Goal: Task Accomplishment & Management: Complete application form

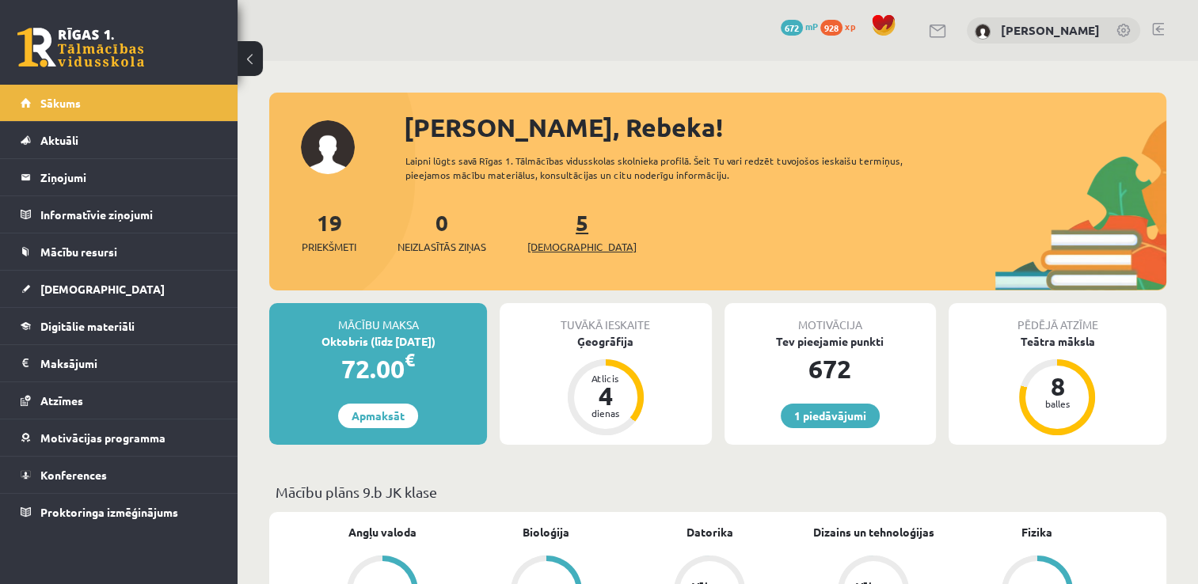
click at [553, 226] on link "5 Ieskaites" at bounding box center [581, 231] width 109 height 47
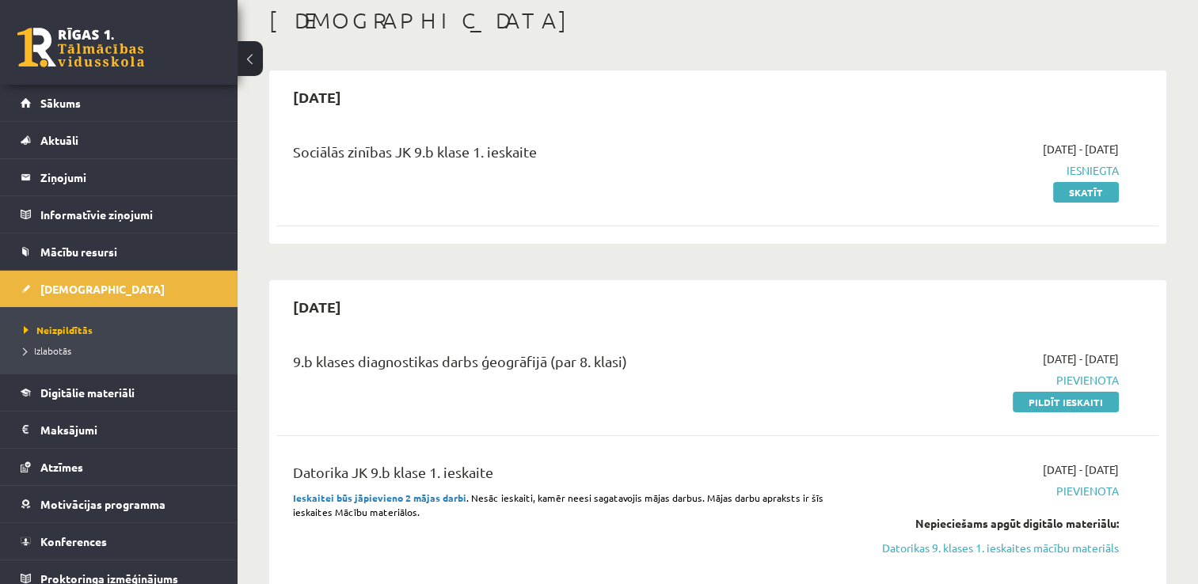
scroll to position [85, 0]
click at [1028, 401] on link "Pildīt ieskaiti" at bounding box center [1066, 403] width 106 height 21
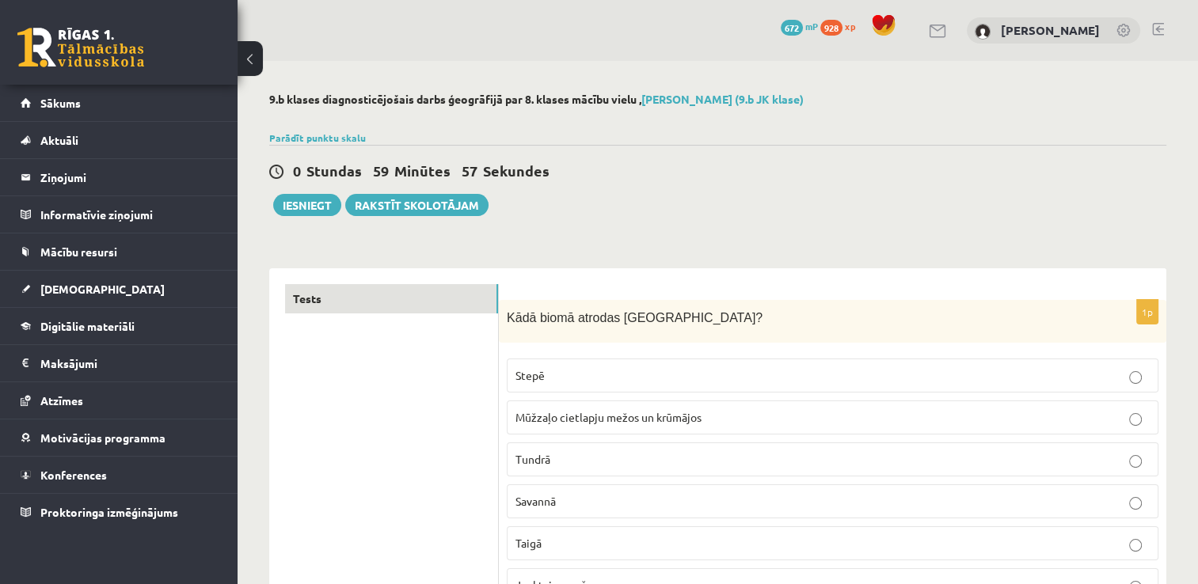
click at [507, 318] on span "Kādā biomā atrodas Latvija?" at bounding box center [635, 317] width 256 height 13
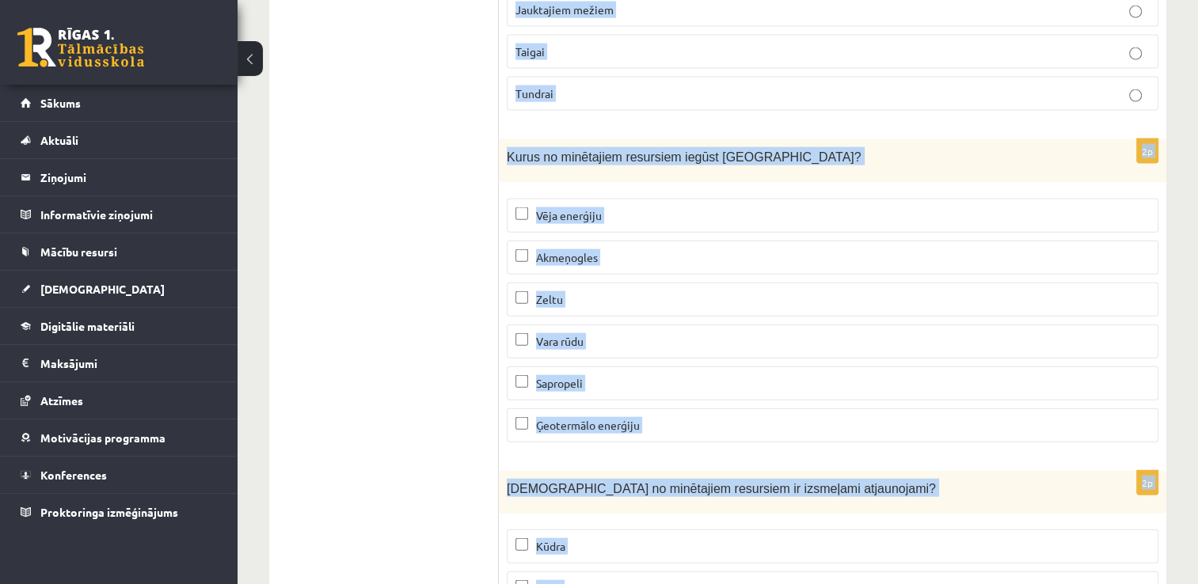
scroll to position [9673, 0]
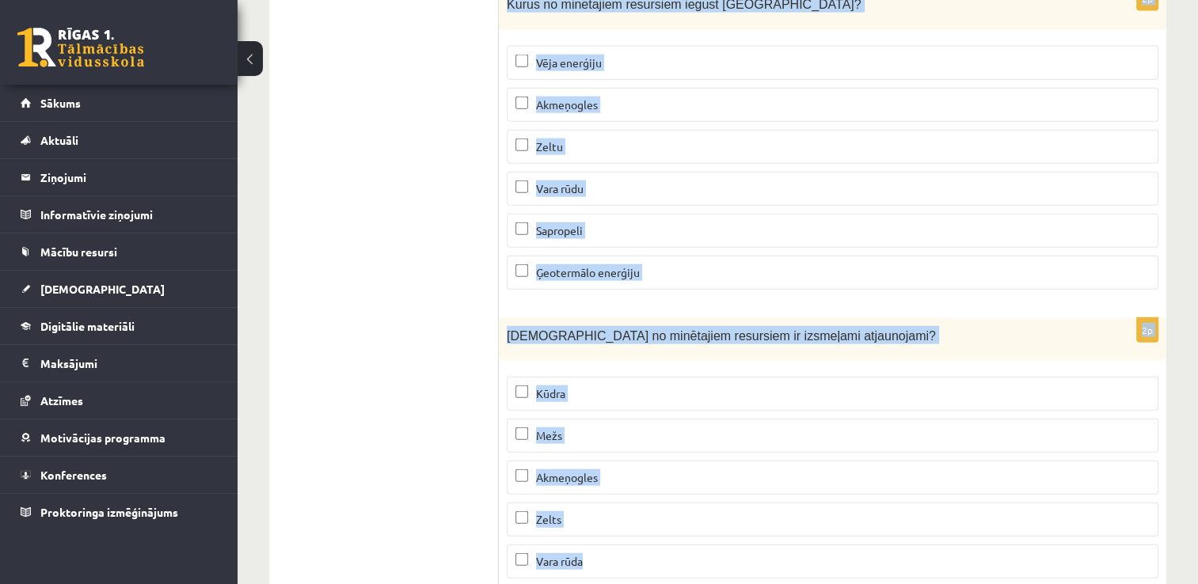
drag, startPoint x: 507, startPoint y: 318, endPoint x: 606, endPoint y: 497, distance: 205.2
copy form "Kādā biomā atrodas Latvija? Stepē Mūžzaļo cietlapju mežos un krūmājos Tundrā Sa…"
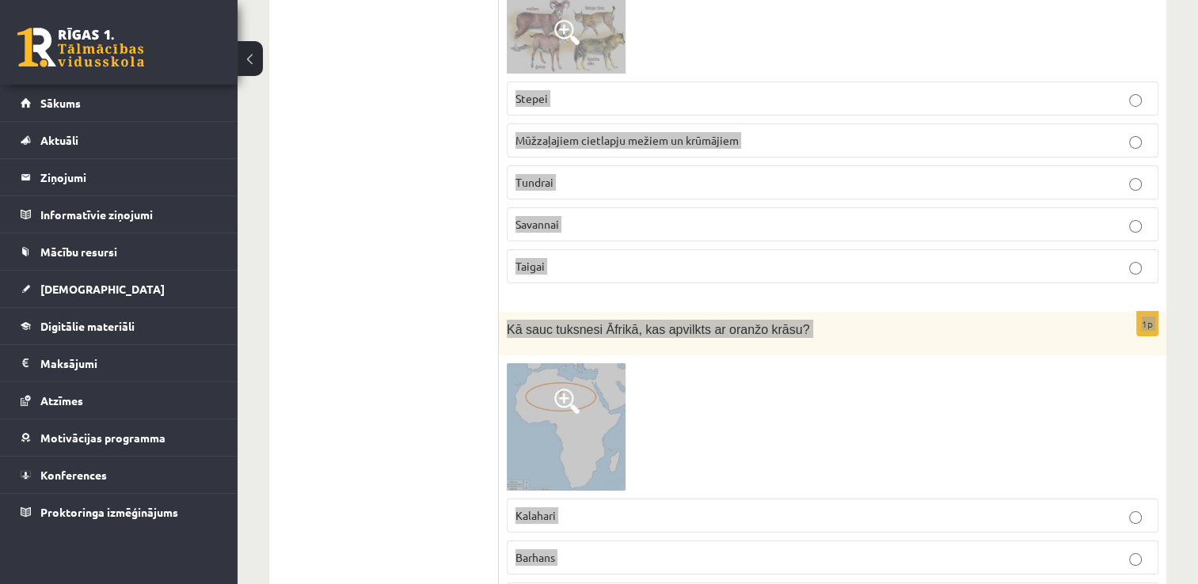
scroll to position [5568, 0]
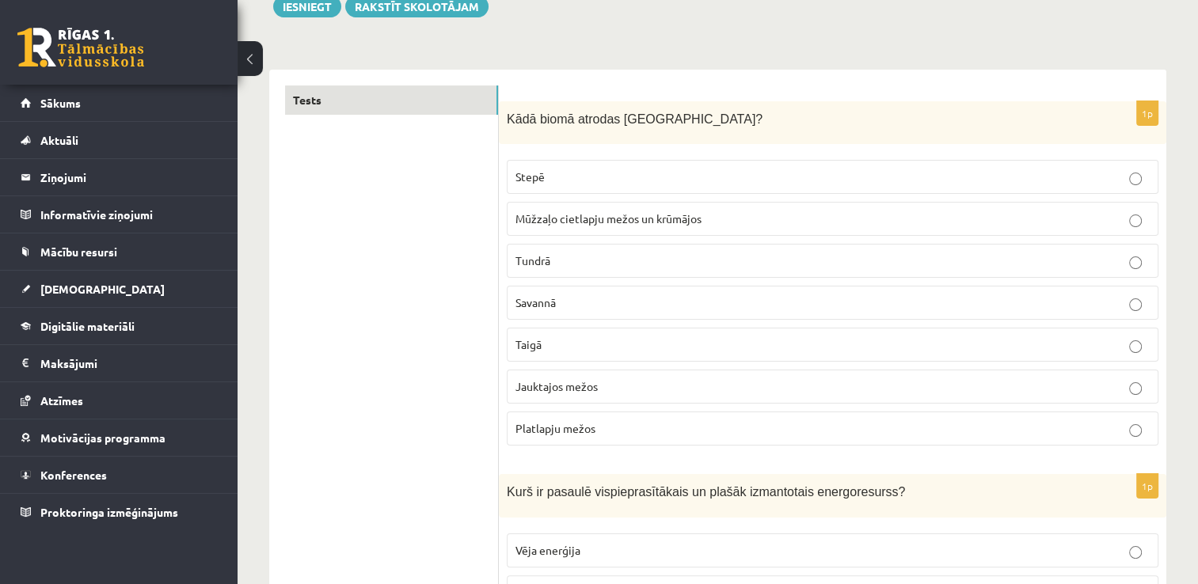
scroll to position [200, 0]
click at [597, 392] on p "Jauktajos mežos" at bounding box center [832, 386] width 634 height 17
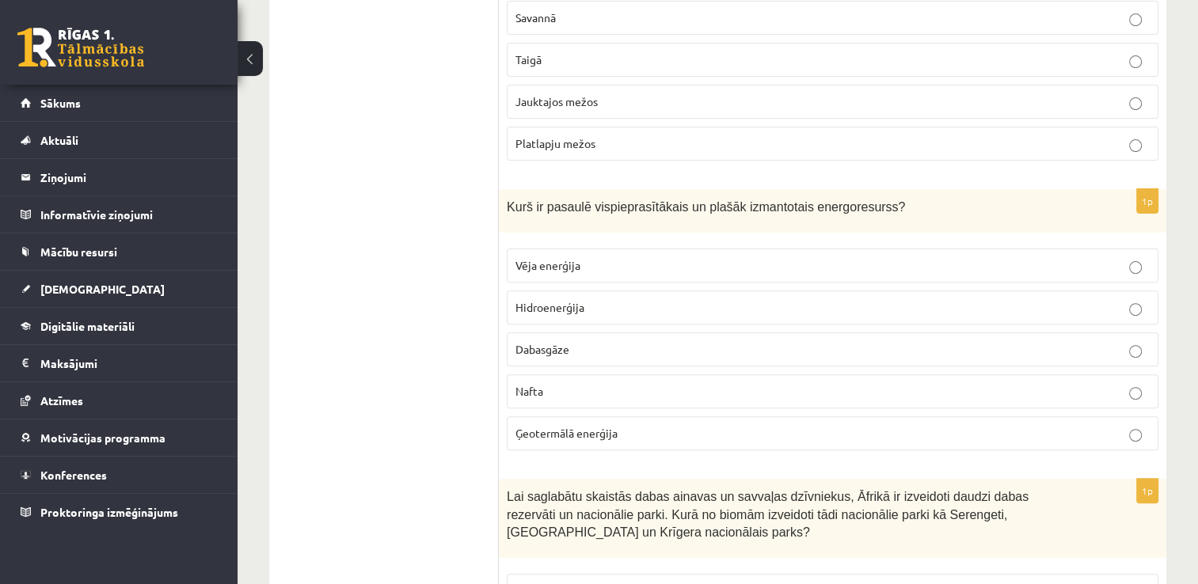
scroll to position [485, 0]
click at [599, 385] on p "Nafta" at bounding box center [832, 390] width 634 height 17
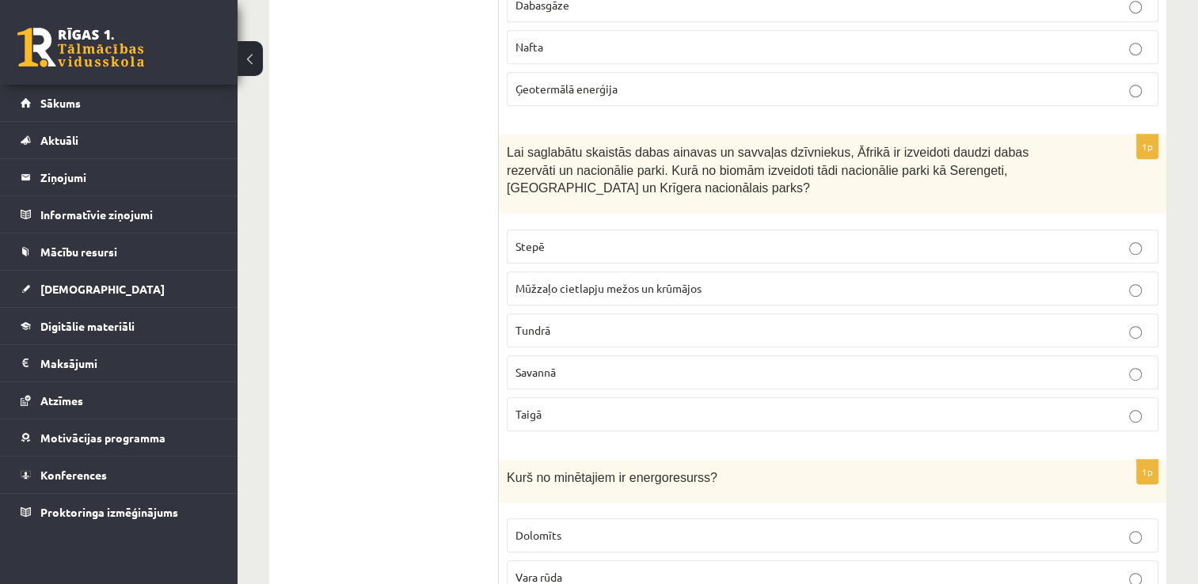
scroll to position [888, 0]
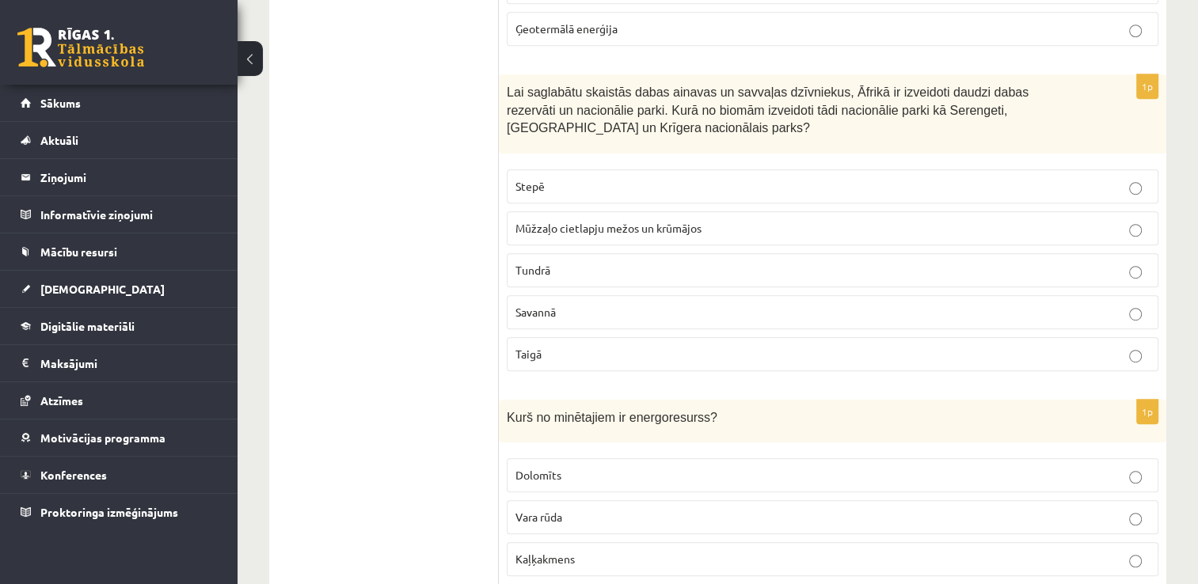
click at [576, 295] on label "Savannā" at bounding box center [833, 312] width 652 height 34
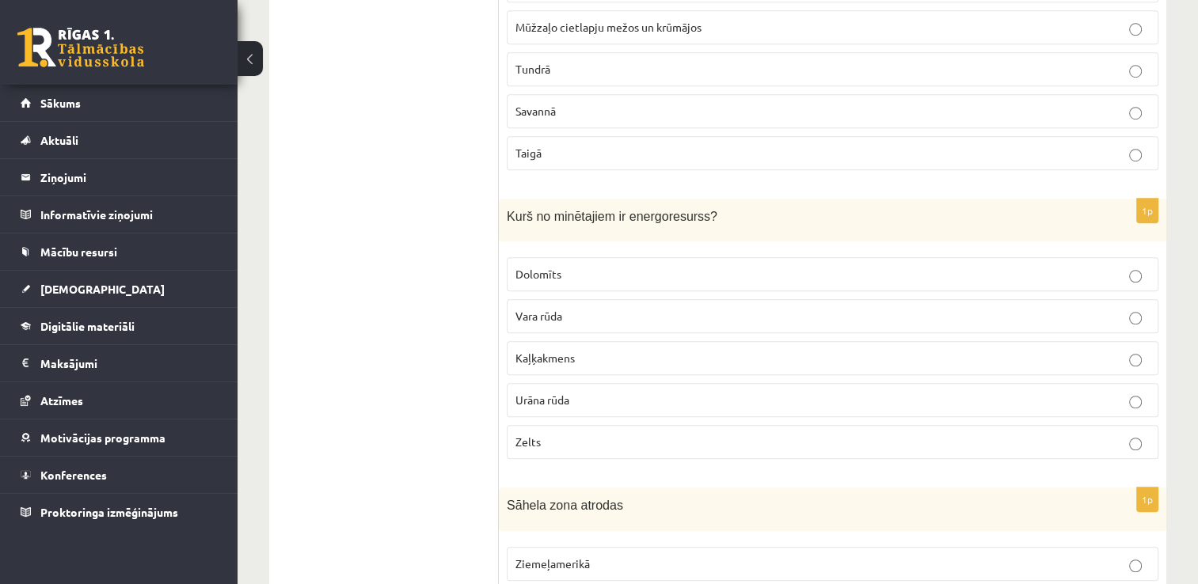
scroll to position [1093, 0]
click at [568, 389] on p "Urāna rūda" at bounding box center [832, 397] width 634 height 17
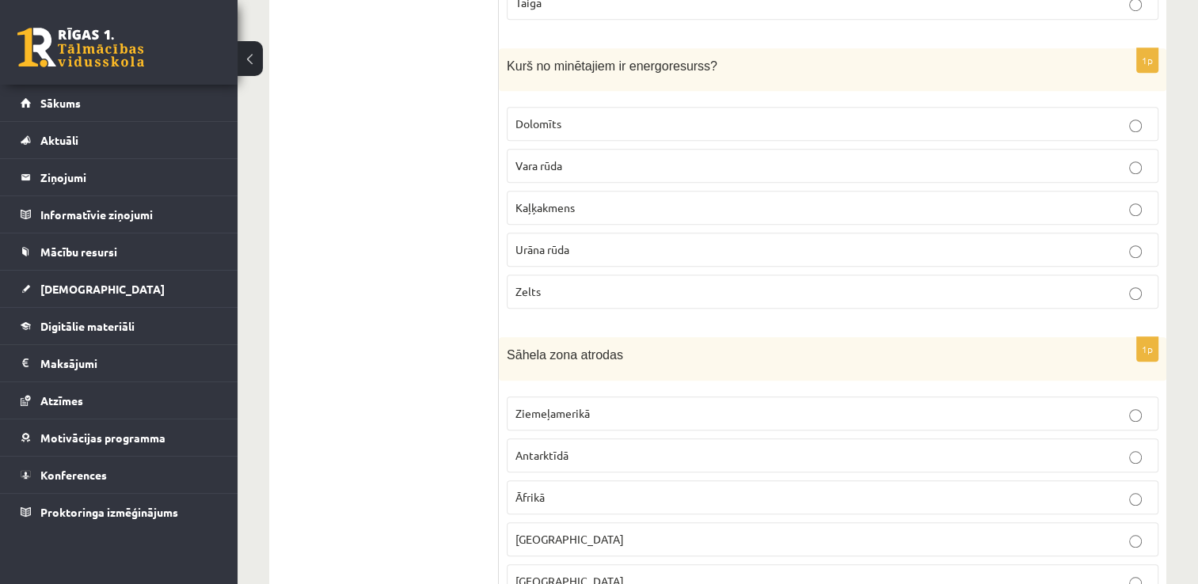
scroll to position [1242, 0]
click at [576, 492] on p "Āfrikā" at bounding box center [832, 496] width 634 height 17
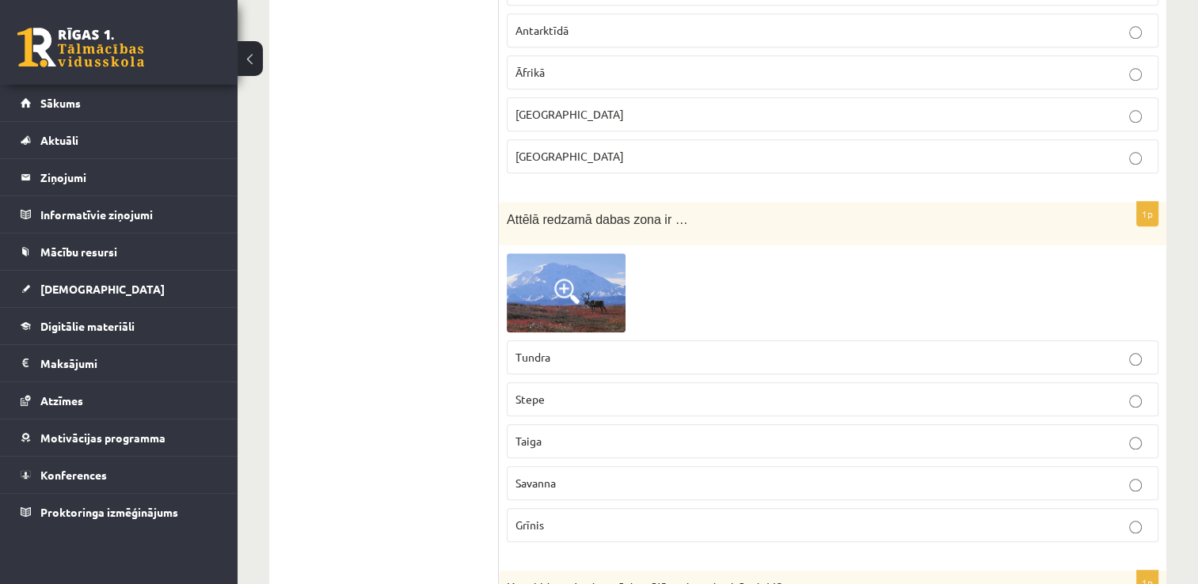
scroll to position [1677, 0]
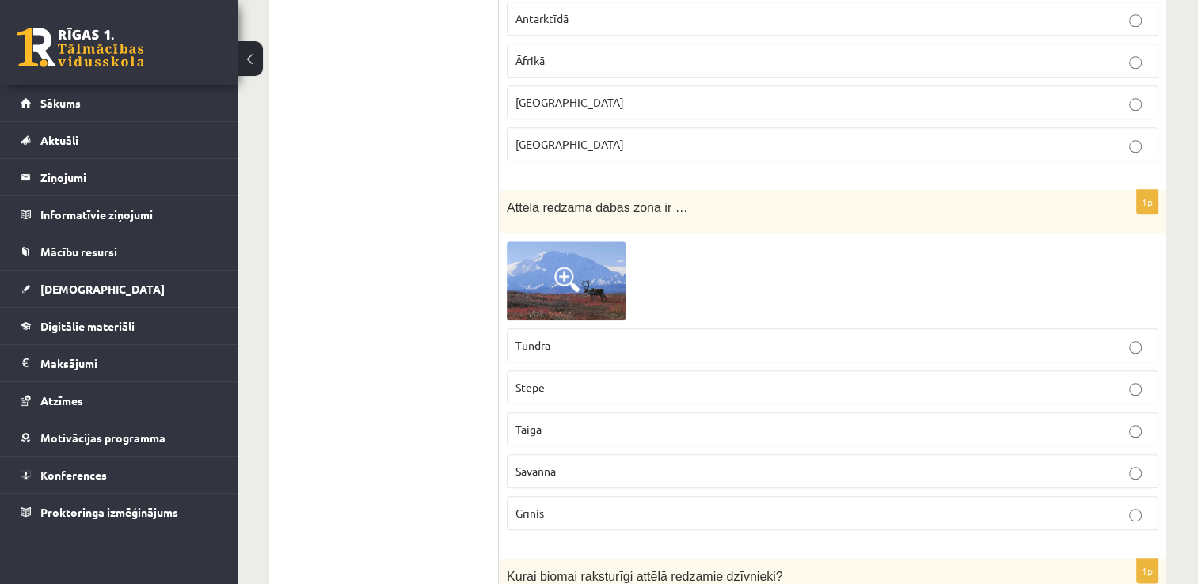
click at [606, 346] on label "Tundra" at bounding box center [833, 346] width 652 height 34
click at [611, 391] on label "Stepe" at bounding box center [833, 388] width 652 height 34
click at [557, 267] on span at bounding box center [566, 279] width 25 height 25
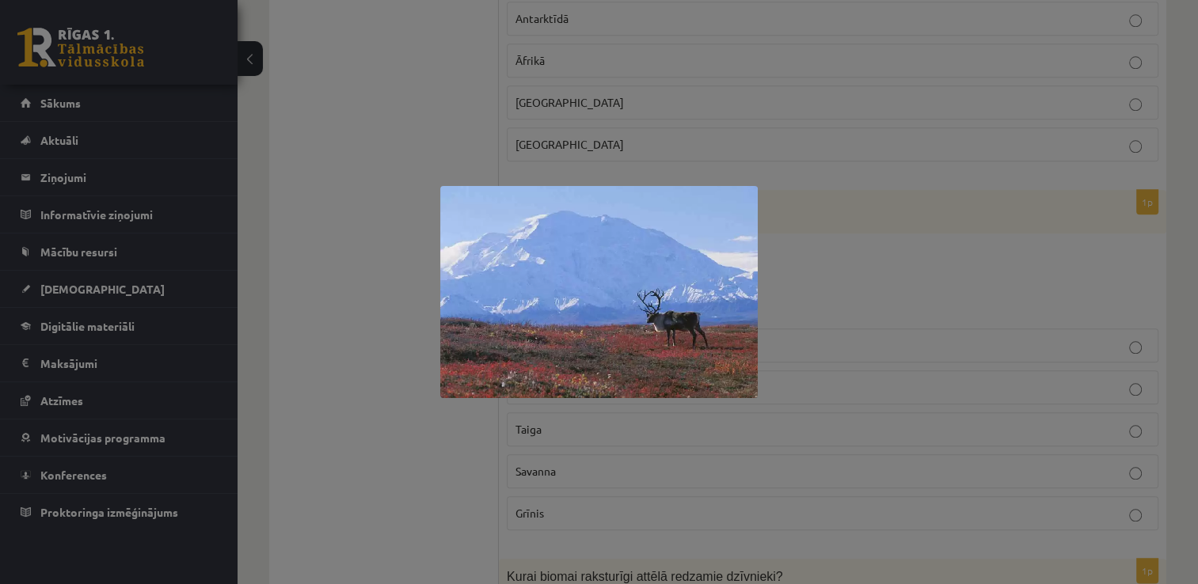
click at [373, 303] on div at bounding box center [599, 292] width 1198 height 584
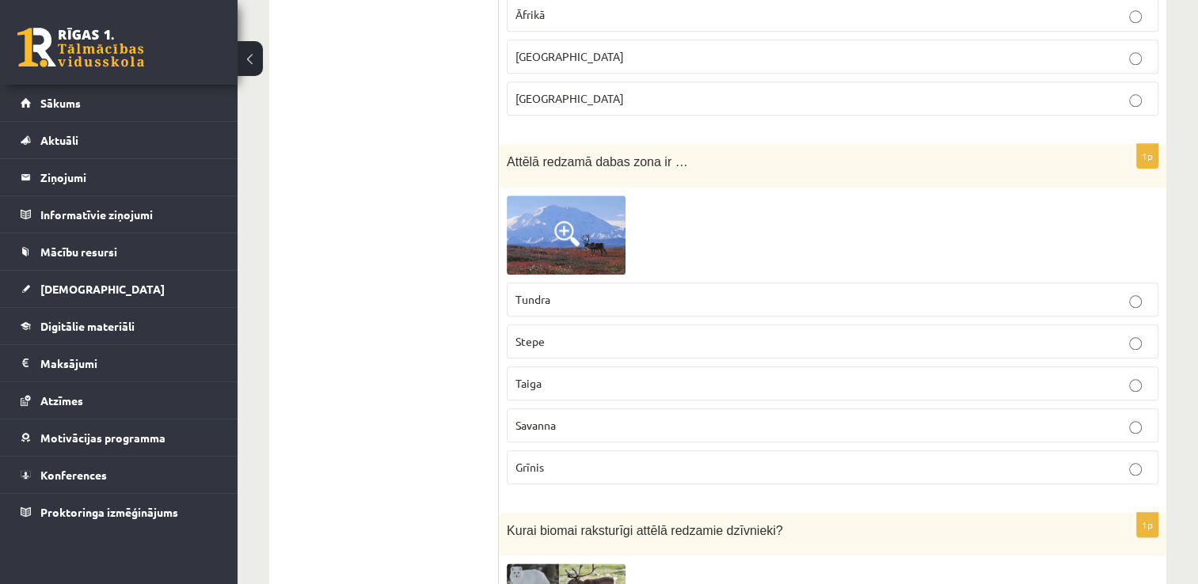
scroll to position [1723, 0]
click at [672, 294] on p "Tundra" at bounding box center [832, 299] width 634 height 17
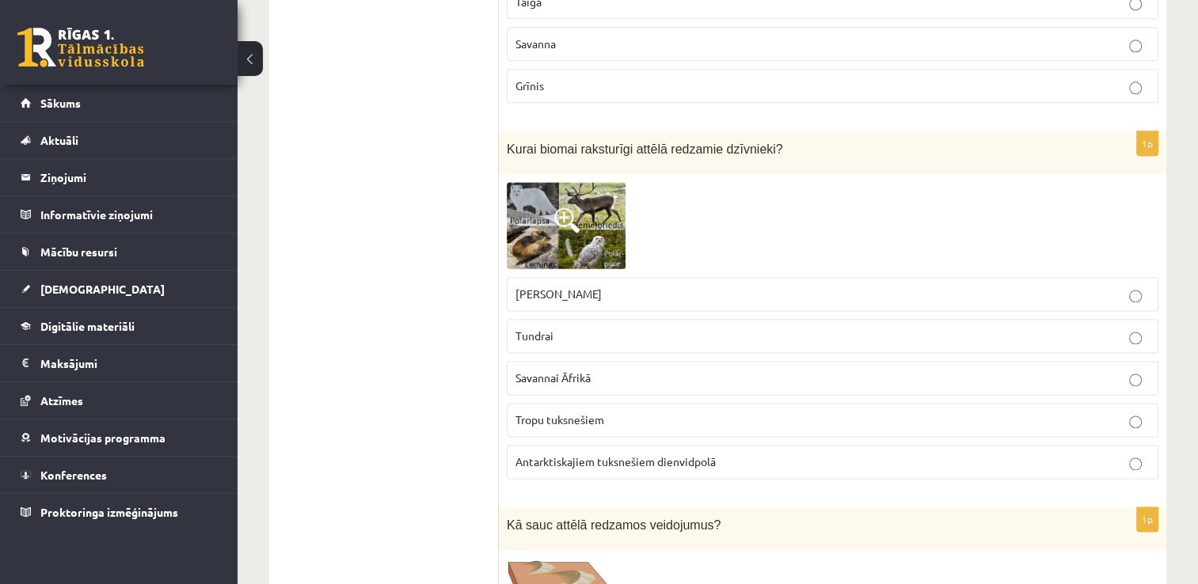
scroll to position [2106, 0]
click at [668, 285] on p "Stepei Ziemeļamerikā" at bounding box center [832, 293] width 634 height 17
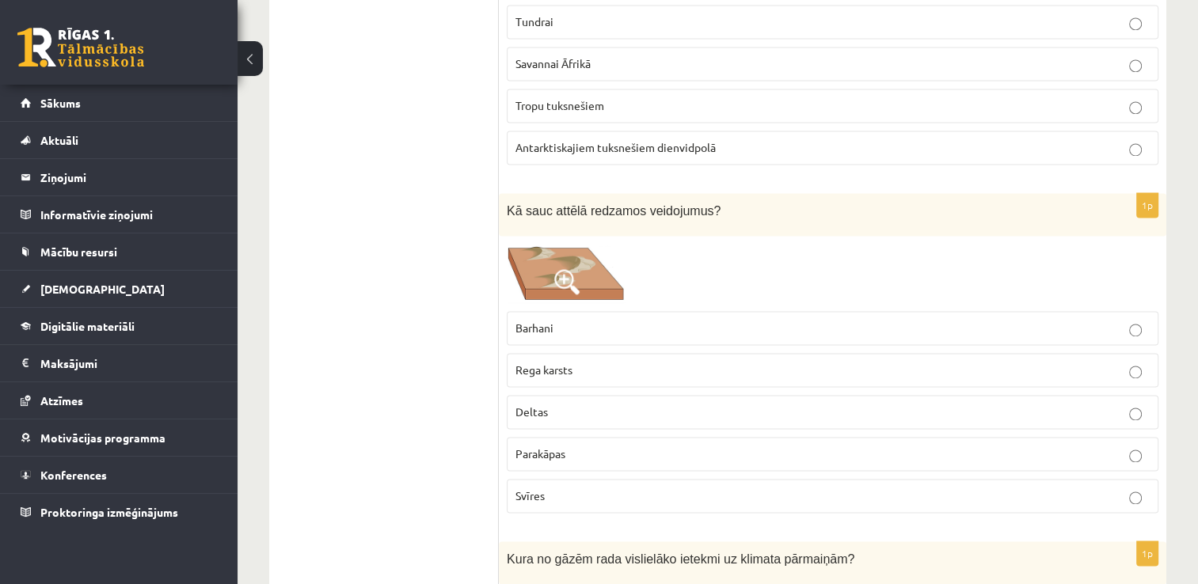
scroll to position [2433, 0]
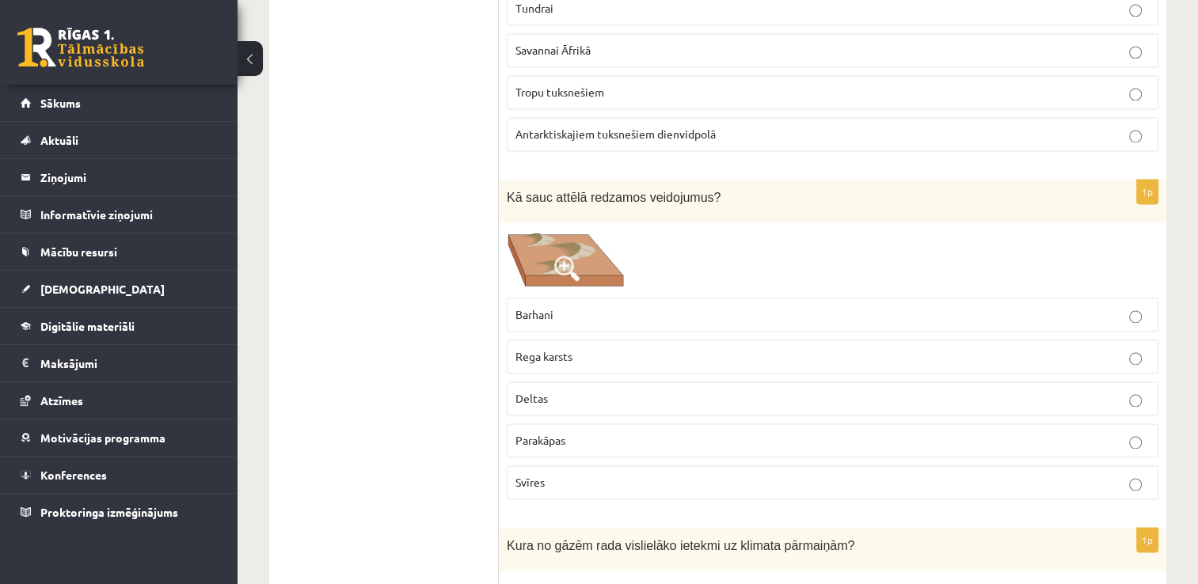
click at [600, 399] on label "Deltas" at bounding box center [833, 399] width 652 height 34
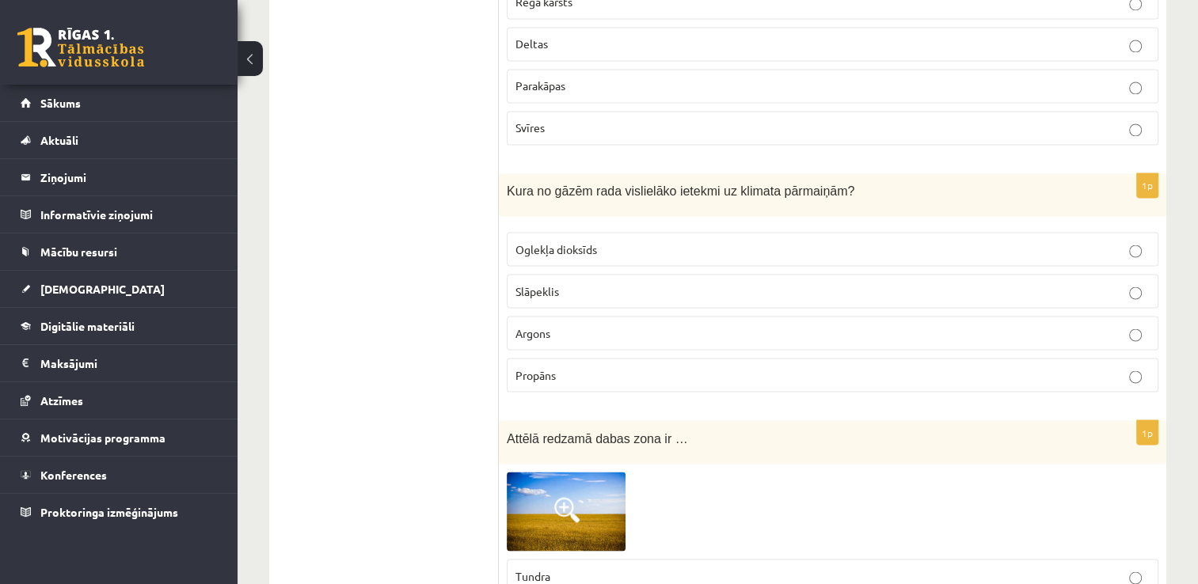
scroll to position [2790, 0]
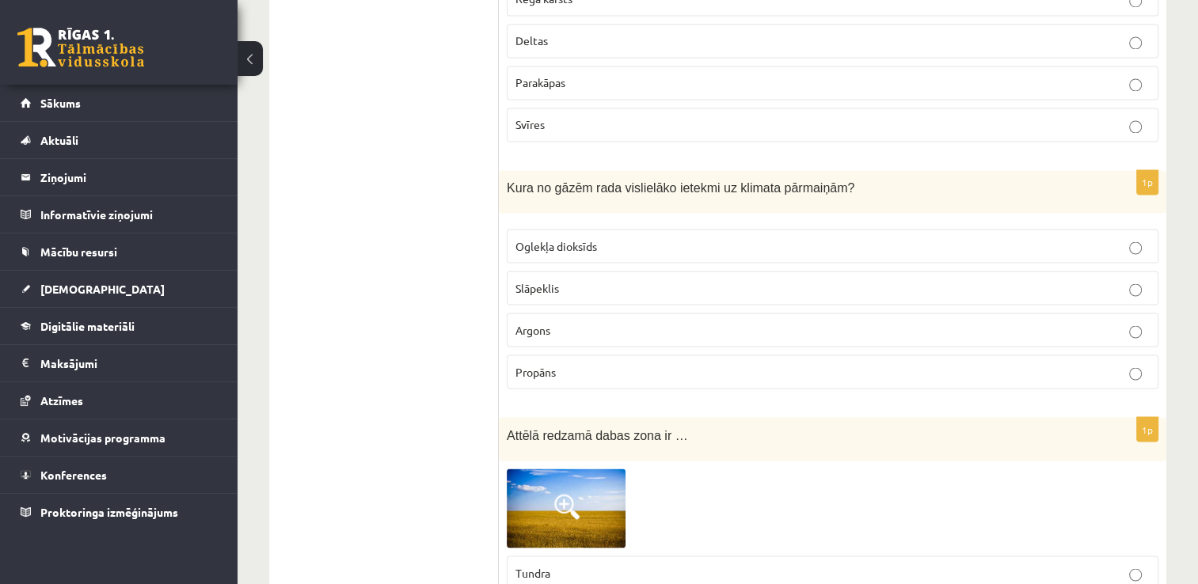
click at [652, 229] on label "Oglekļa dioksīds" at bounding box center [833, 246] width 652 height 34
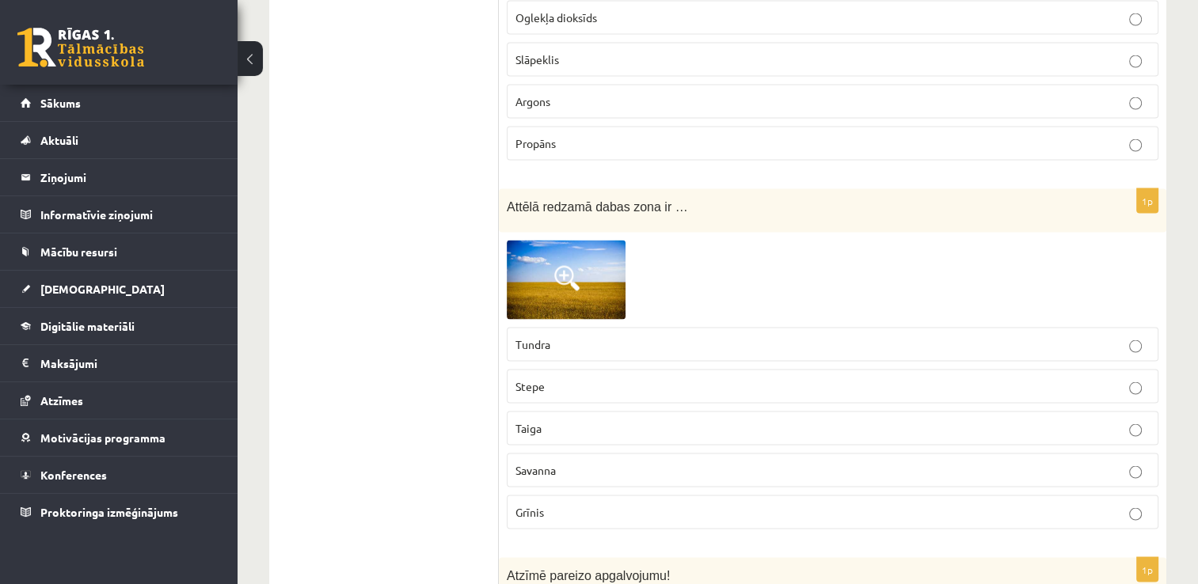
scroll to position [3022, 0]
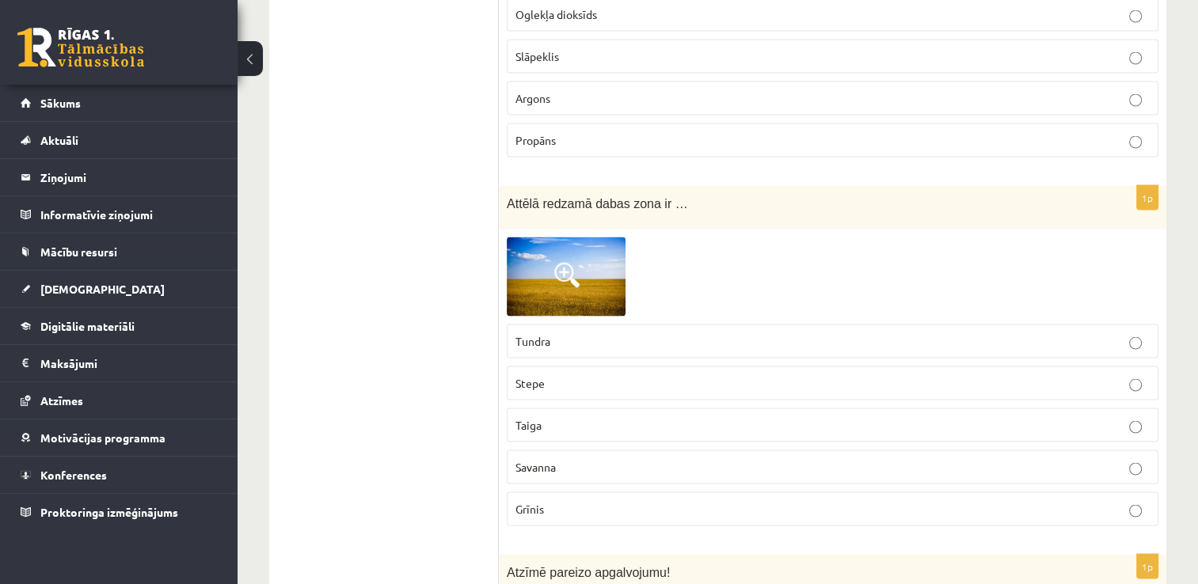
click at [571, 459] on p "Savanna" at bounding box center [832, 467] width 634 height 17
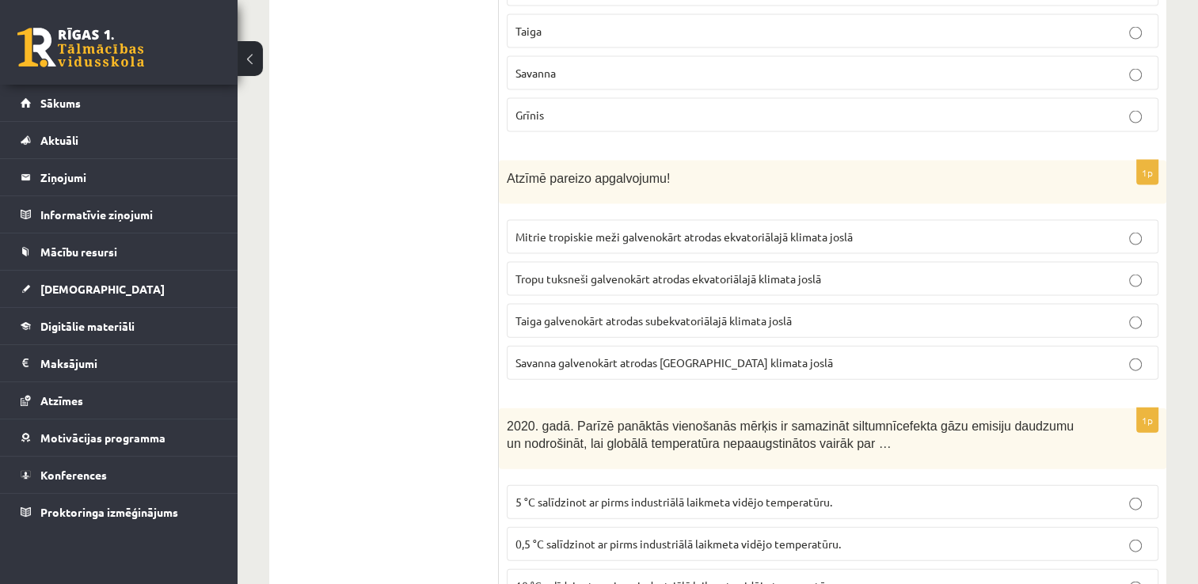
scroll to position [3424, 0]
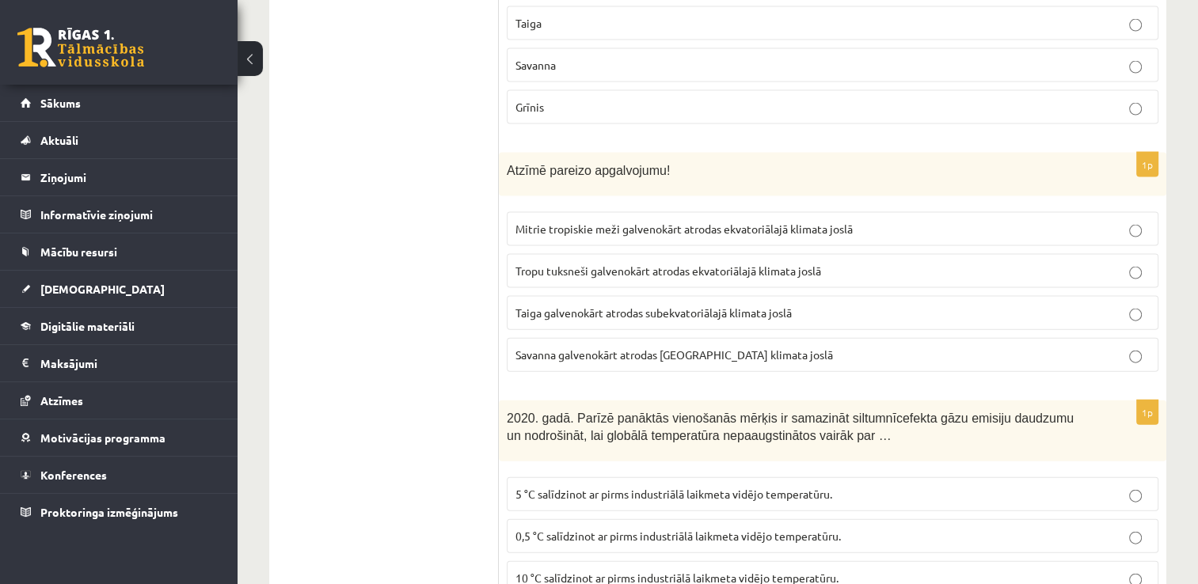
click at [678, 212] on label "Mitrie tropiskie meži galvenokārt atrodas ekvatoriālajā klimata joslā" at bounding box center [833, 229] width 652 height 34
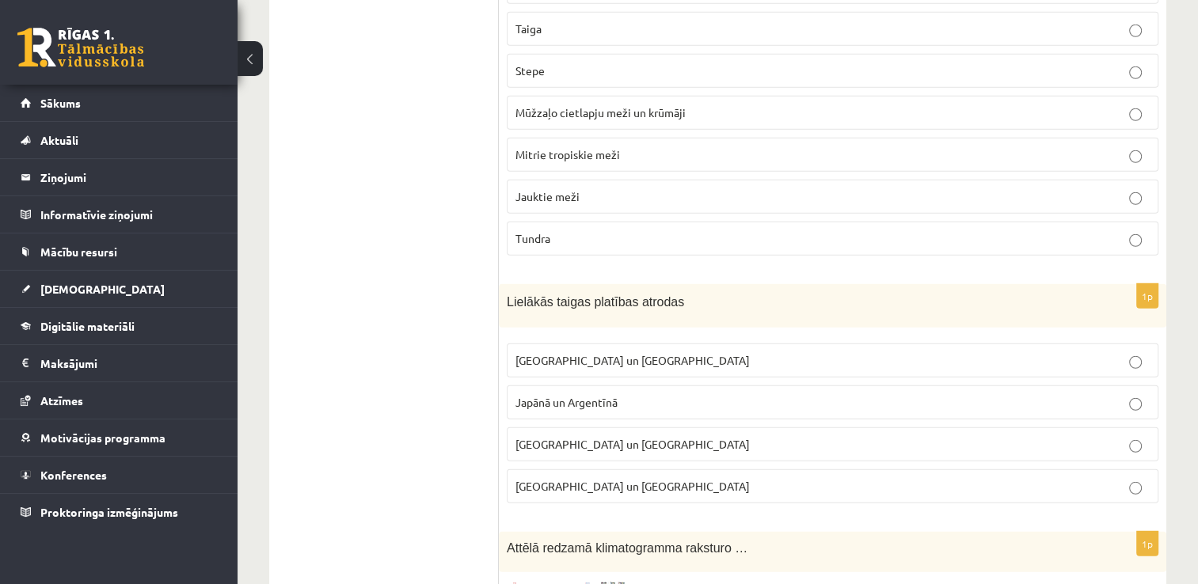
scroll to position [4282, 0]
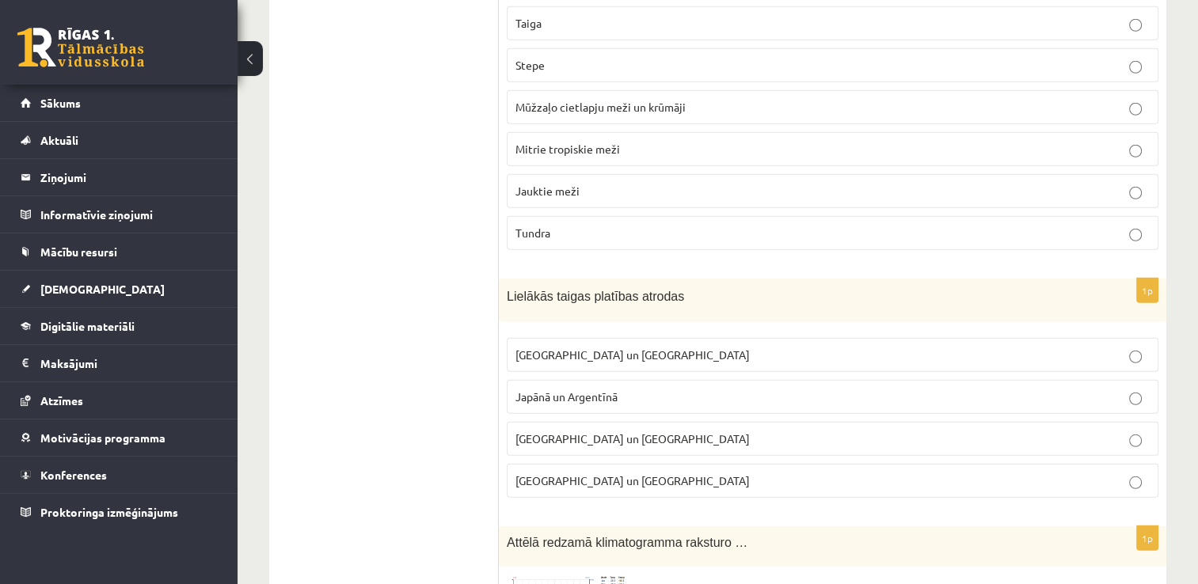
click at [643, 347] on p "Krievijā un Kanādā" at bounding box center [832, 355] width 634 height 17
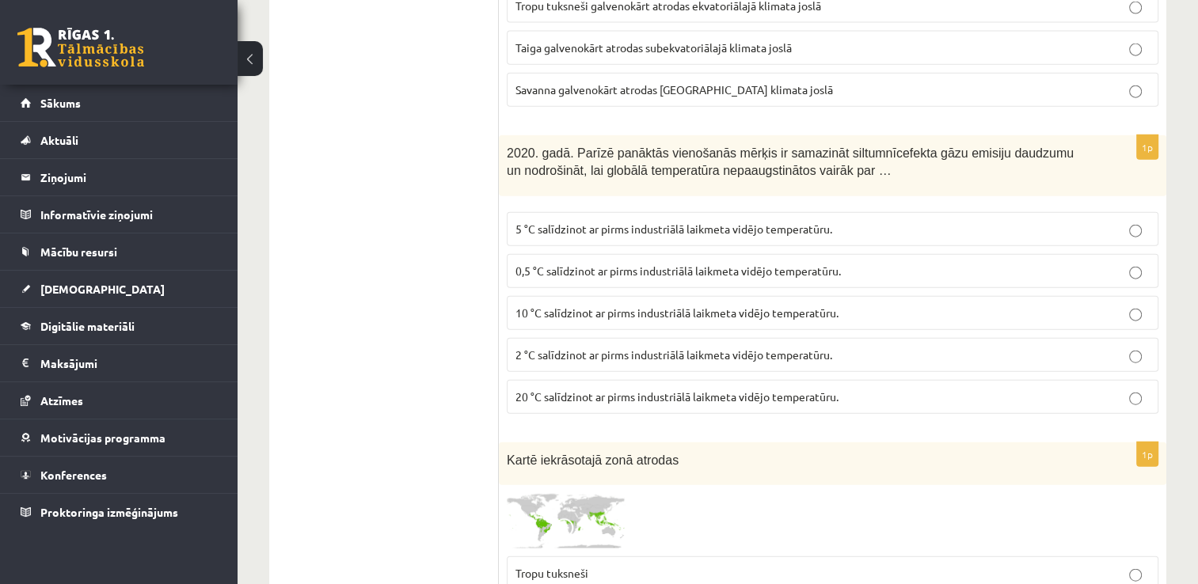
scroll to position [3689, 0]
click at [587, 338] on label "2 °C salīdzinot ar pirms industriālā laikmeta vidējo temperatūru." at bounding box center [833, 355] width 652 height 34
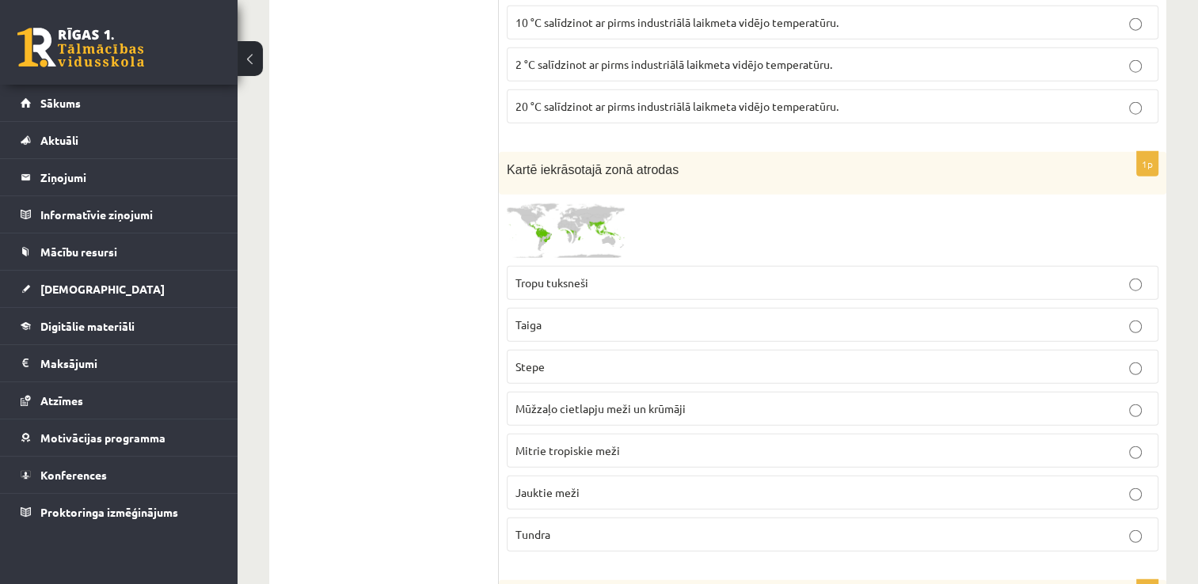
scroll to position [3978, 0]
click at [611, 403] on span "Mūžzaļo cietlapju meži un krūmāji" at bounding box center [600, 410] width 170 height 14
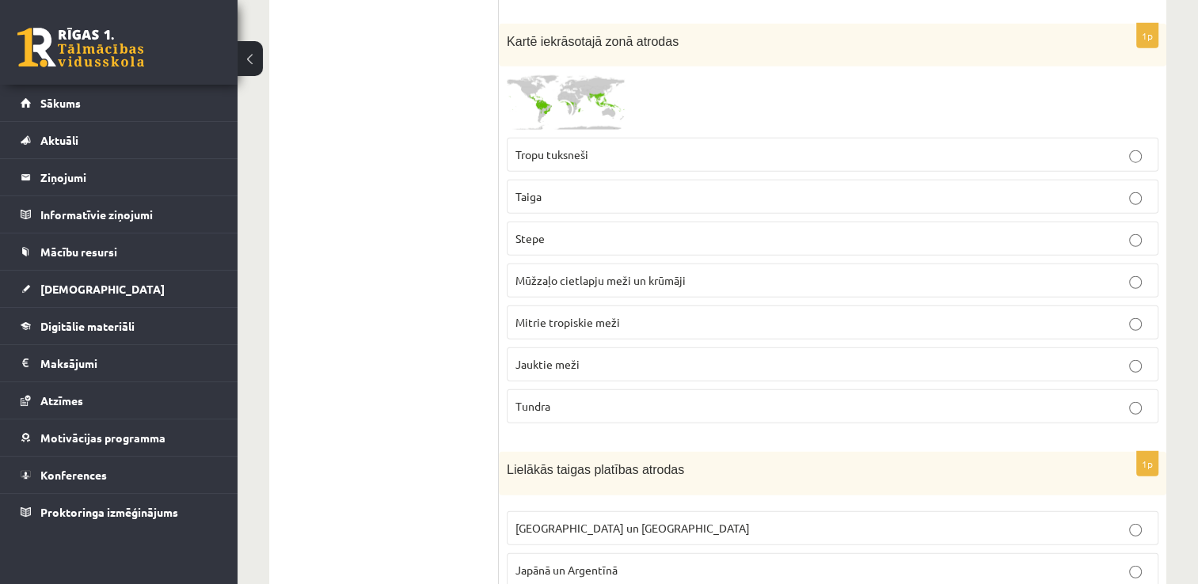
scroll to position [4110, 0]
click at [608, 304] on label "Mitrie tropiskie meži" at bounding box center [833, 321] width 652 height 34
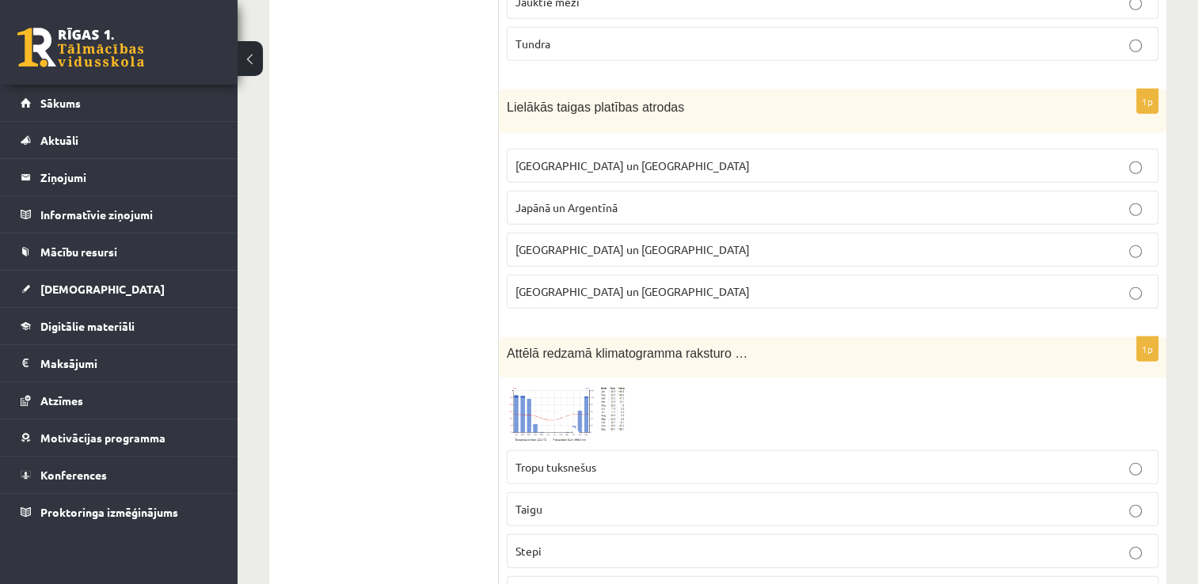
scroll to position [4476, 0]
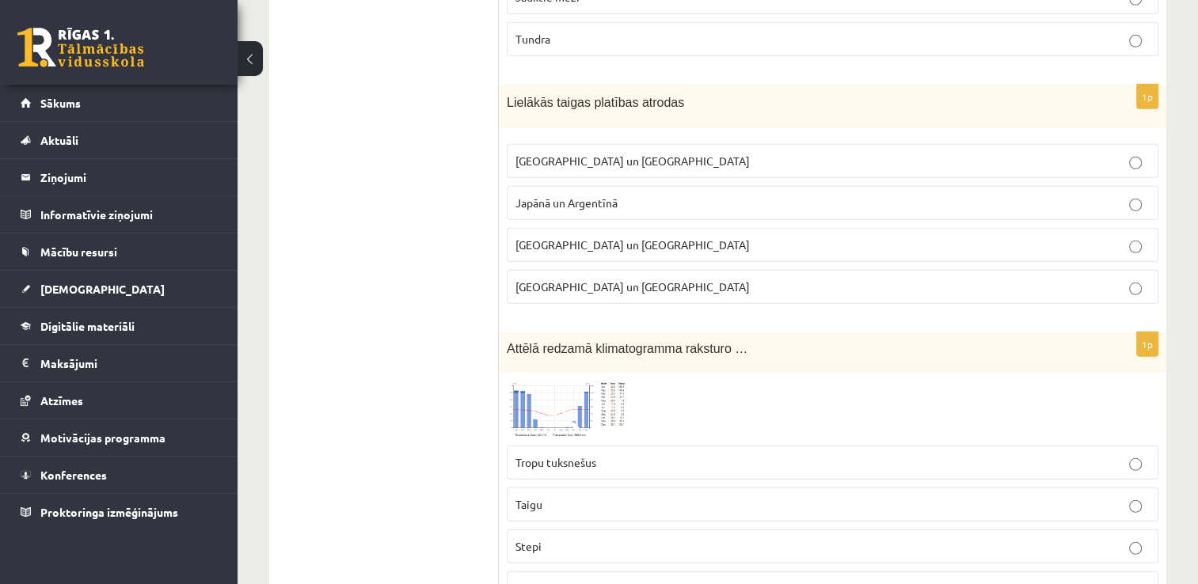
click at [570, 144] on label "Krievijā un Kanādā" at bounding box center [833, 161] width 652 height 34
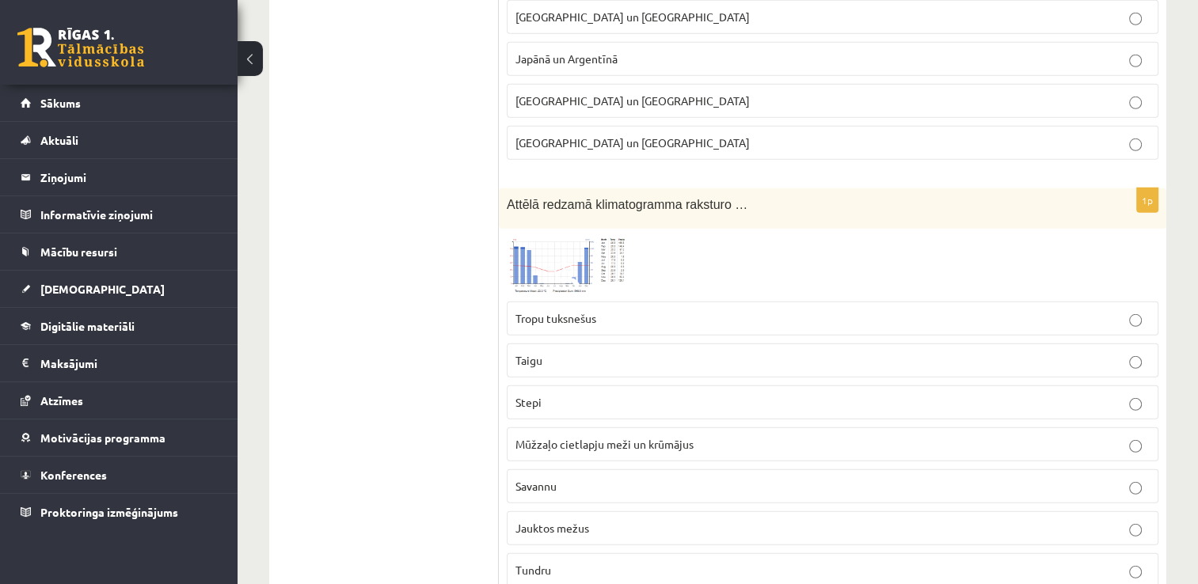
scroll to position [4624, 0]
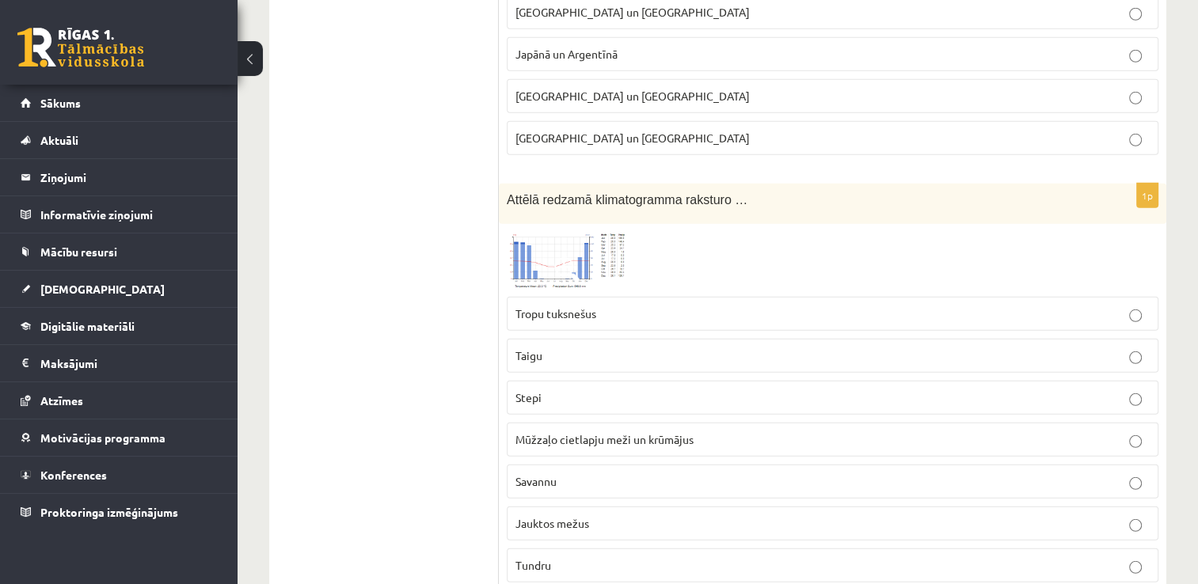
click at [565, 232] on img at bounding box center [566, 260] width 119 height 57
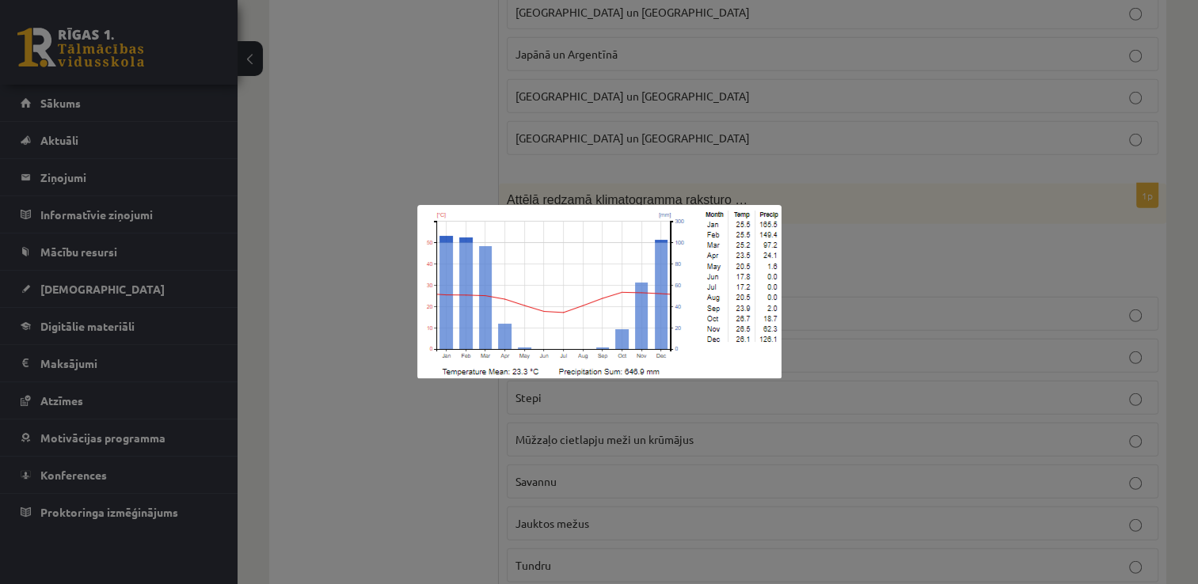
click at [878, 166] on div at bounding box center [599, 292] width 1198 height 584
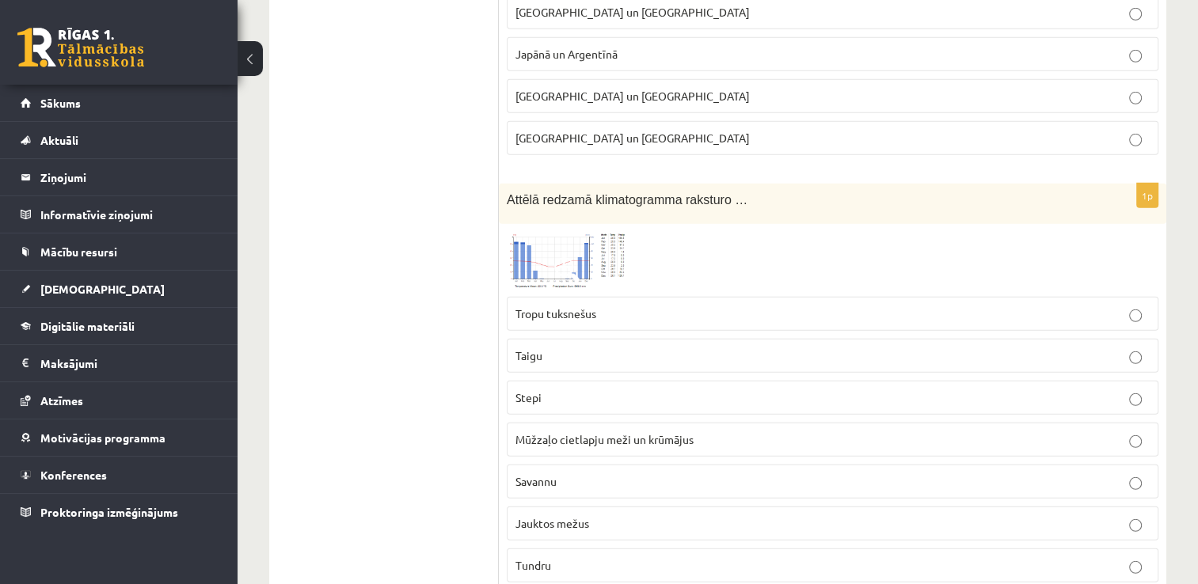
click at [633, 423] on label "Mūžzaļo cietlapju meži un krūmājus" at bounding box center [833, 440] width 652 height 34
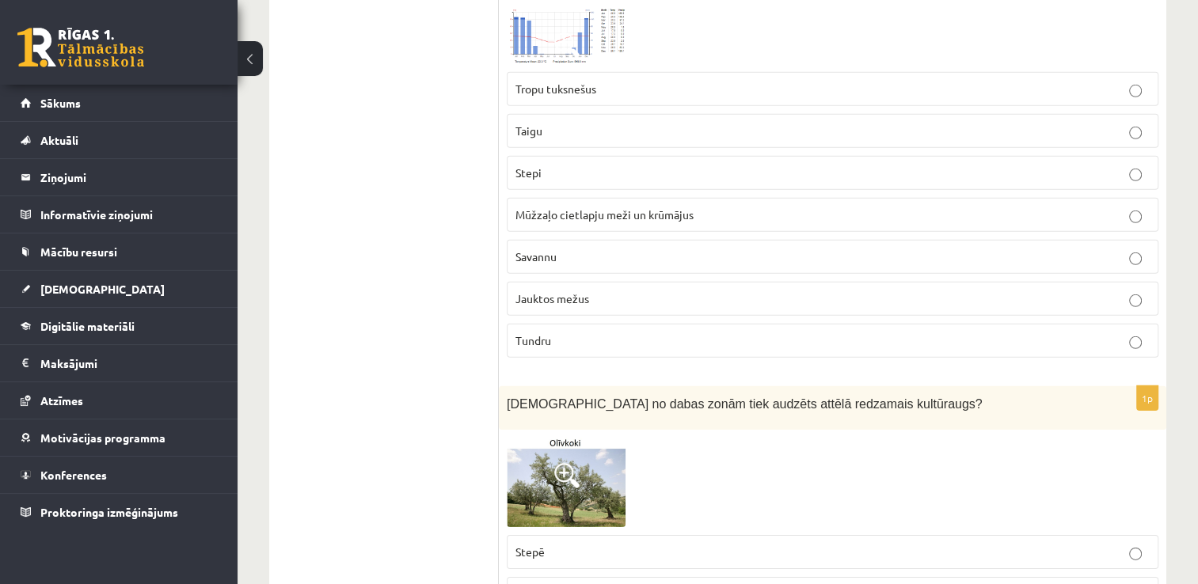
scroll to position [4855, 0]
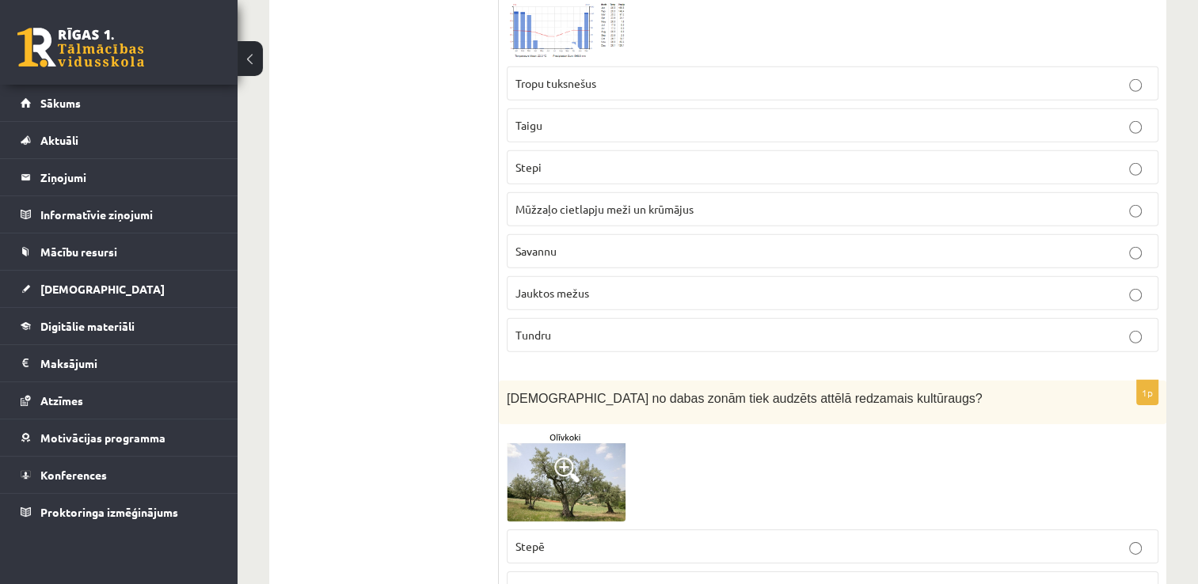
click at [622, 318] on label "Tundru" at bounding box center [833, 335] width 652 height 34
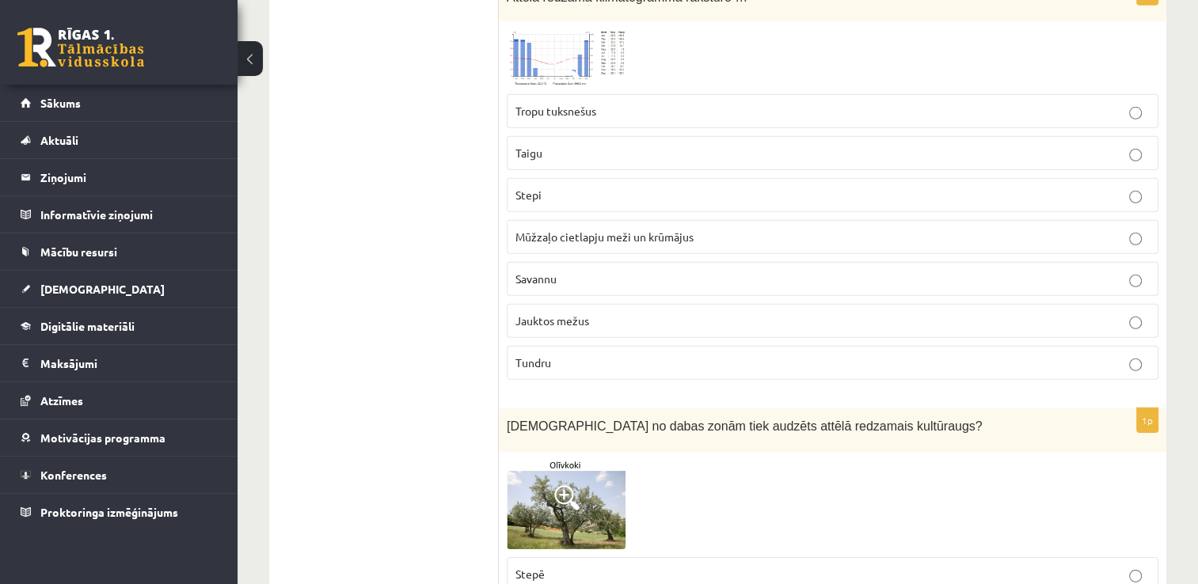
scroll to position [4826, 0]
click at [683, 104] on p "Tropu tuksnešus" at bounding box center [832, 112] width 634 height 17
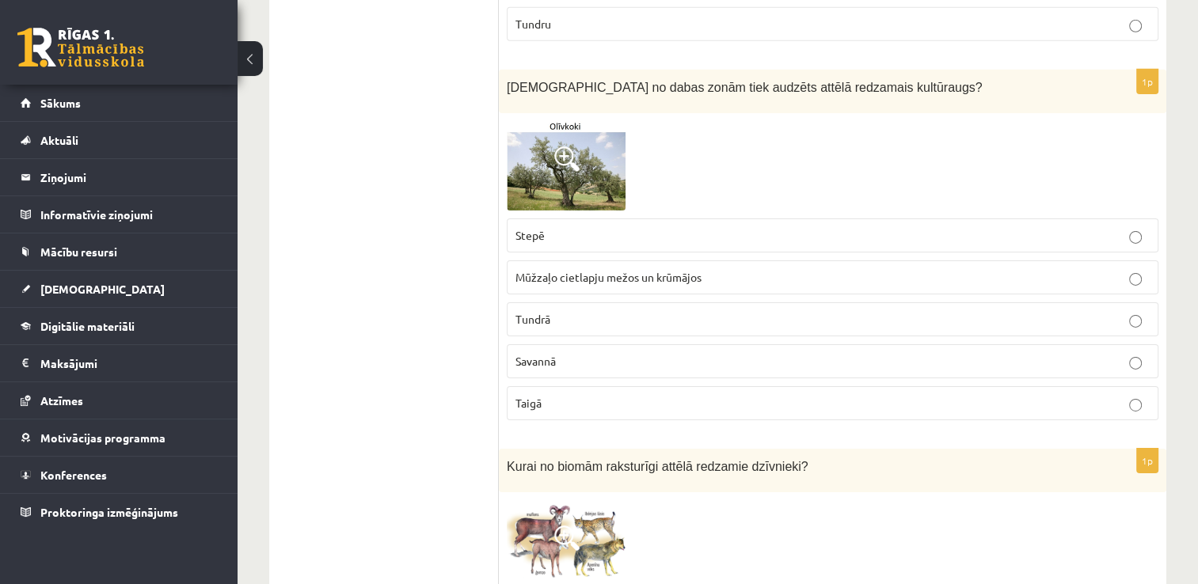
scroll to position [5166, 0]
click at [672, 269] on p "Mūžzaļo cietlapju mežos un krūmājos" at bounding box center [832, 277] width 634 height 17
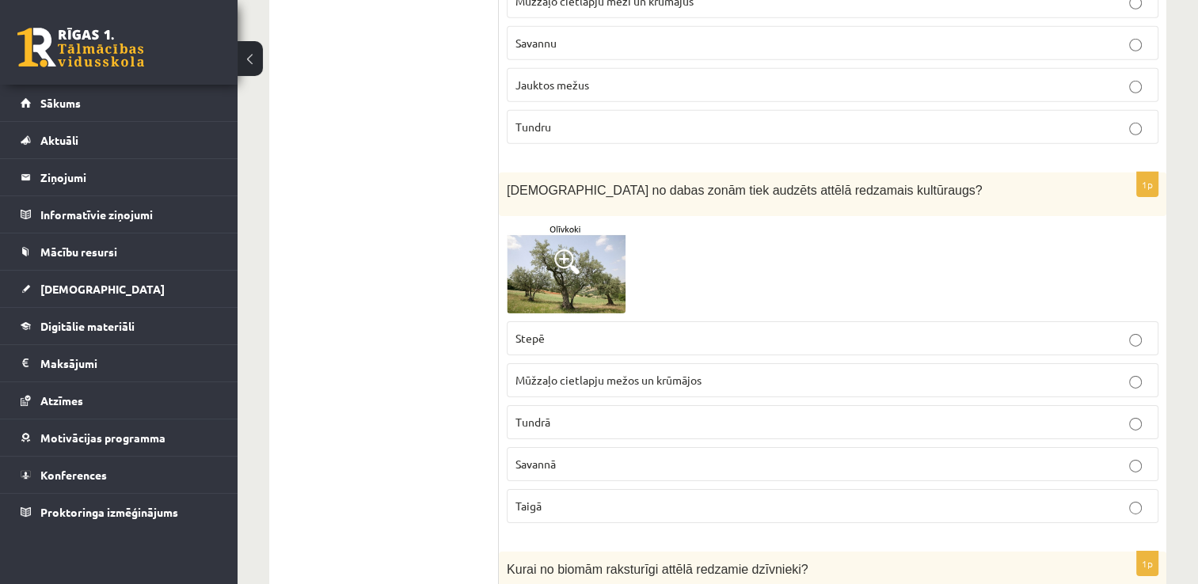
scroll to position [5077, 0]
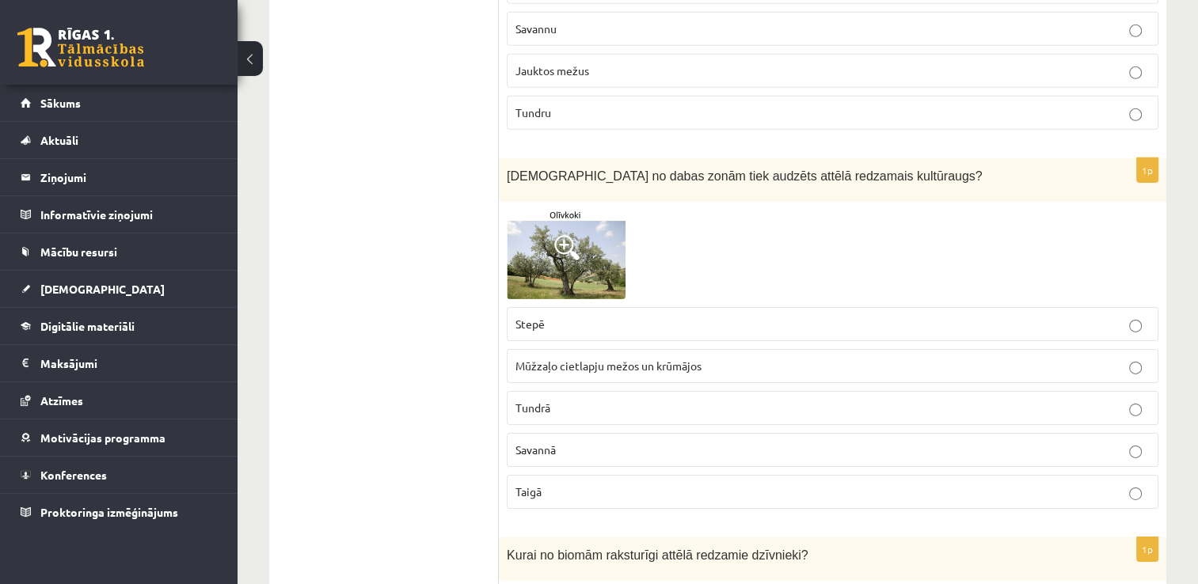
click at [618, 442] on p "Savannā" at bounding box center [832, 450] width 634 height 17
click at [633, 312] on label "Stepē" at bounding box center [833, 324] width 652 height 34
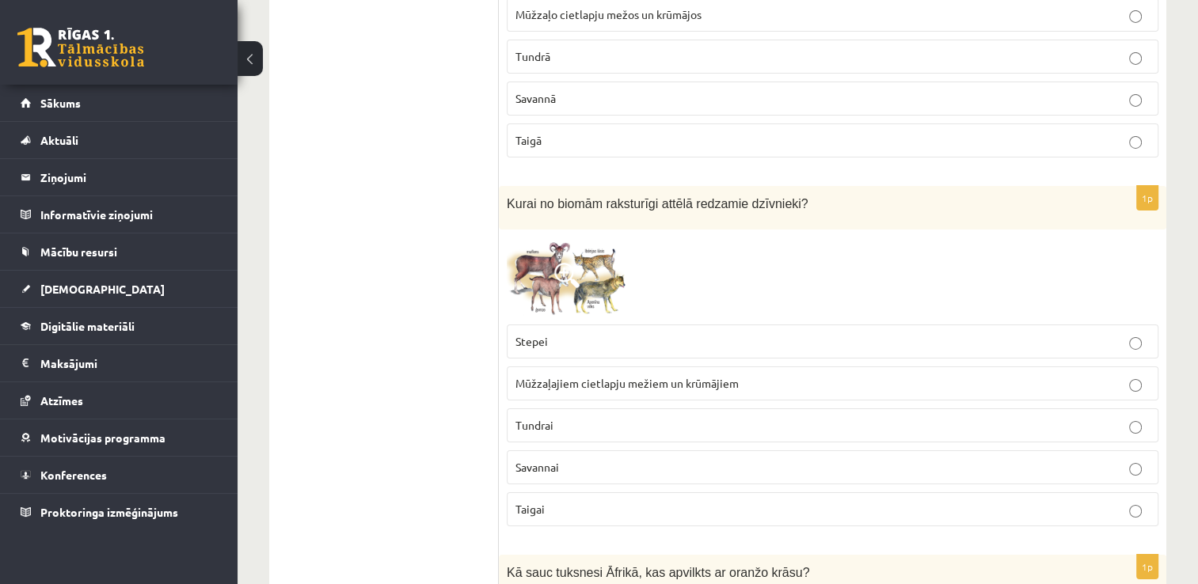
scroll to position [5429, 0]
click at [580, 249] on img at bounding box center [566, 277] width 119 height 79
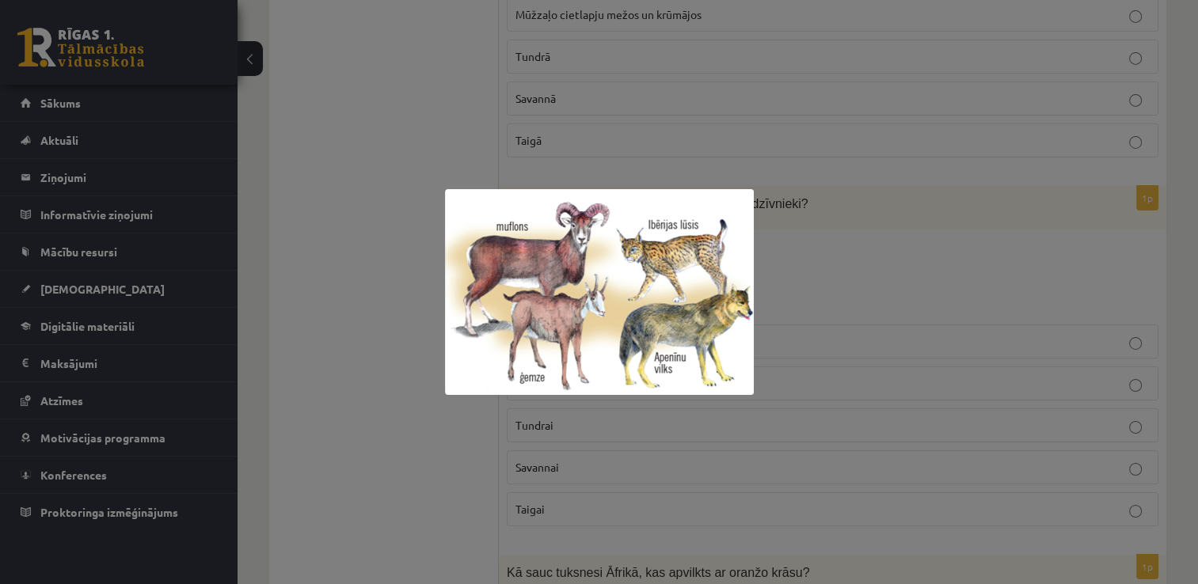
click at [941, 266] on div at bounding box center [599, 292] width 1198 height 584
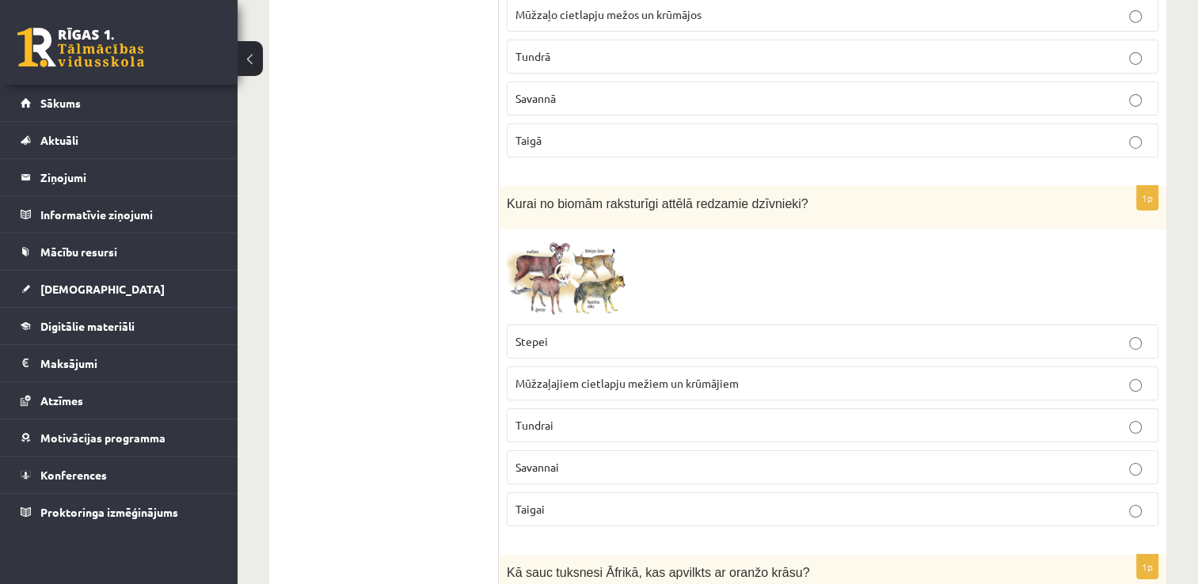
click at [659, 417] on p "Tundrai" at bounding box center [832, 425] width 634 height 17
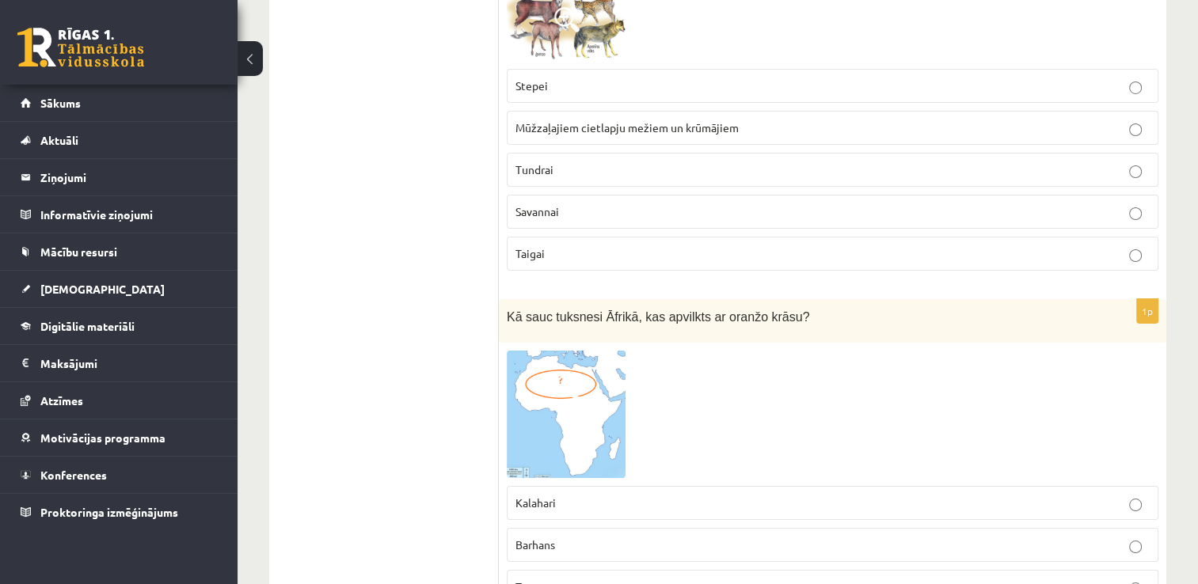
scroll to position [5685, 0]
click at [721, 236] on label "Taigai" at bounding box center [833, 253] width 652 height 34
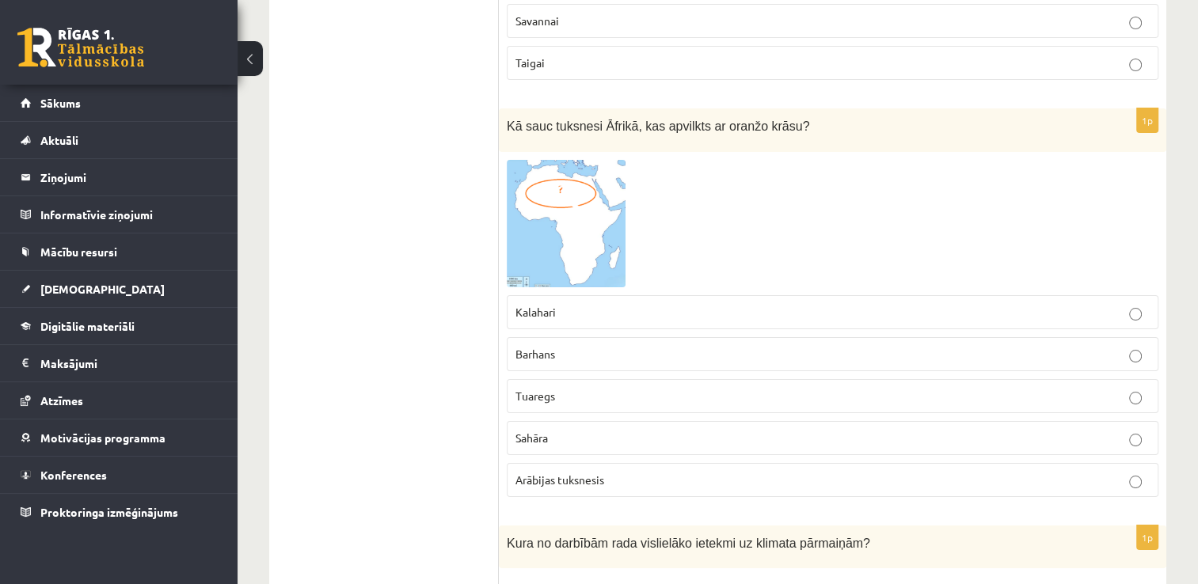
scroll to position [5884, 0]
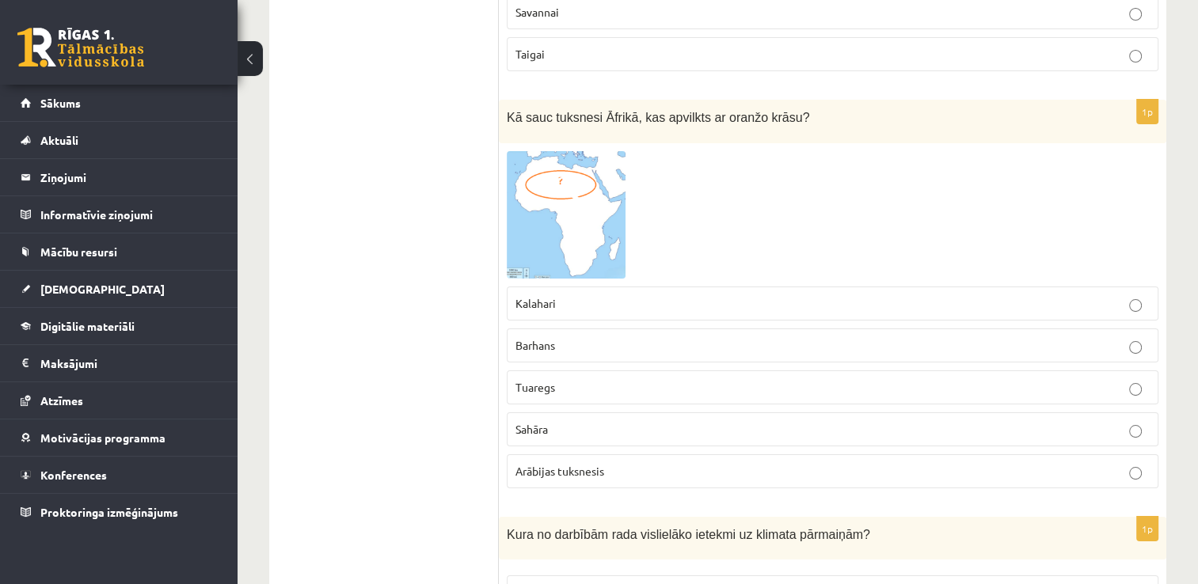
click at [584, 421] on p "Sahāra" at bounding box center [832, 429] width 634 height 17
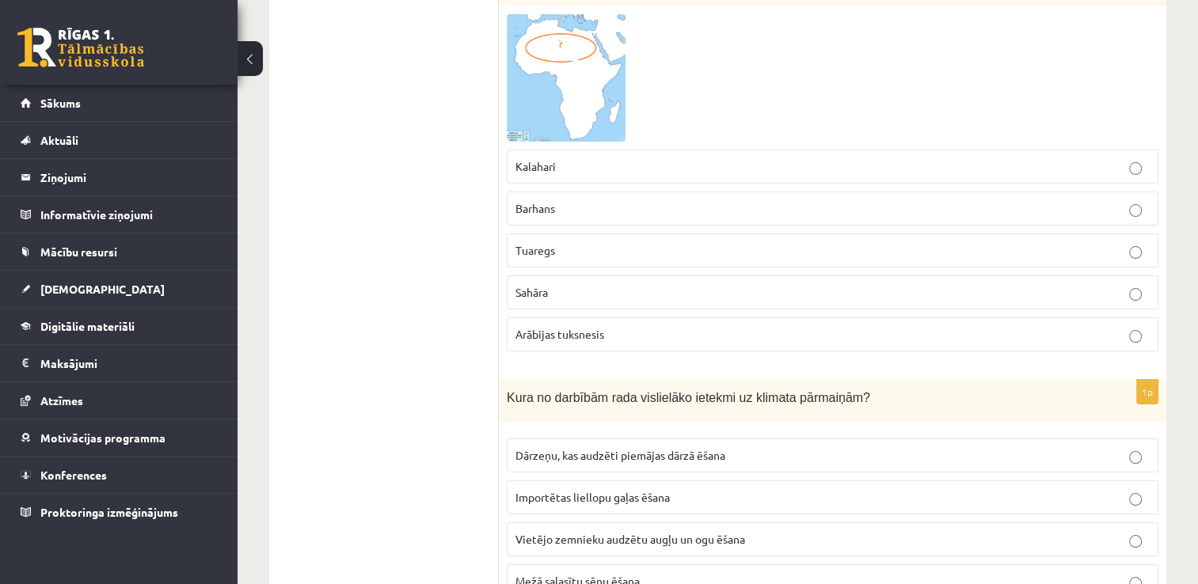
scroll to position [6016, 0]
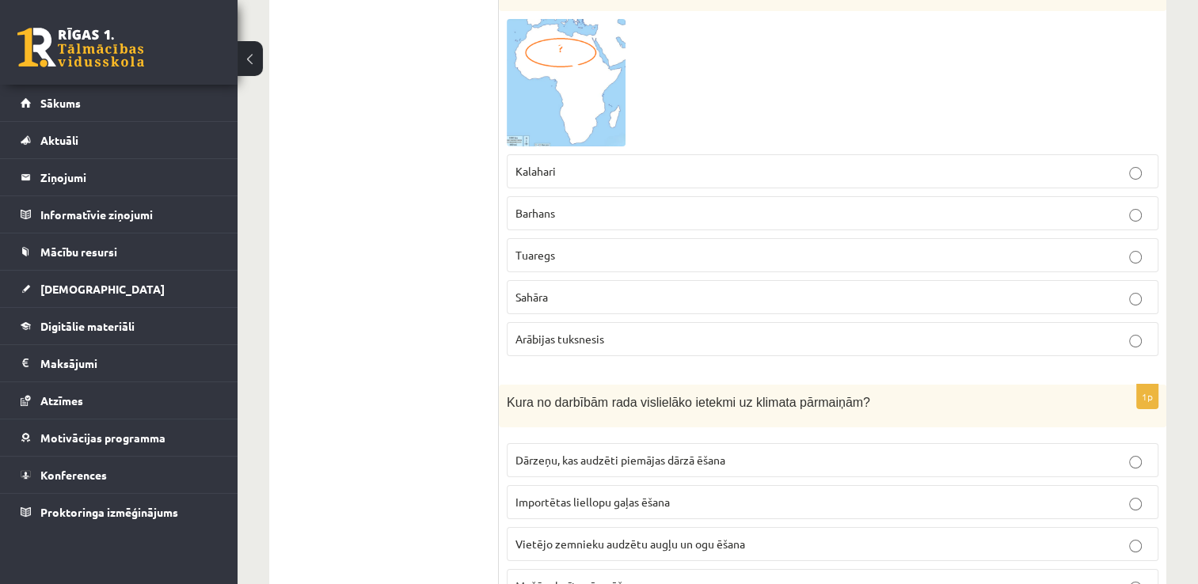
click at [599, 495] on span "Importētas liellopu gaļas ēšana" at bounding box center [592, 502] width 154 height 14
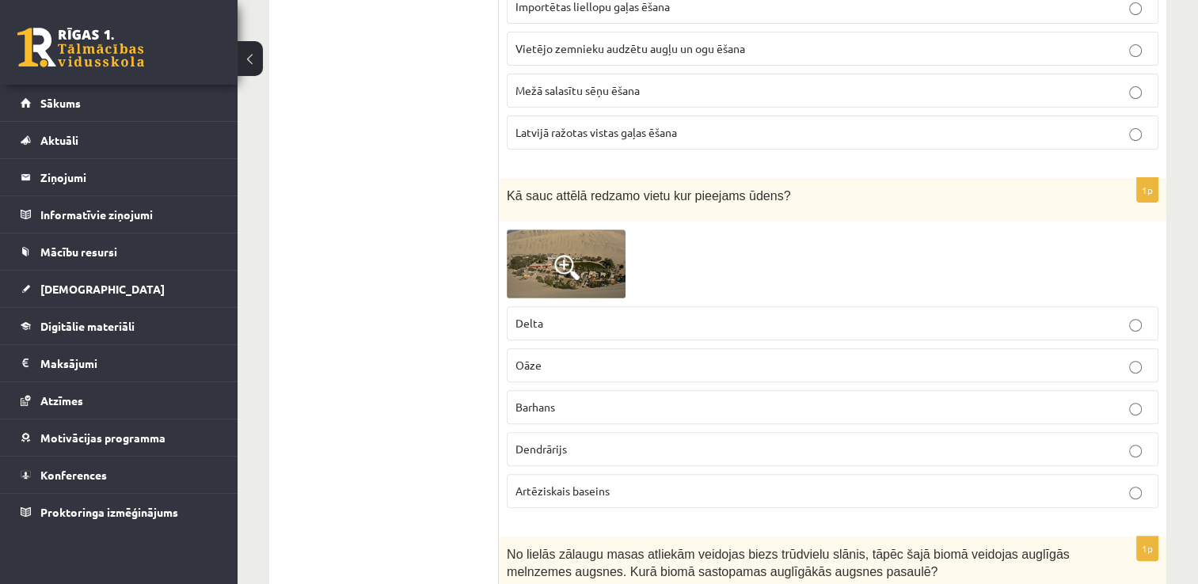
scroll to position [6514, 0]
click at [580, 356] on p "Oāze" at bounding box center [832, 364] width 634 height 17
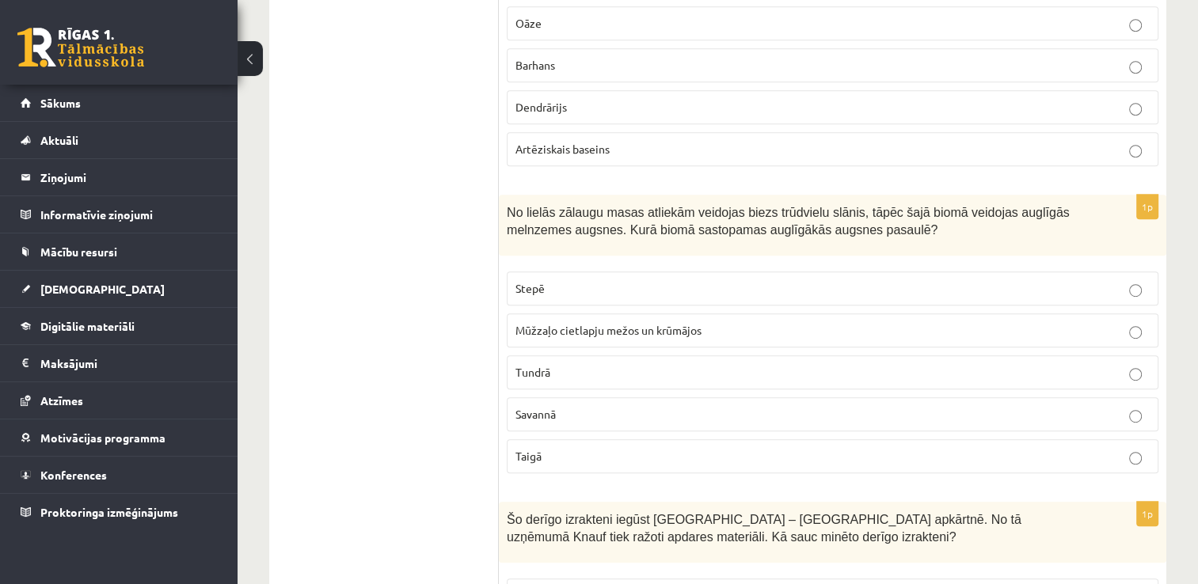
scroll to position [6854, 0]
click at [584, 280] on p "Stepē" at bounding box center [832, 288] width 634 height 17
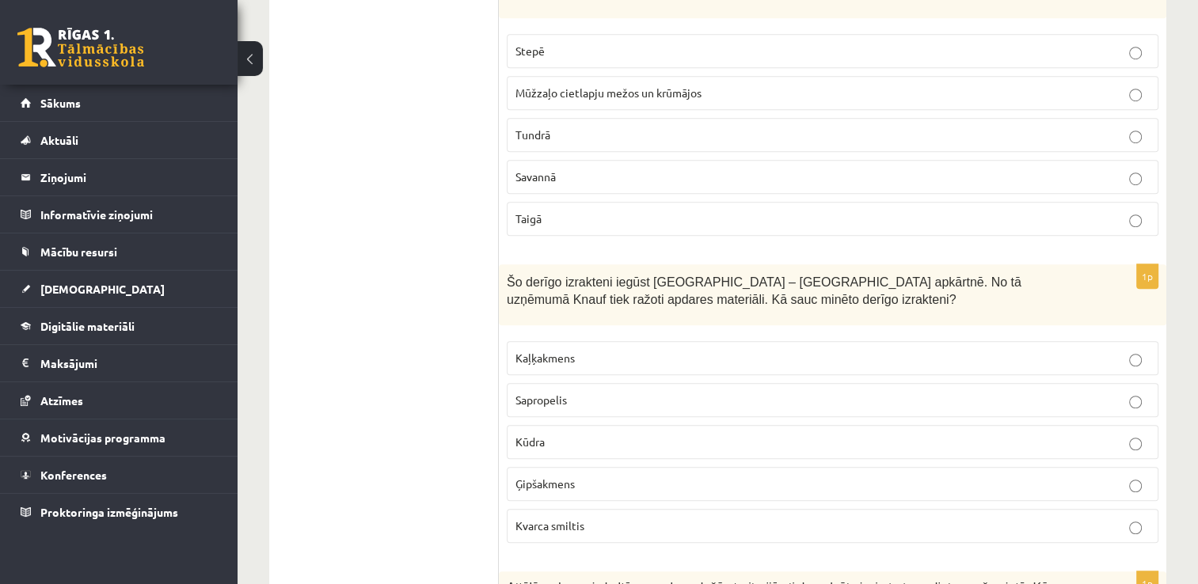
scroll to position [7095, 0]
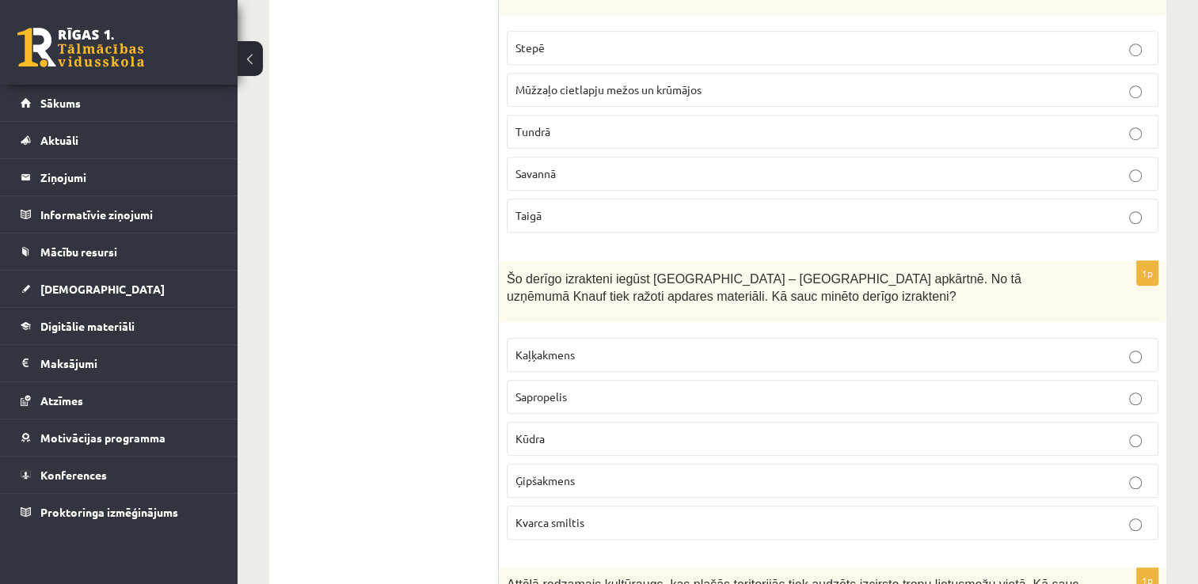
click at [588, 473] on p "Ģipšakmens" at bounding box center [832, 481] width 634 height 17
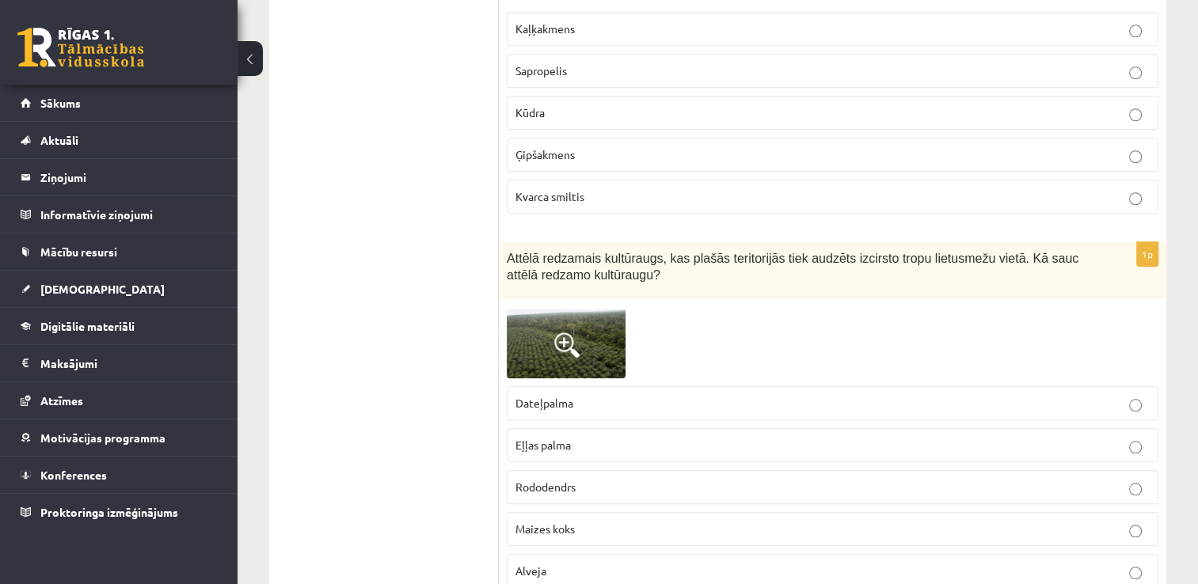
scroll to position [7424, 0]
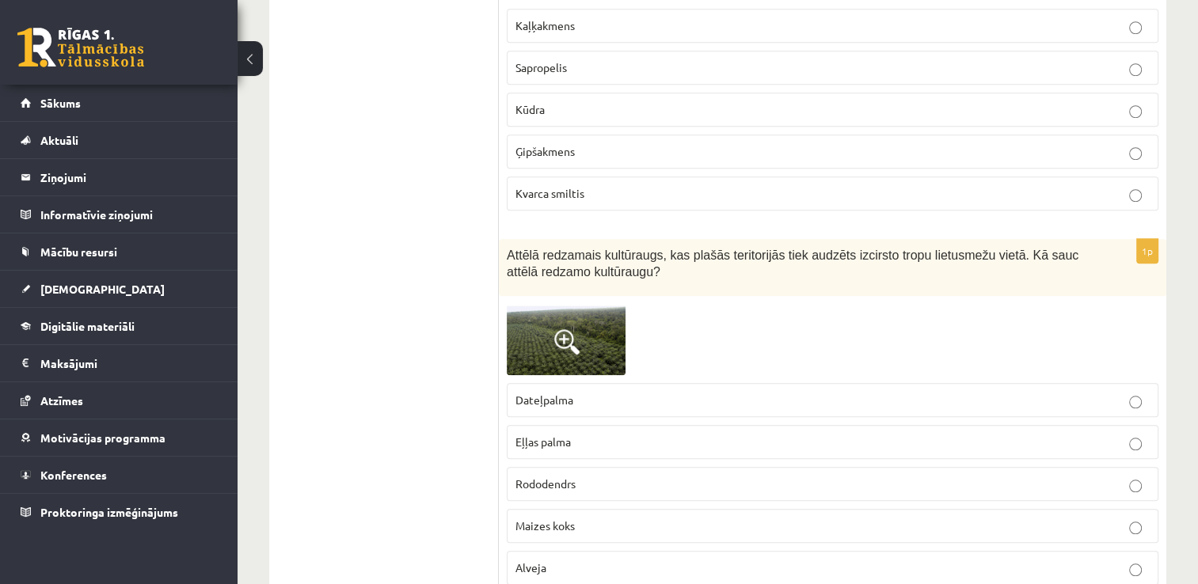
click at [588, 434] on p "Eļļas palma" at bounding box center [832, 442] width 634 height 17
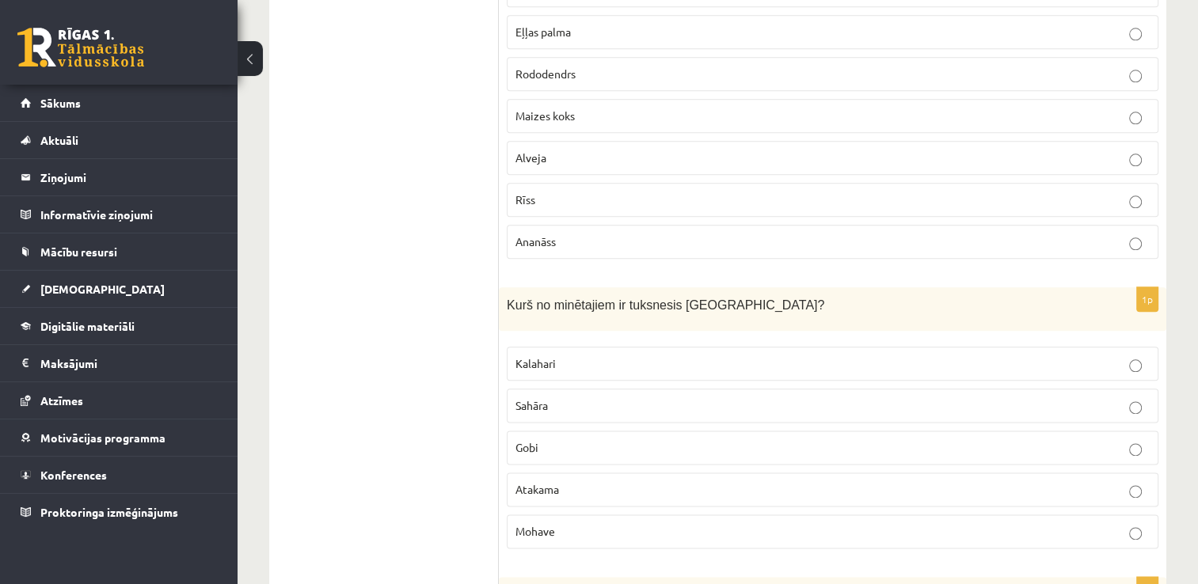
scroll to position [7835, 0]
click at [559, 439] on p "Gobi" at bounding box center [832, 447] width 634 height 17
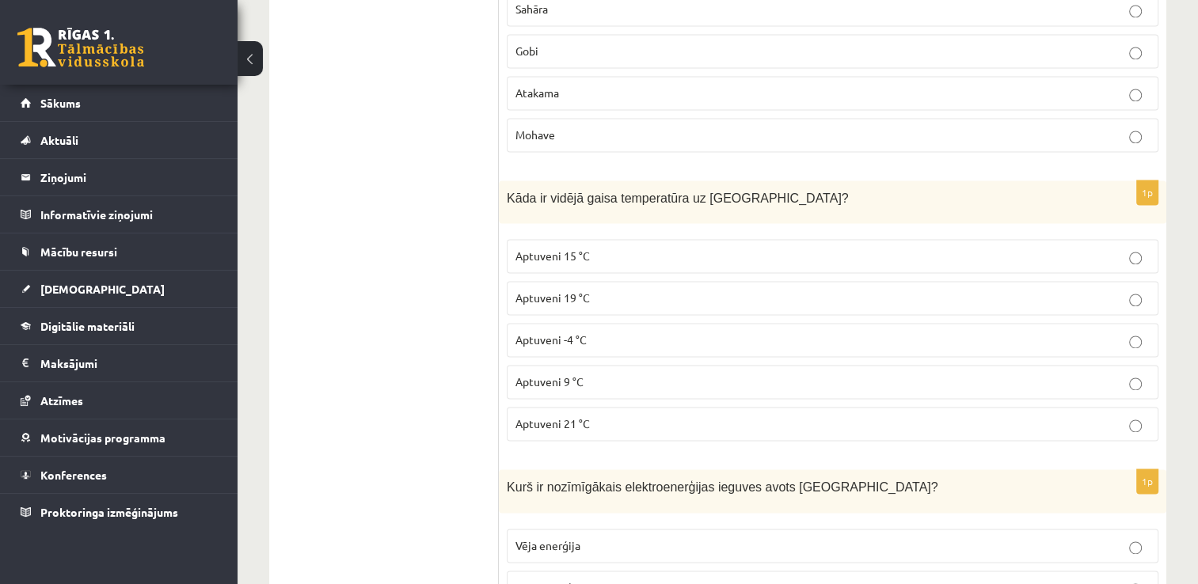
scroll to position [8223, 0]
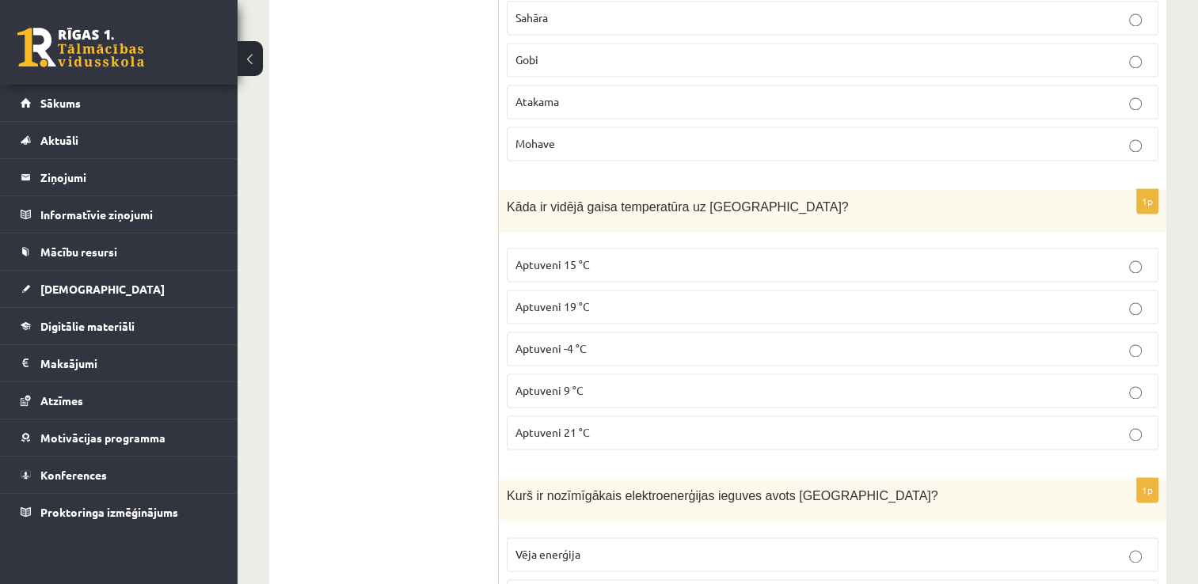
click at [585, 257] on span "Aptuveni 15 °C" at bounding box center [552, 264] width 74 height 14
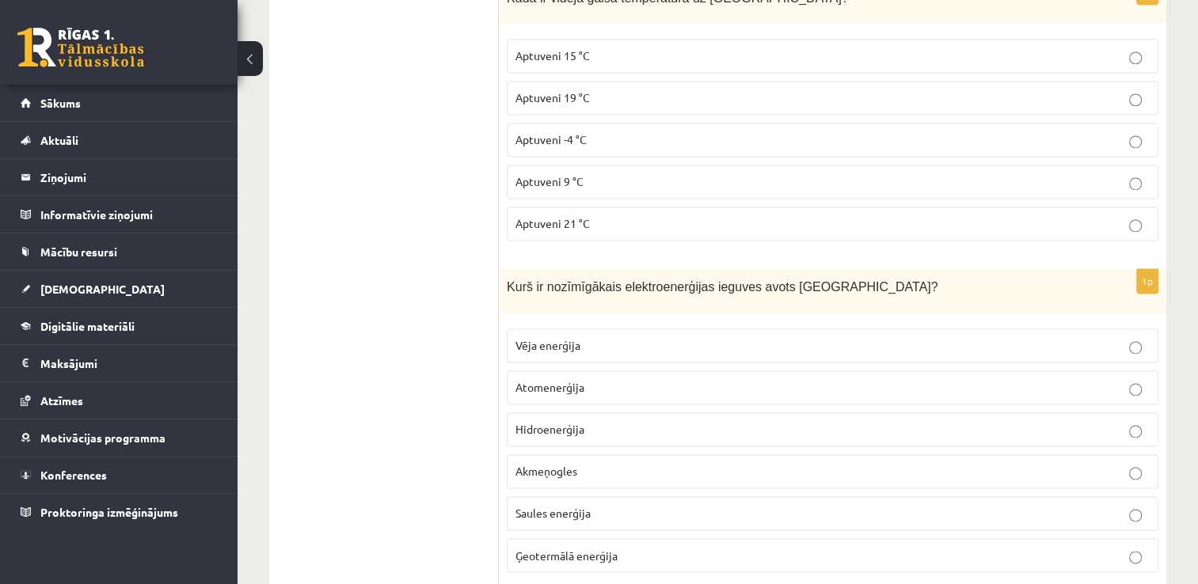
scroll to position [8481, 0]
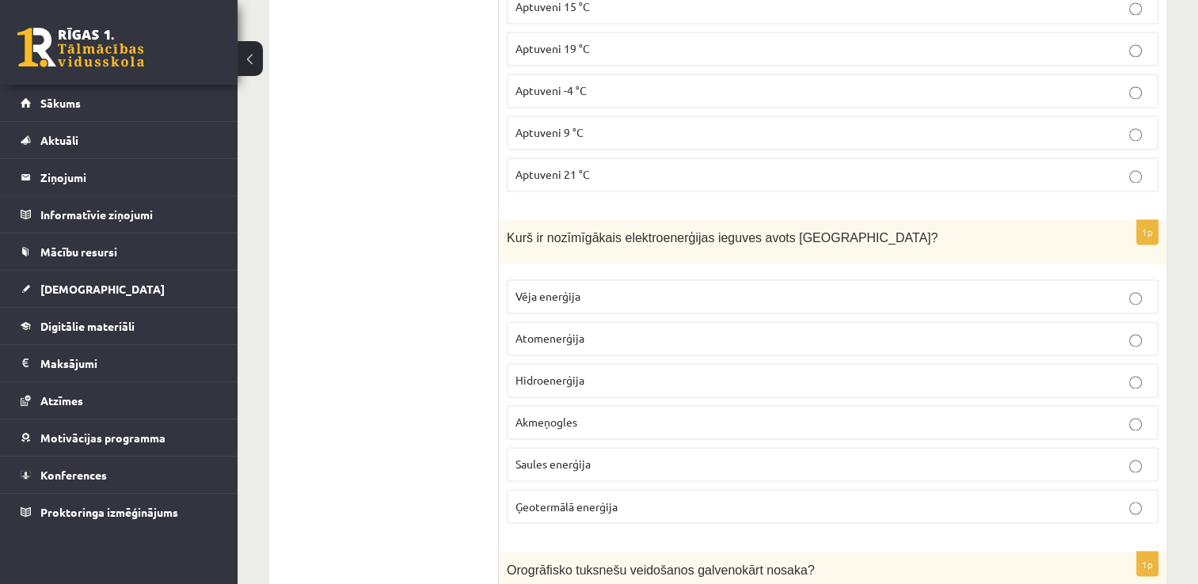
click at [551, 363] on label "Hidroenerģija" at bounding box center [833, 380] width 652 height 34
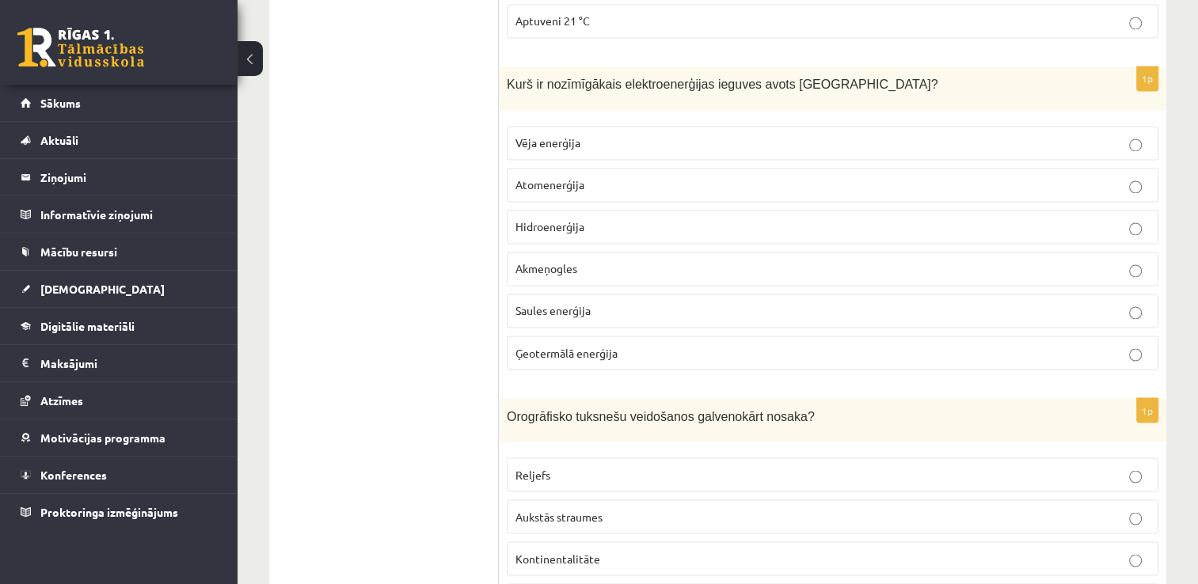
scroll to position [8706, 0]
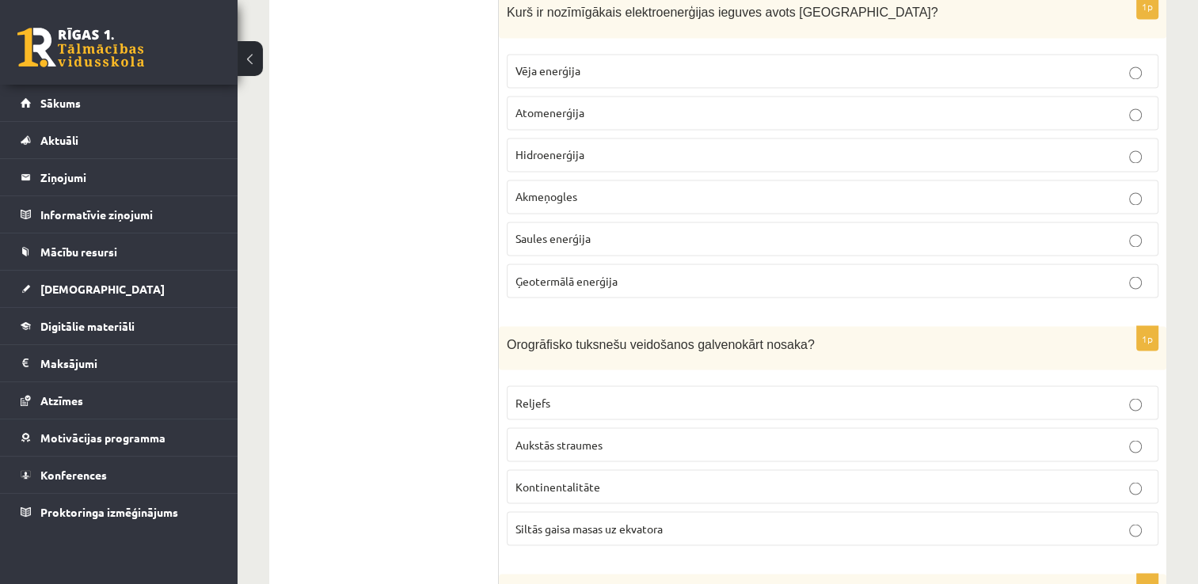
click at [552, 386] on label "Reljefs" at bounding box center [833, 403] width 652 height 34
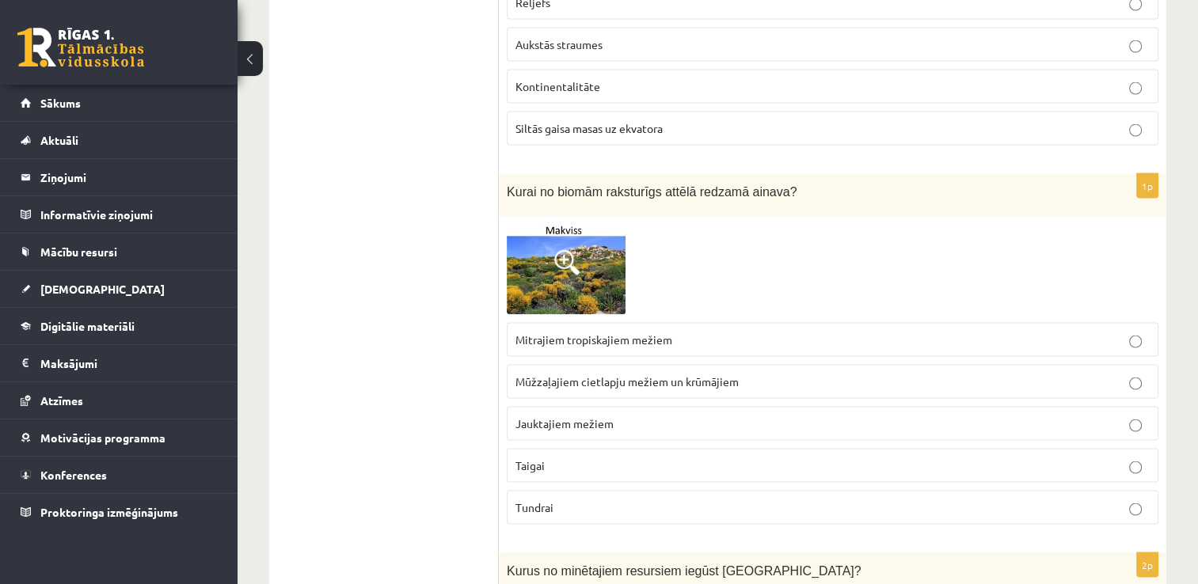
scroll to position [9108, 0]
click at [633, 456] on p "Taigai" at bounding box center [832, 464] width 634 height 17
click at [618, 414] on p "Jauktajiem mežiem" at bounding box center [832, 422] width 634 height 17
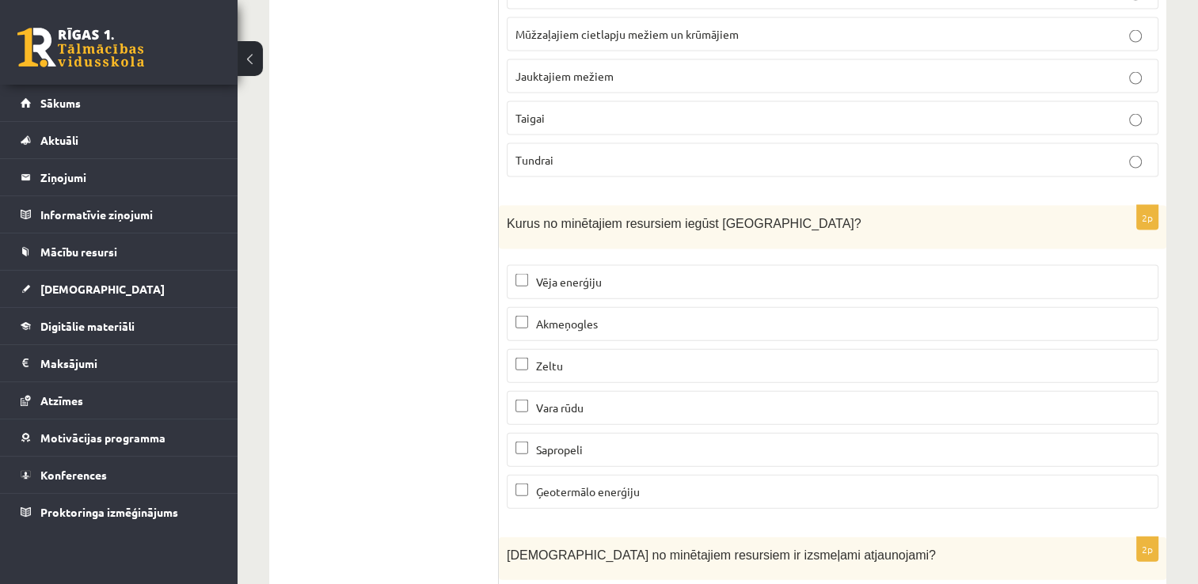
scroll to position [9455, 0]
click at [570, 274] on span "Vēja enerģiju" at bounding box center [569, 281] width 66 height 14
click at [551, 442] on span "Sapropeli" at bounding box center [559, 449] width 47 height 14
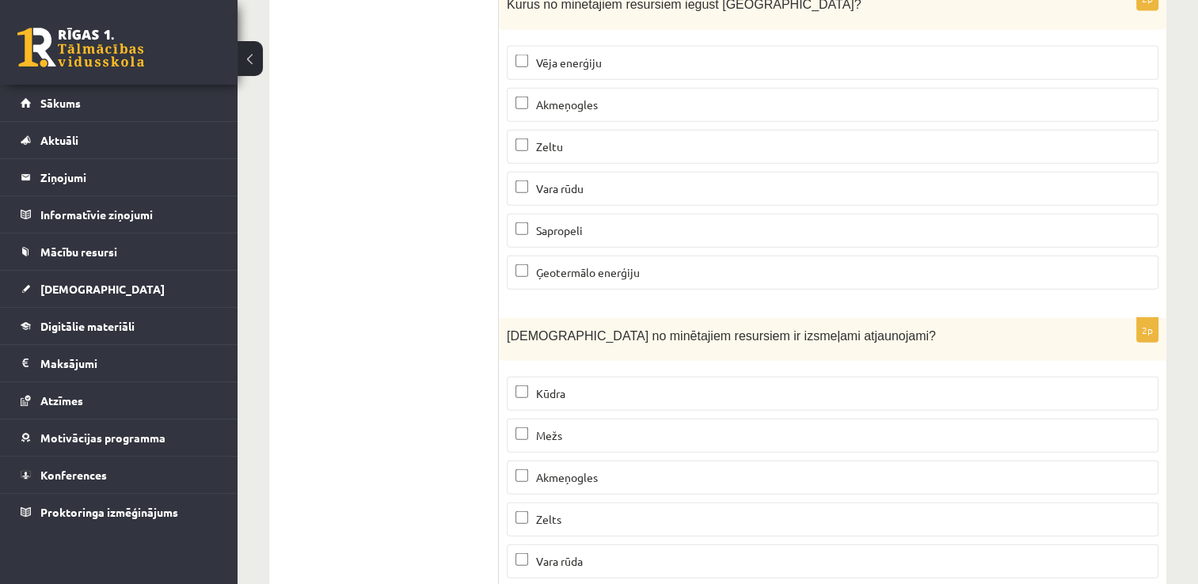
click at [561, 386] on span "Kūdra" at bounding box center [550, 393] width 29 height 14
click at [583, 428] on p "Mežs" at bounding box center [832, 436] width 634 height 17
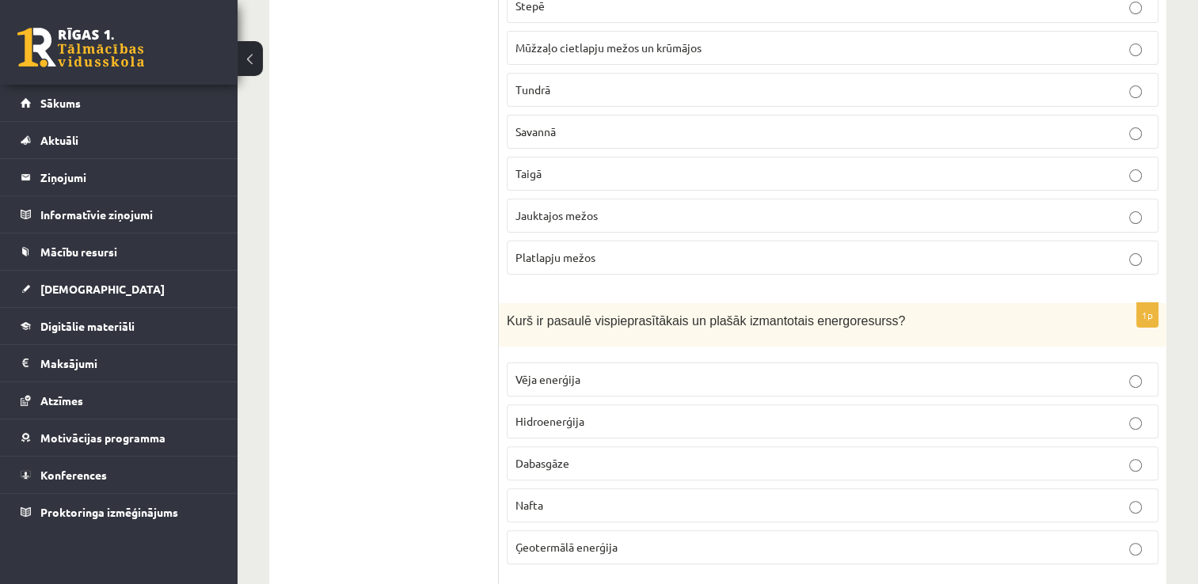
scroll to position [0, 0]
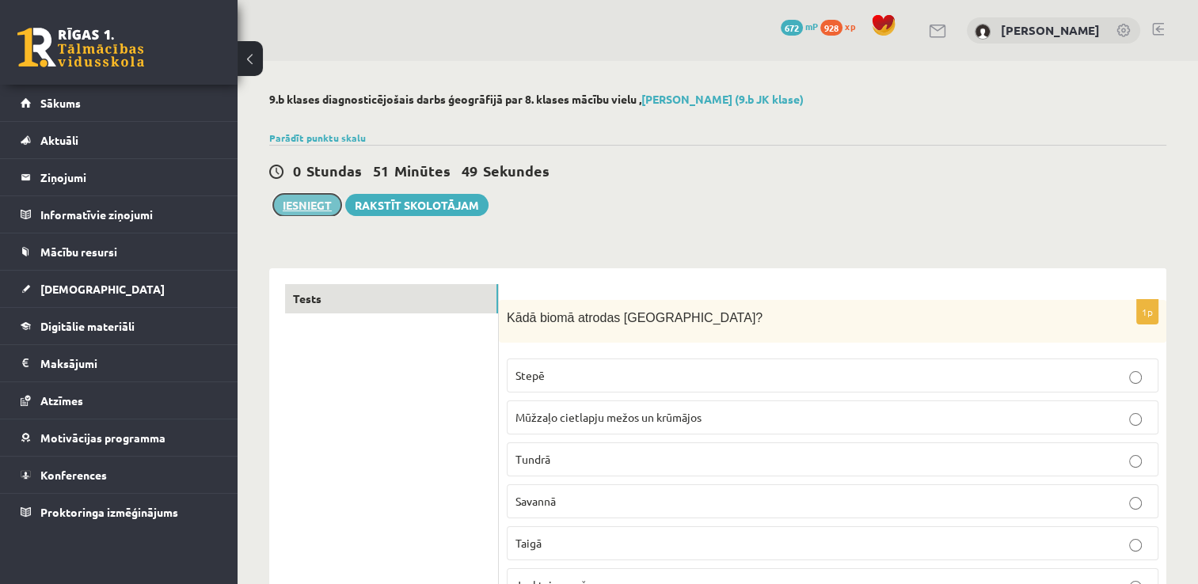
click at [320, 203] on button "Iesniegt" at bounding box center [307, 205] width 68 height 22
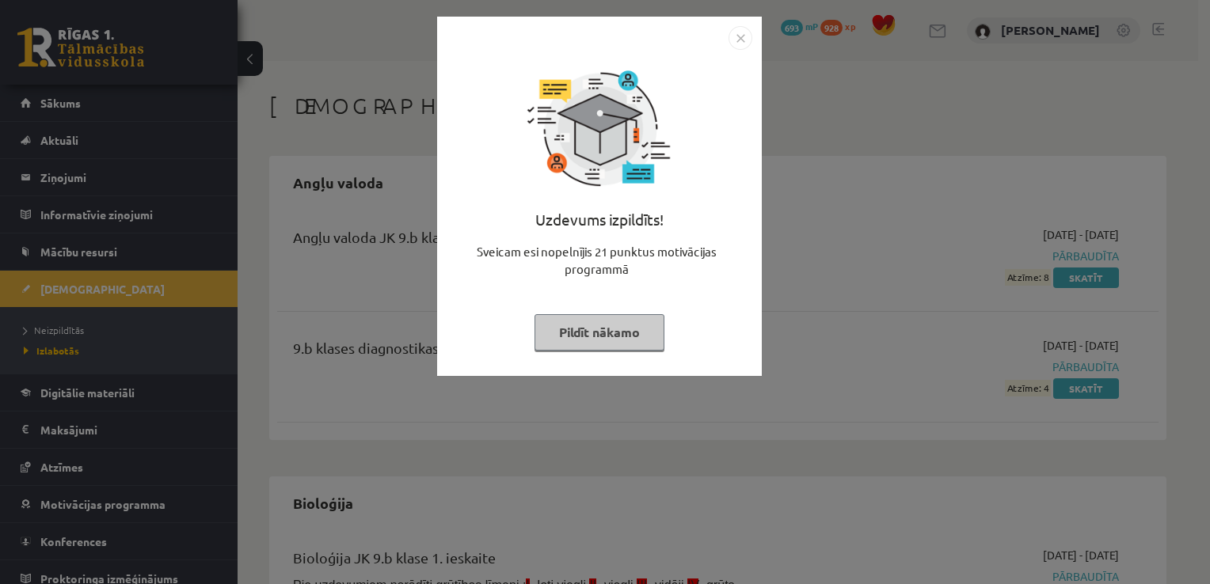
click at [624, 314] on button "Pildīt nākamo" at bounding box center [599, 332] width 130 height 36
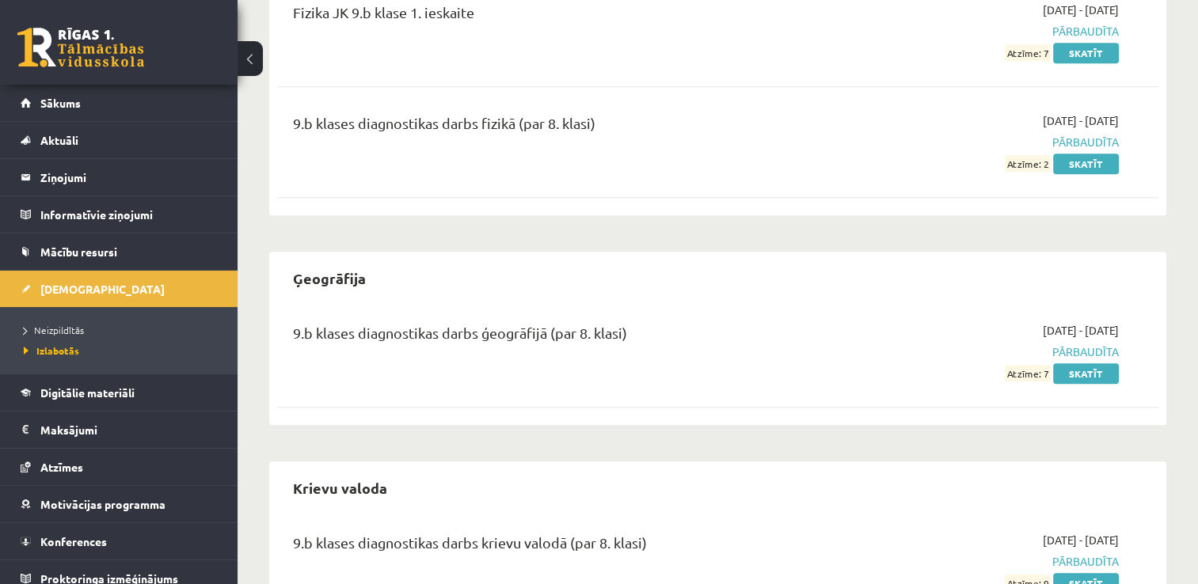
scroll to position [1288, 0]
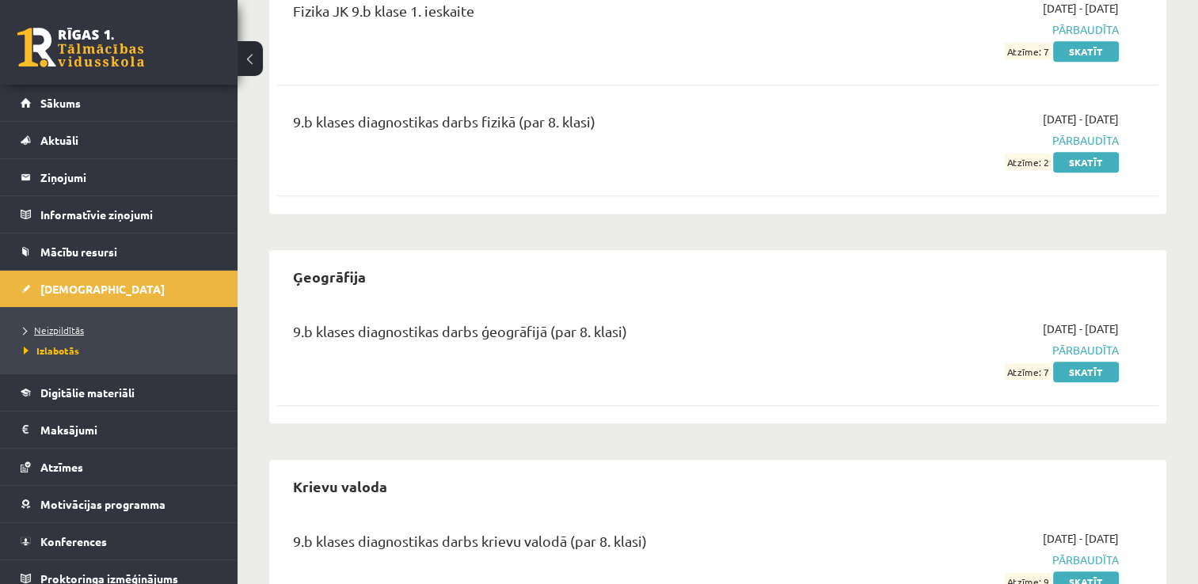
click at [70, 328] on span "Neizpildītās" at bounding box center [54, 330] width 60 height 13
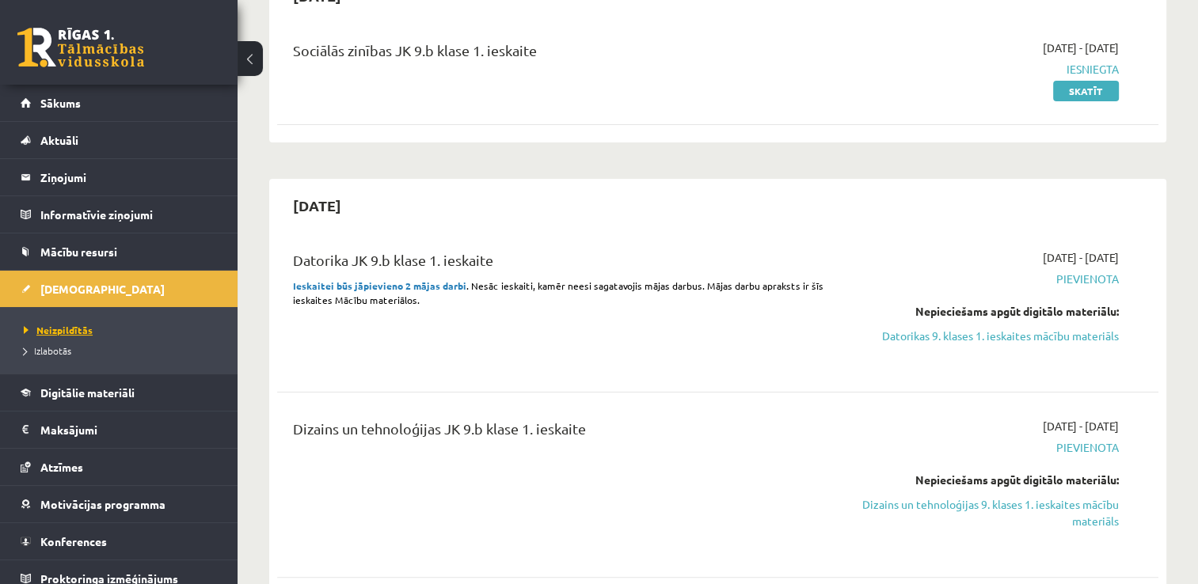
scroll to position [10, 0]
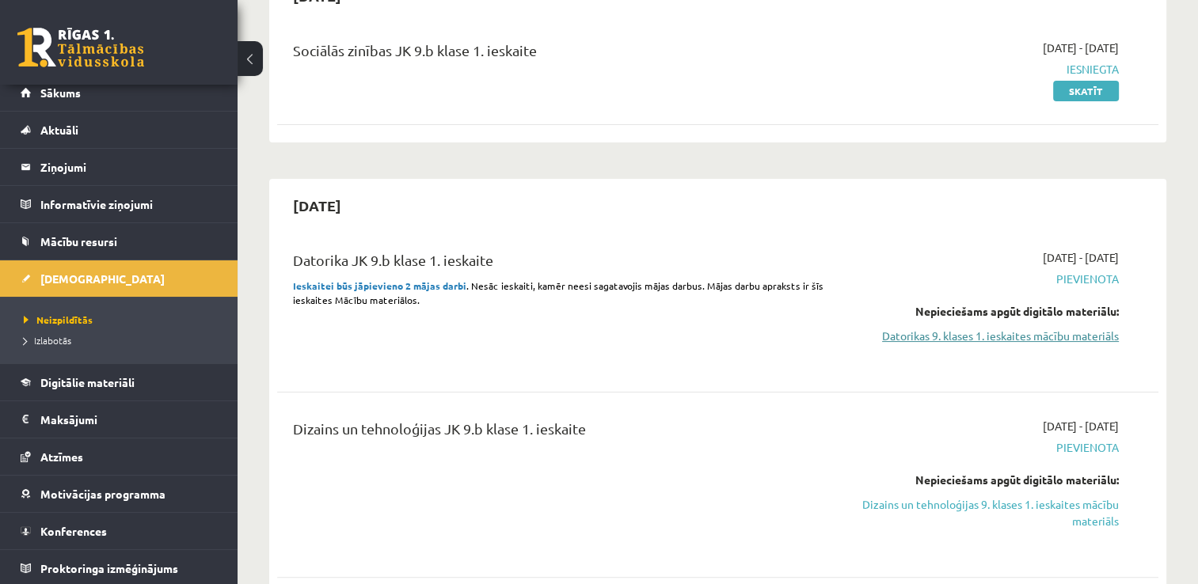
click at [952, 337] on link "Datorikas 9. klases 1. ieskaites mācību materiāls" at bounding box center [989, 336] width 260 height 17
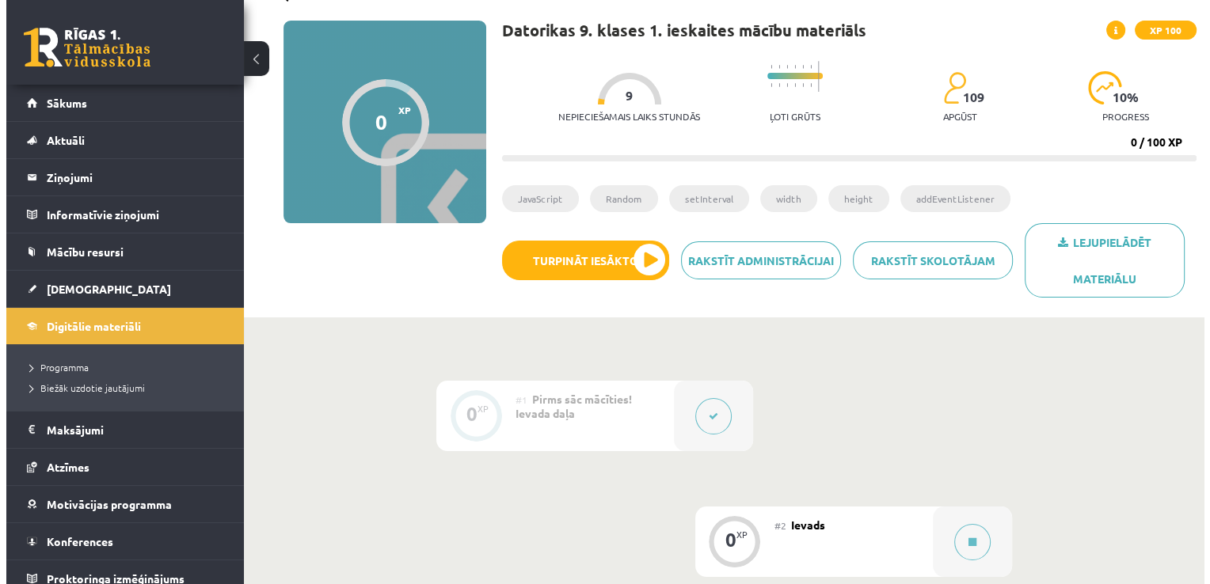
scroll to position [101, 0]
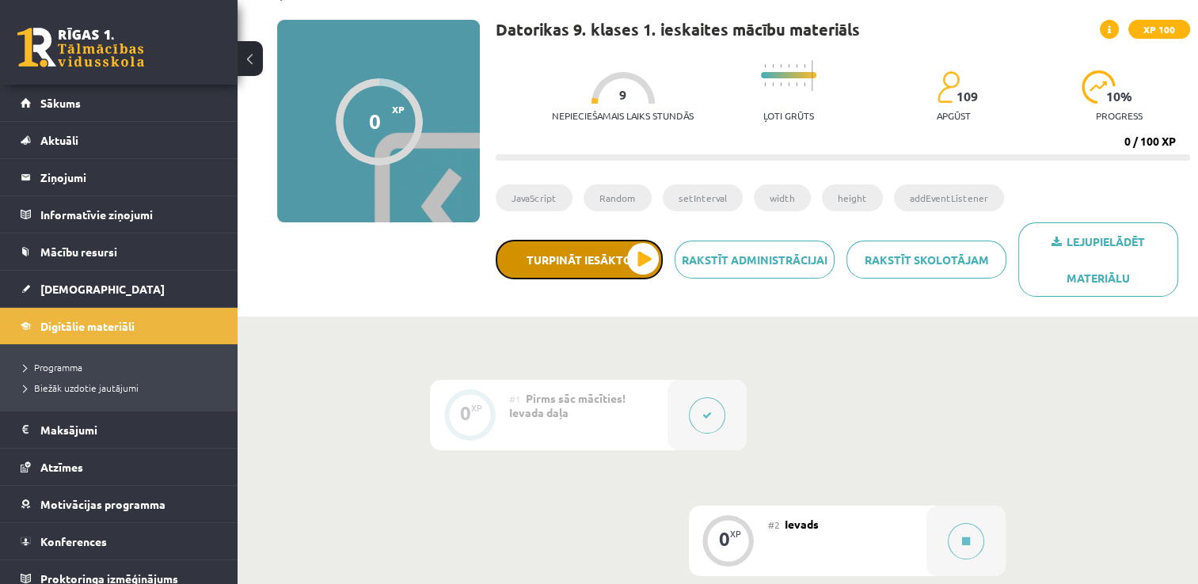
click at [637, 260] on button "Turpināt iesākto" at bounding box center [579, 260] width 167 height 40
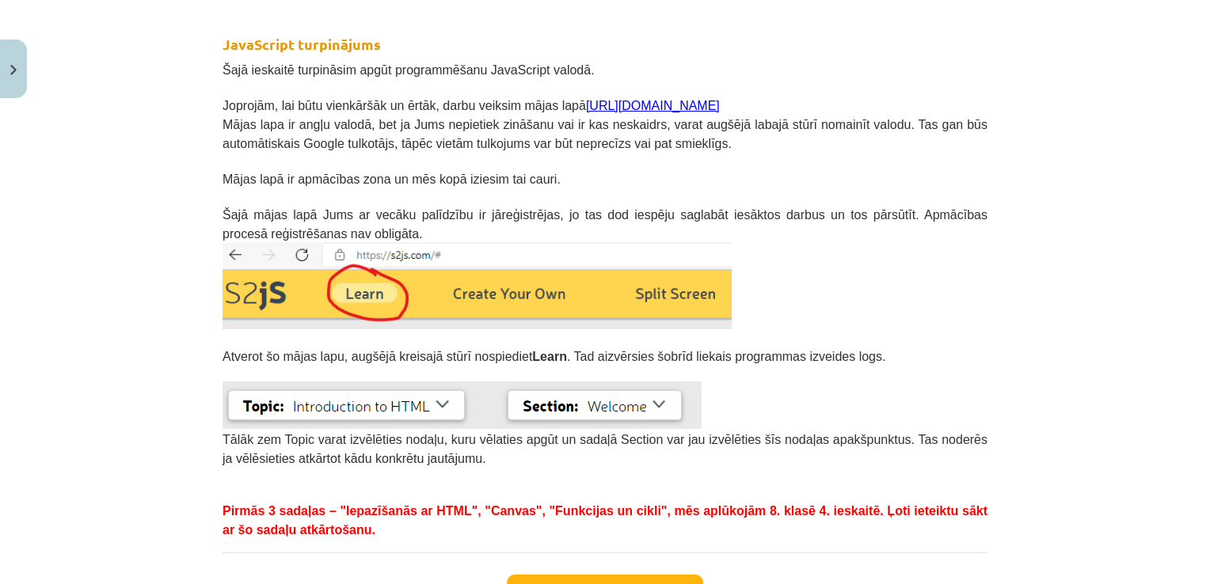
scroll to position [0, 0]
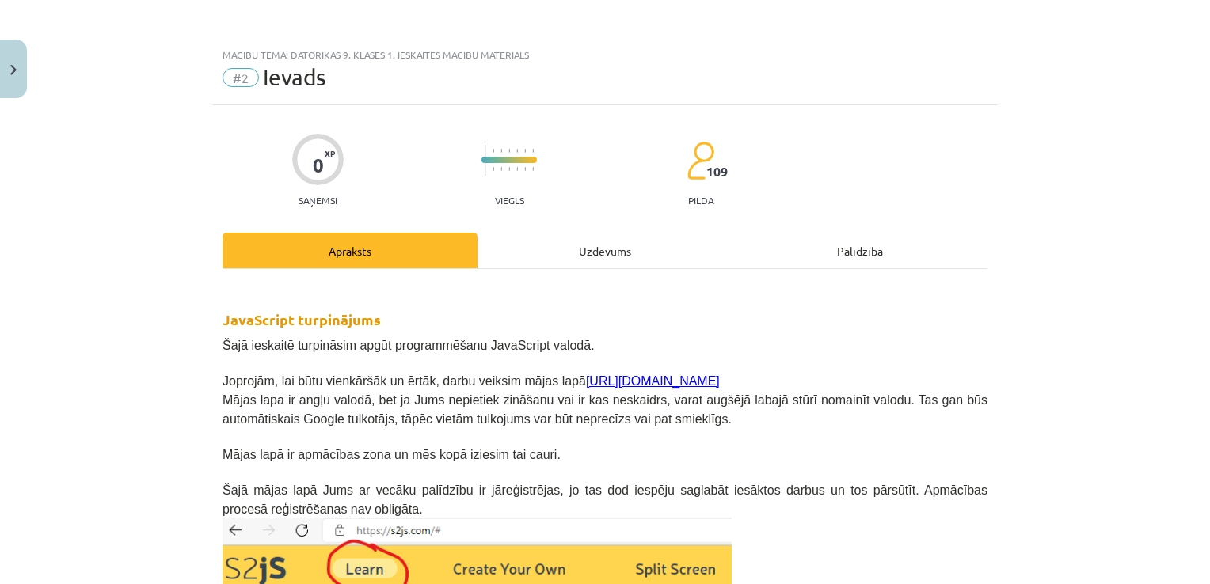
click at [596, 242] on div "Uzdevums" at bounding box center [604, 251] width 255 height 36
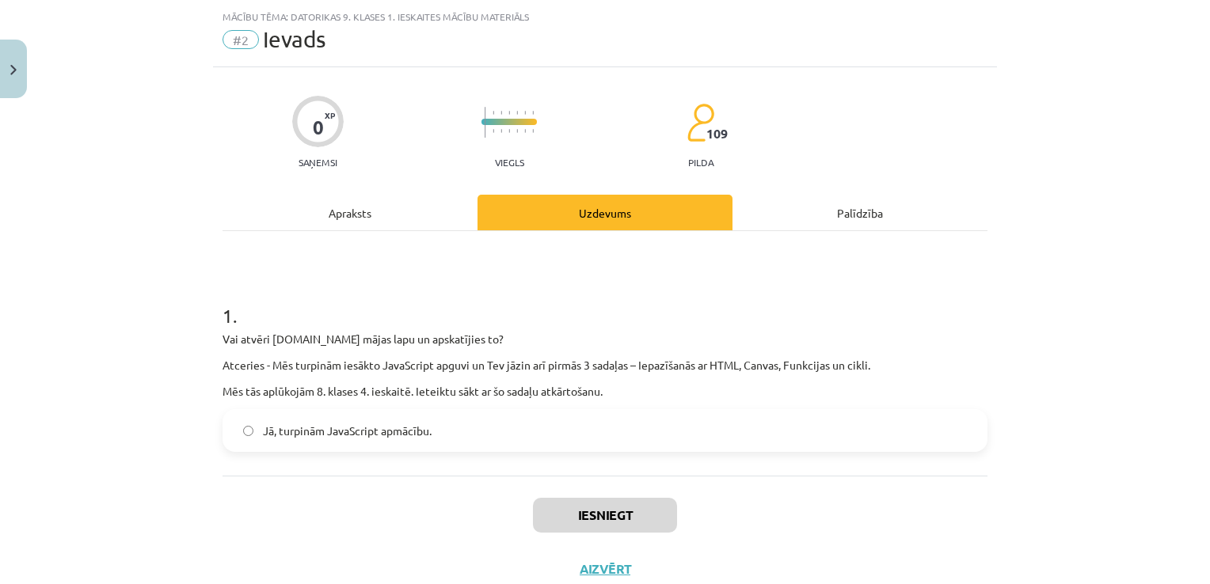
scroll to position [40, 0]
click at [375, 428] on span "Jā, turpinām JavaScript apmācību." at bounding box center [347, 429] width 169 height 17
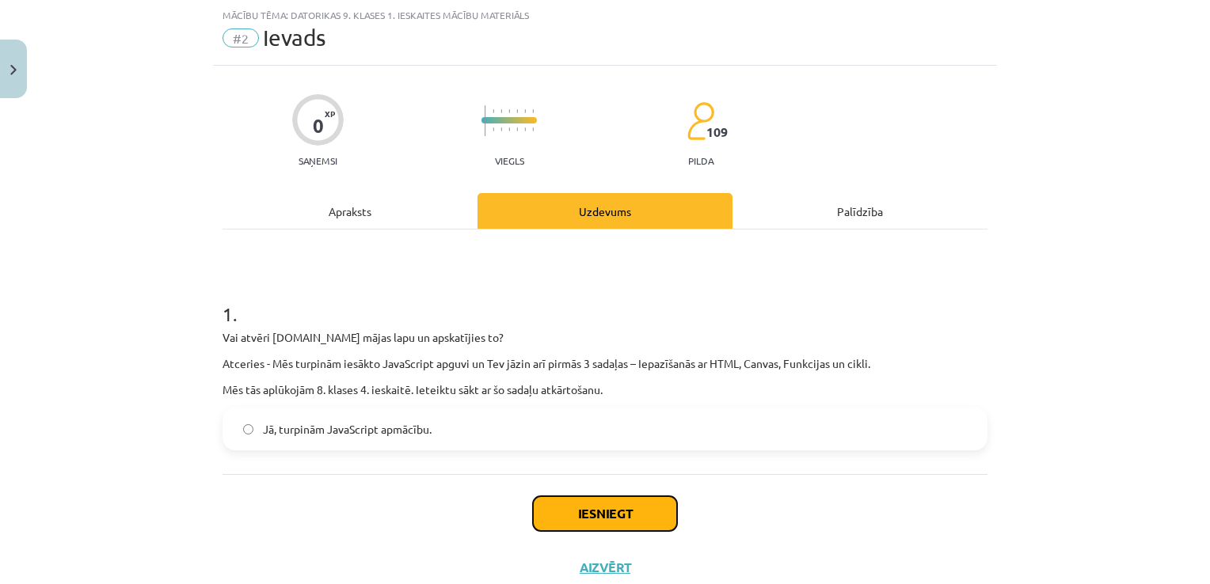
click at [602, 510] on button "Iesniegt" at bounding box center [605, 513] width 144 height 35
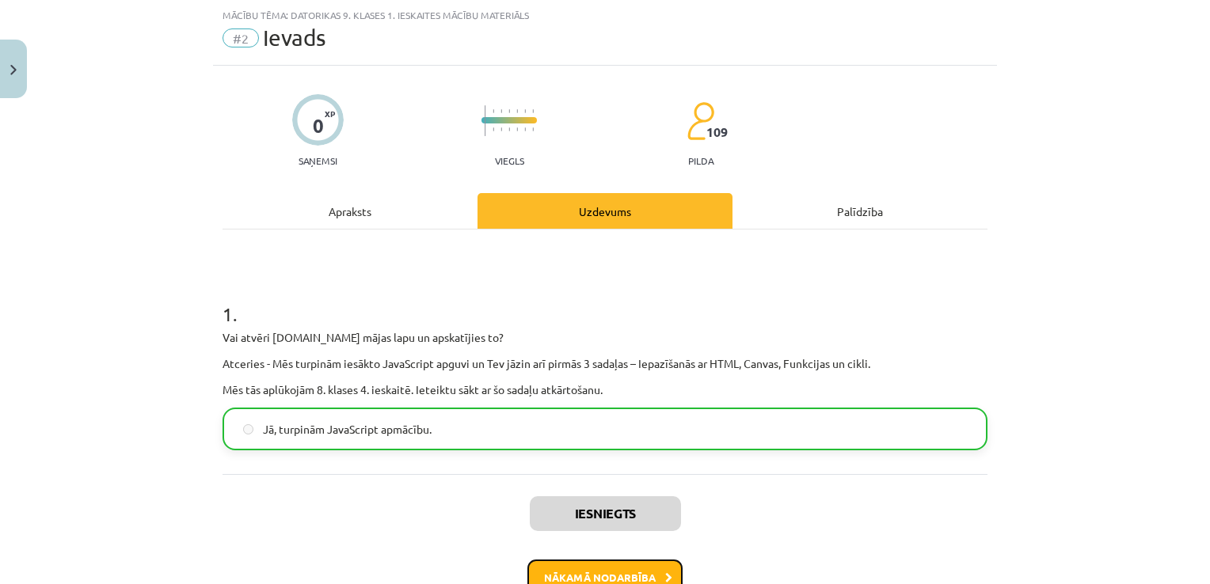
click at [651, 564] on button "Nākamā nodarbība" at bounding box center [604, 578] width 155 height 36
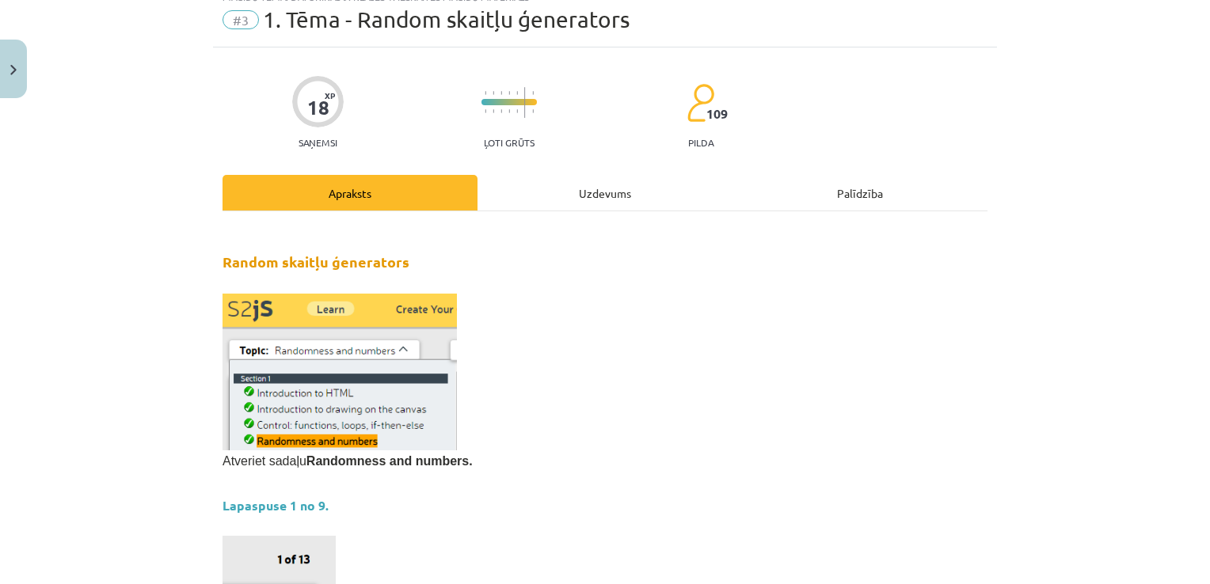
scroll to position [0, 0]
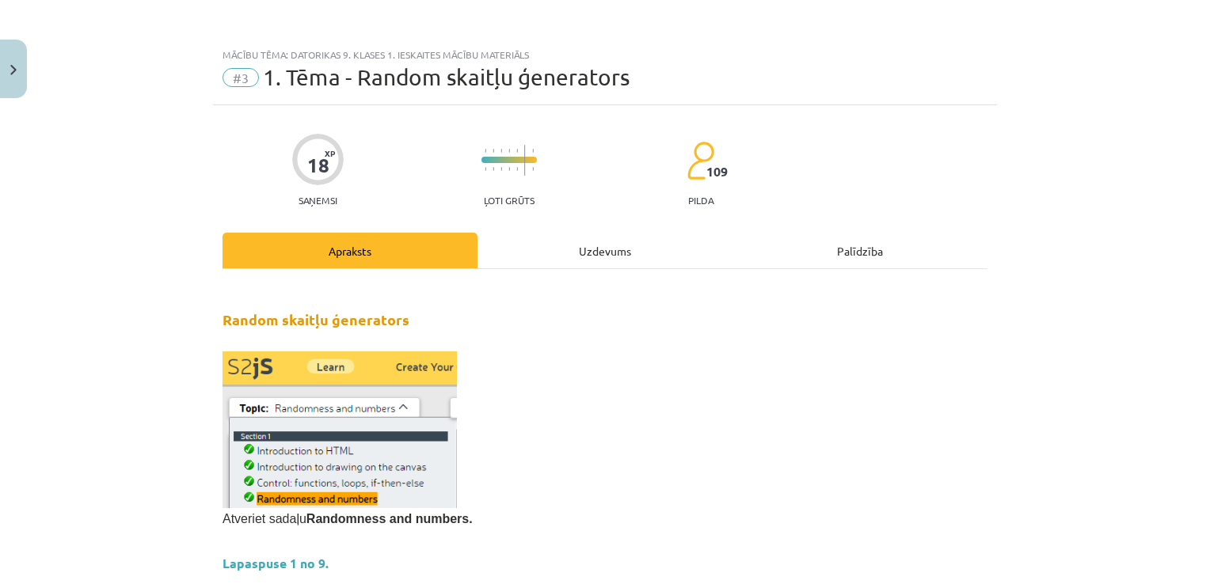
click at [624, 254] on div "Uzdevums" at bounding box center [604, 251] width 255 height 36
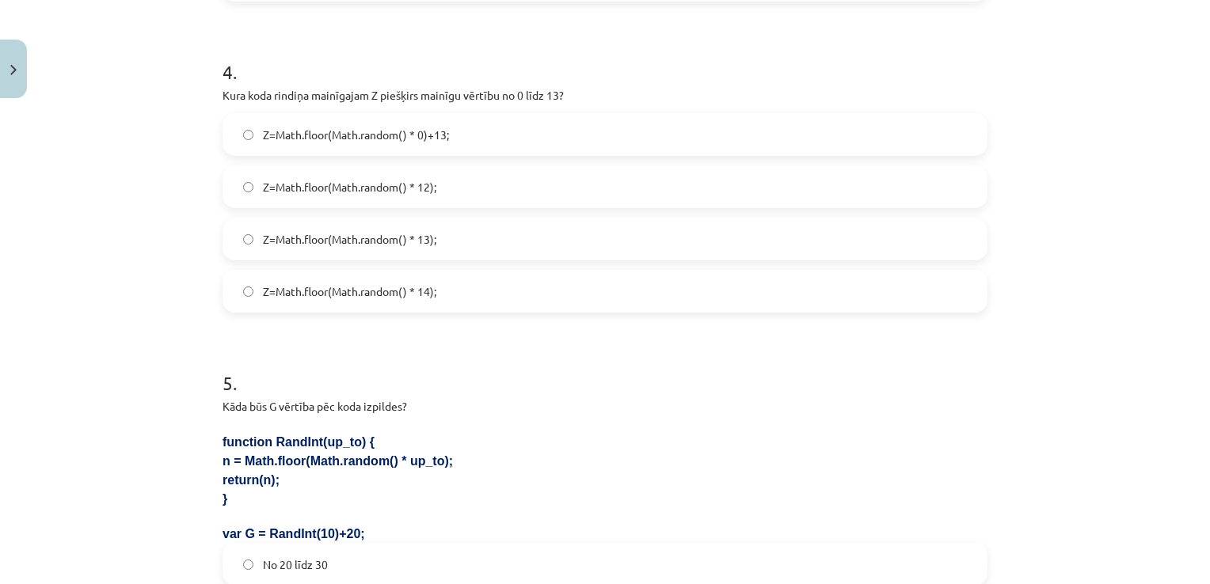
scroll to position [1666, 0]
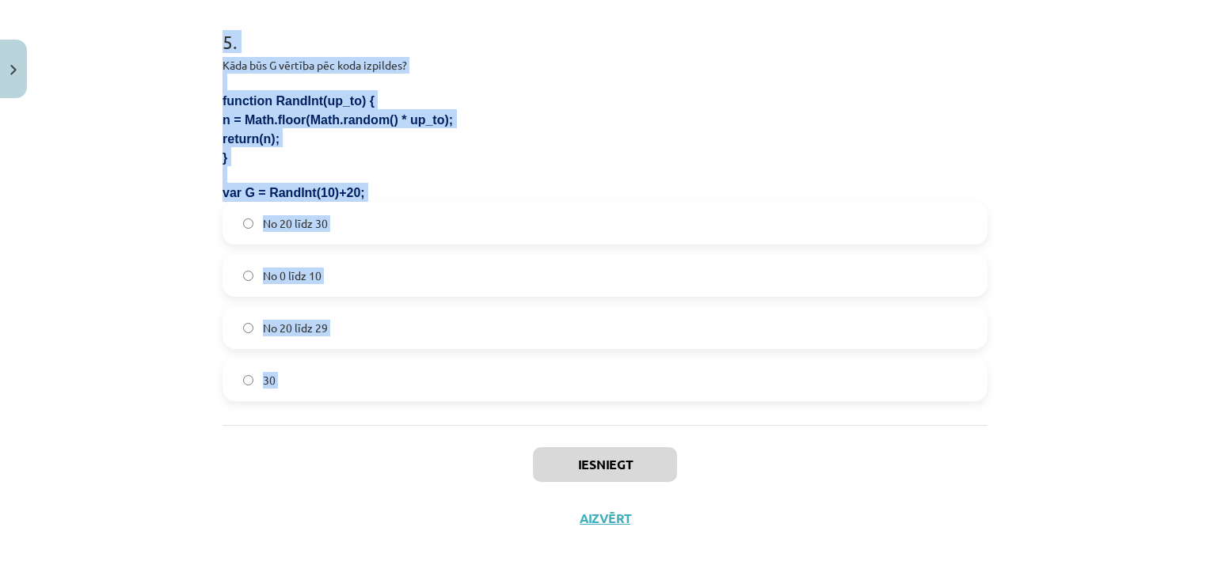
drag, startPoint x: 215, startPoint y: 351, endPoint x: 295, endPoint y: 375, distance: 82.7
copy form "1 . Kāda vērtība tiks piešķirtam mainīgajam D pēc koda izpildes? <canvas id=myC…"
click at [370, 429] on div "Iesniegt Aizvērt" at bounding box center [605, 480] width 765 height 111
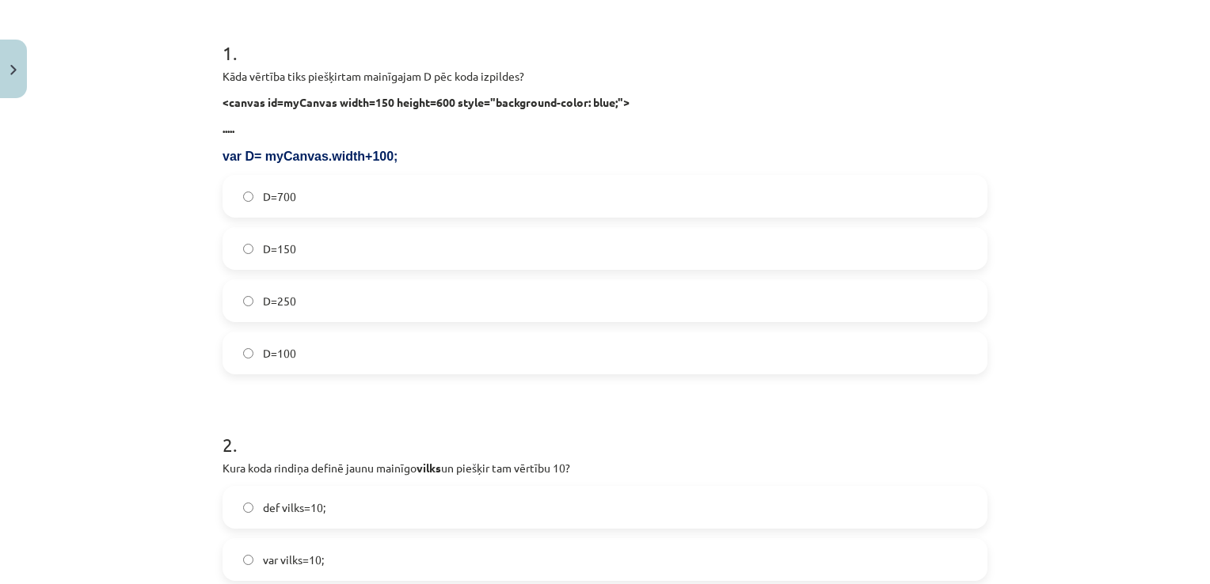
scroll to position [302, 0]
click at [365, 302] on label "D=250" at bounding box center [605, 300] width 762 height 40
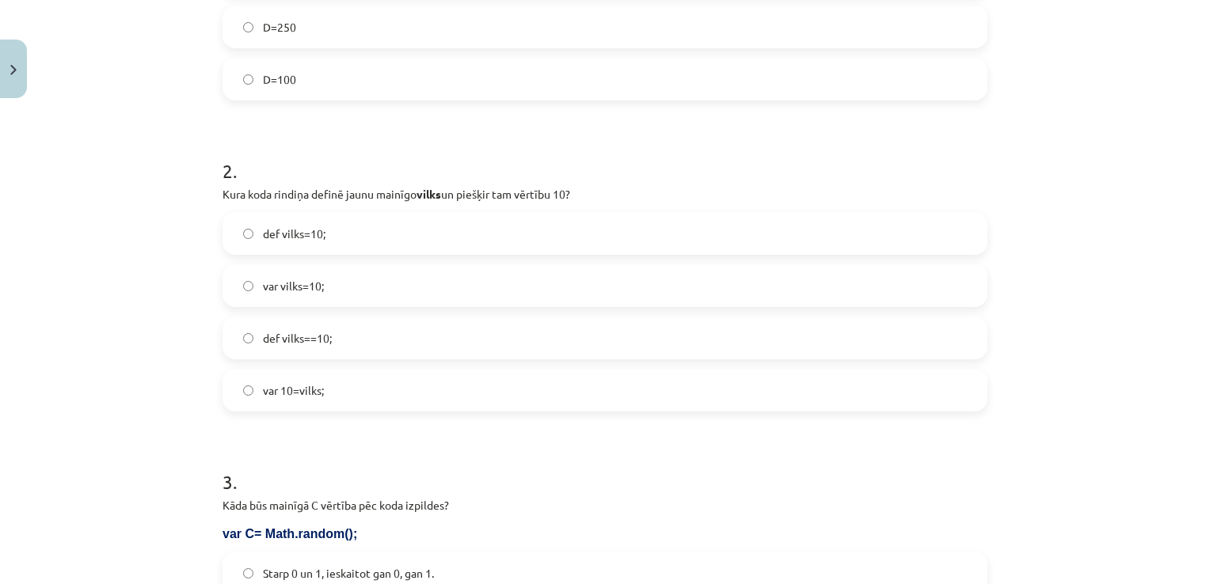
scroll to position [576, 0]
click at [431, 287] on label "var vilks=10;" at bounding box center [605, 284] width 762 height 40
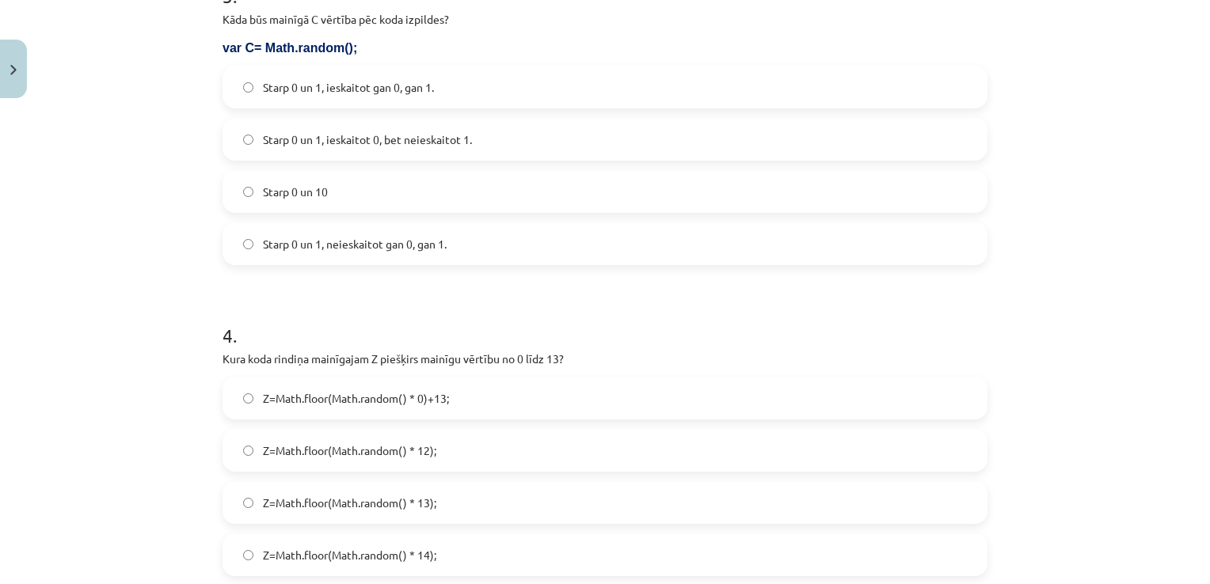
scroll to position [1061, 0]
click at [350, 146] on span "Starp 0 un 1, ieskaitot 0, bet neieskaitot 1." at bounding box center [367, 139] width 209 height 17
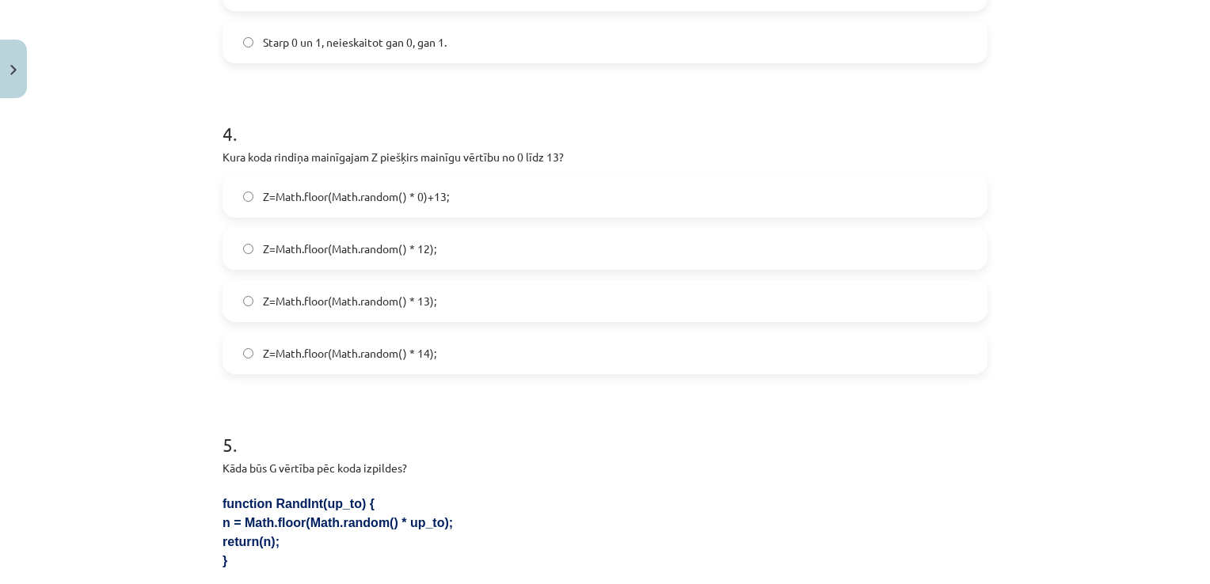
scroll to position [1265, 0]
click at [453, 352] on label "Z=Math.floor(Math.random() * 14);" at bounding box center [605, 351] width 762 height 40
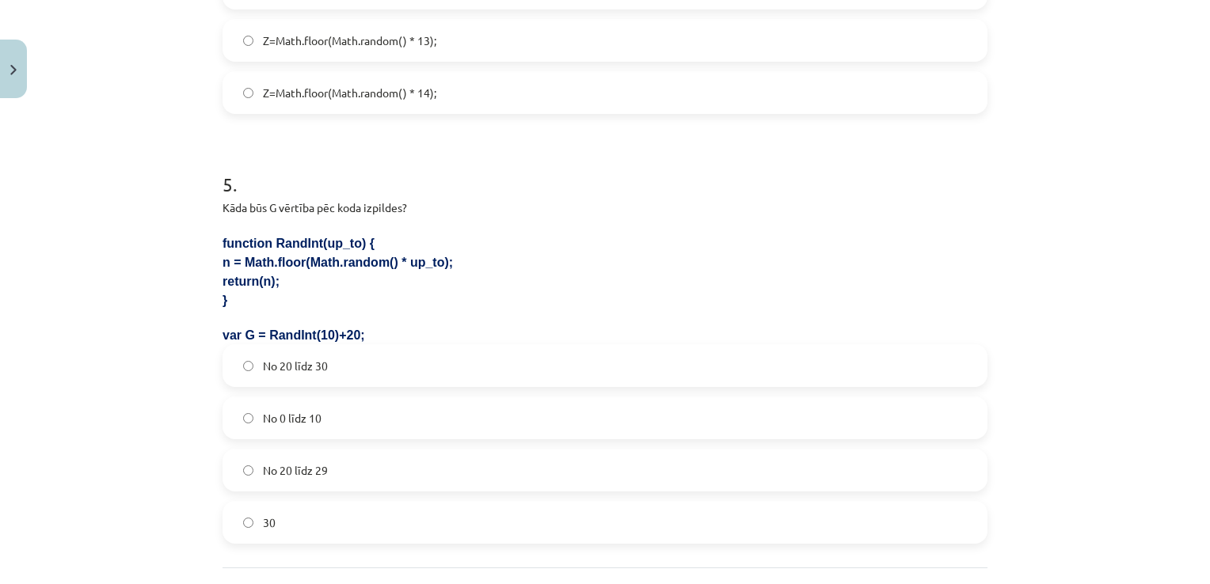
scroll to position [1524, 0]
click at [356, 453] on label "No 20 līdz 29" at bounding box center [605, 471] width 762 height 40
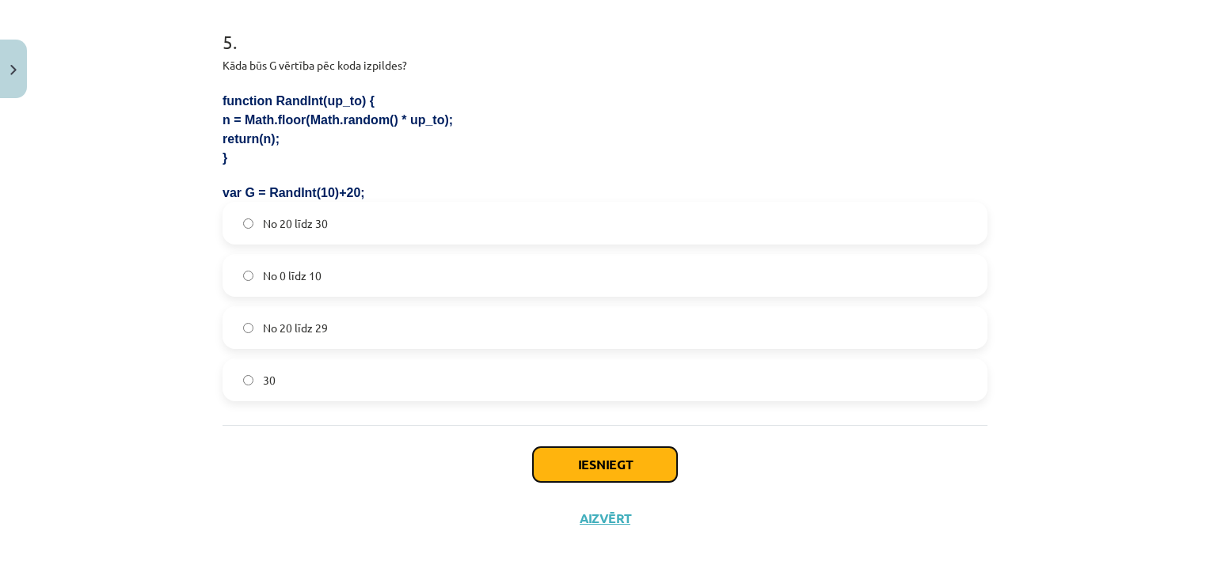
click at [598, 452] on button "Iesniegt" at bounding box center [605, 464] width 144 height 35
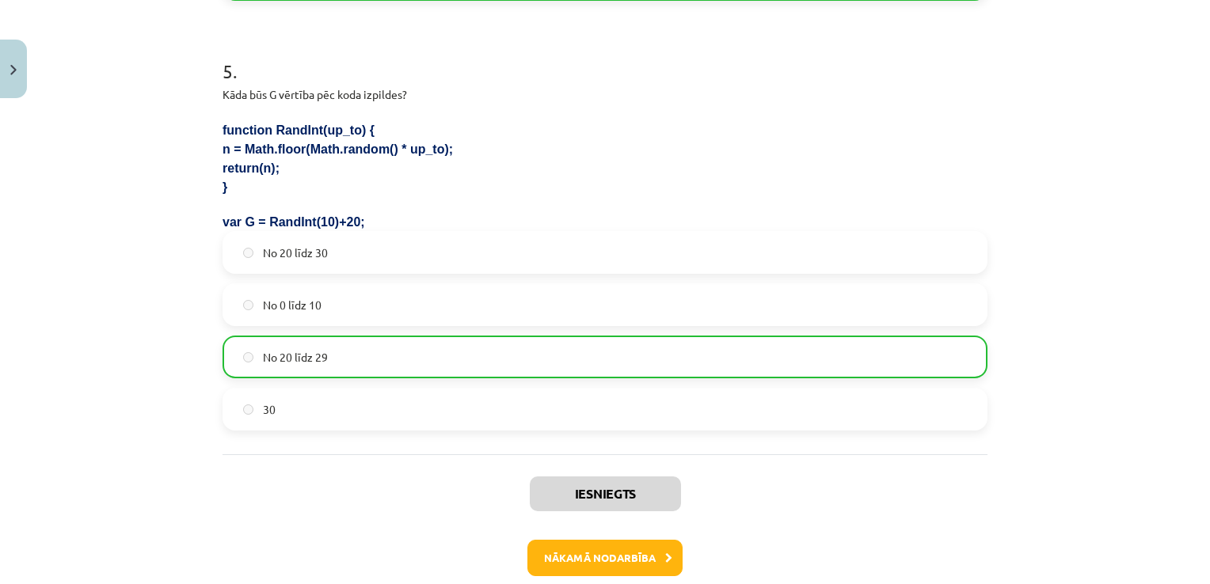
scroll to position [1716, 0]
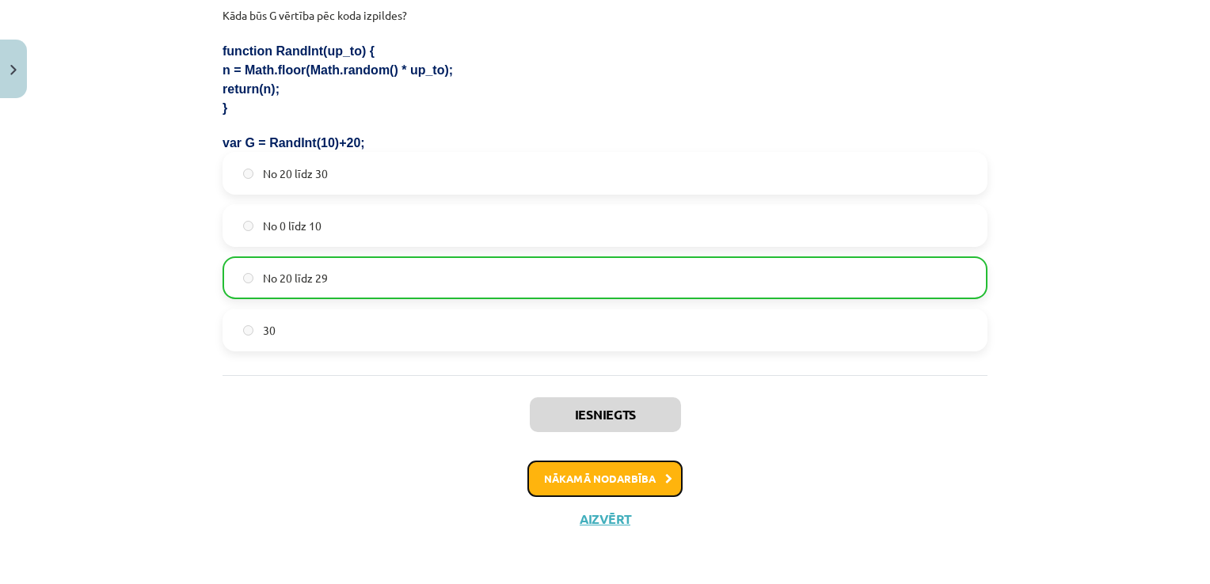
click at [620, 474] on button "Nākamā nodarbība" at bounding box center [604, 479] width 155 height 36
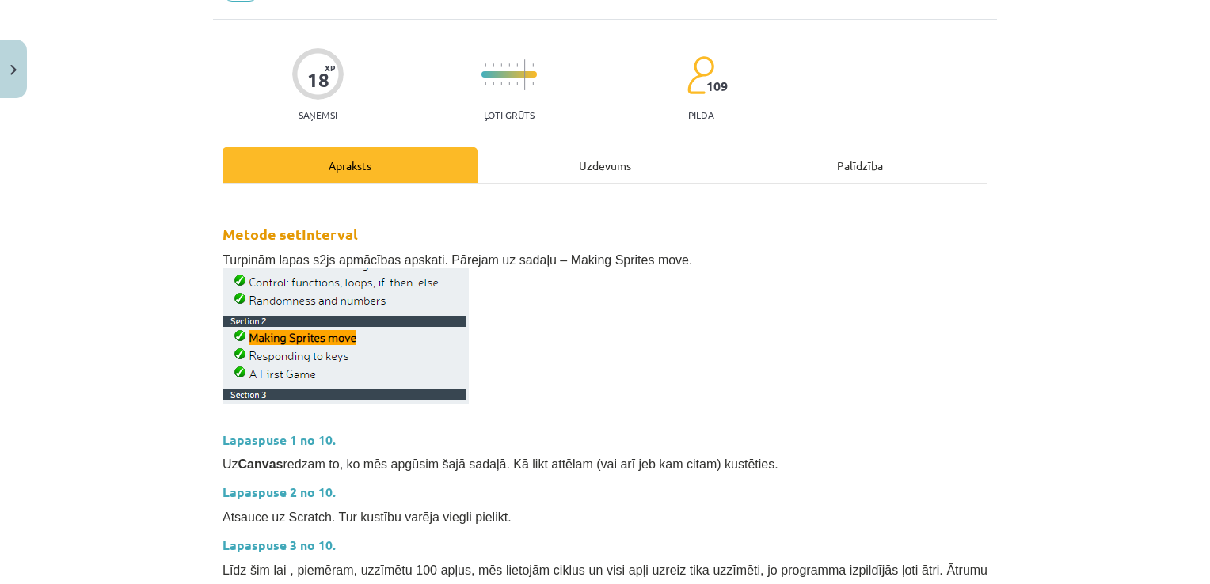
scroll to position [0, 0]
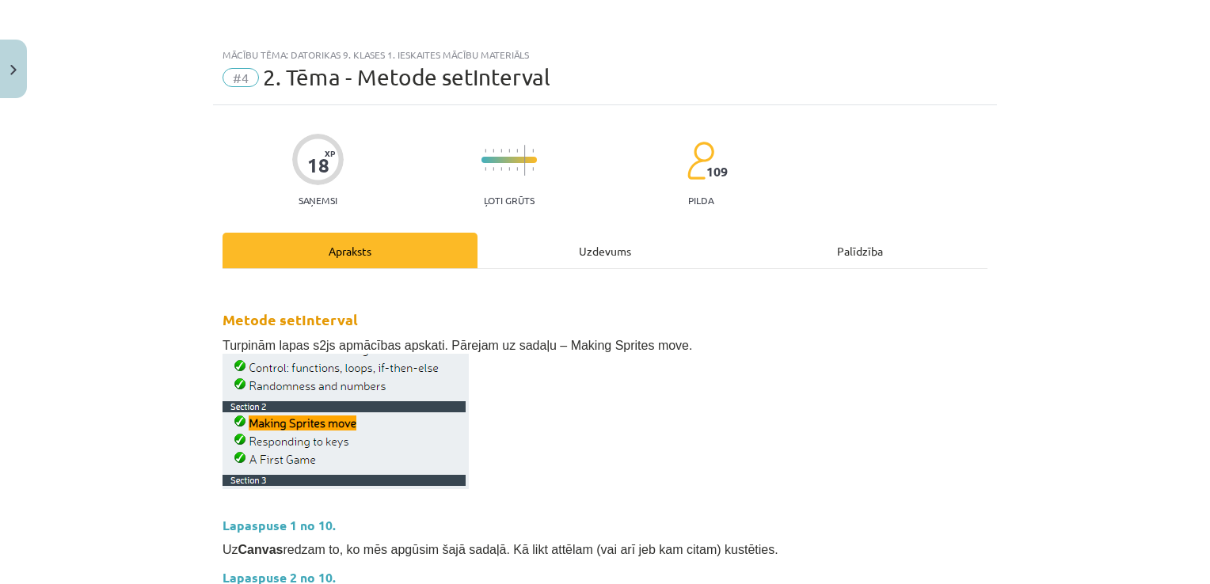
click at [605, 242] on div "Uzdevums" at bounding box center [604, 251] width 255 height 36
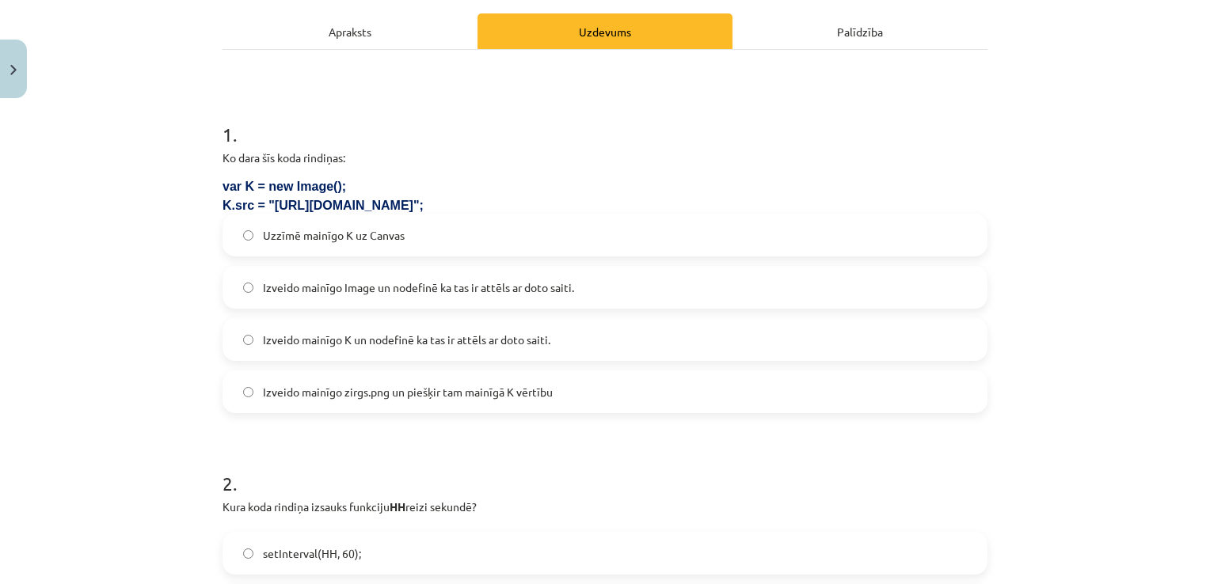
scroll to position [222, 0]
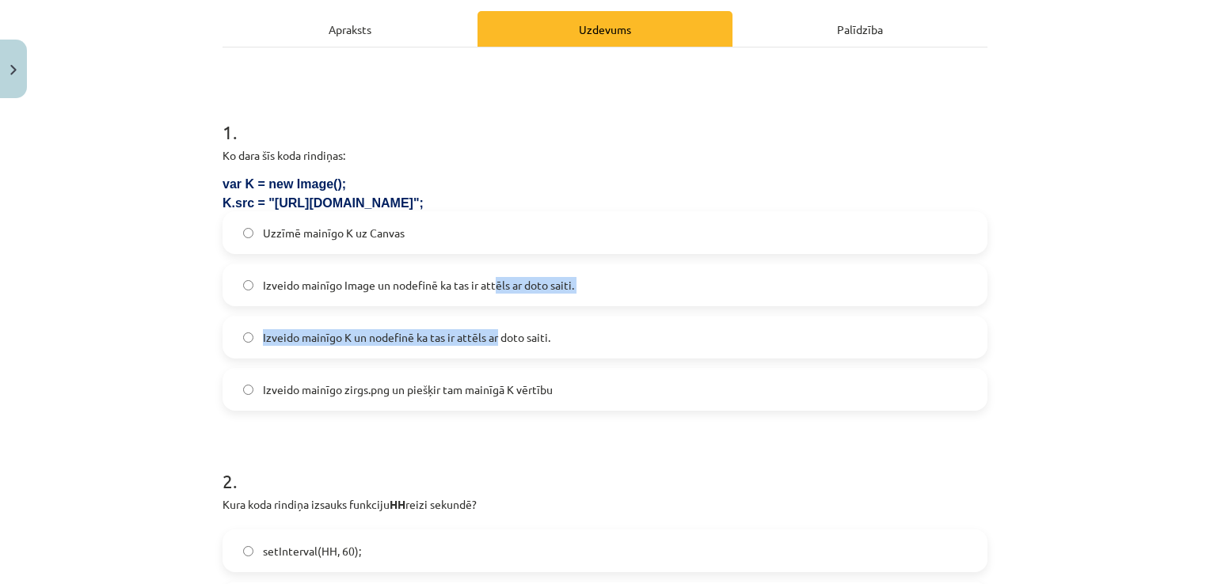
drag, startPoint x: 494, startPoint y: 308, endPoint x: 491, endPoint y: 262, distance: 46.0
click at [491, 262] on div "Uzzīmē mainīgo K uz Canvas Izveido mainīgo Image un nodefinē ka tas ir attēls a…" at bounding box center [605, 311] width 765 height 200
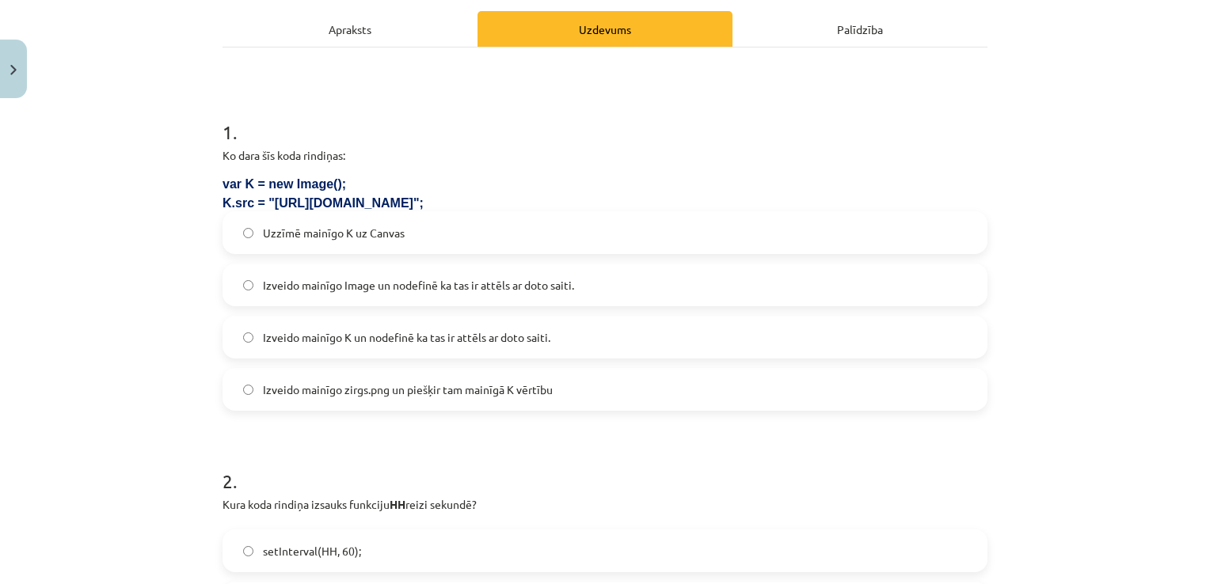
click at [666, 129] on h1 "1 ." at bounding box center [605, 117] width 765 height 49
click at [454, 394] on span "Izveido mainīgo zirgs.png un piešķir tam mainīgā K vērtību" at bounding box center [408, 390] width 290 height 17
click at [223, 131] on h1 "1 ." at bounding box center [605, 117] width 765 height 49
drag, startPoint x: 222, startPoint y: 131, endPoint x: 264, endPoint y: 193, distance: 74.7
click at [264, 193] on div "1 . Ko dara šīs koda rindiņas: var K = new Image(); K.src = "https://skola.lv/z…" at bounding box center [605, 252] width 765 height 318
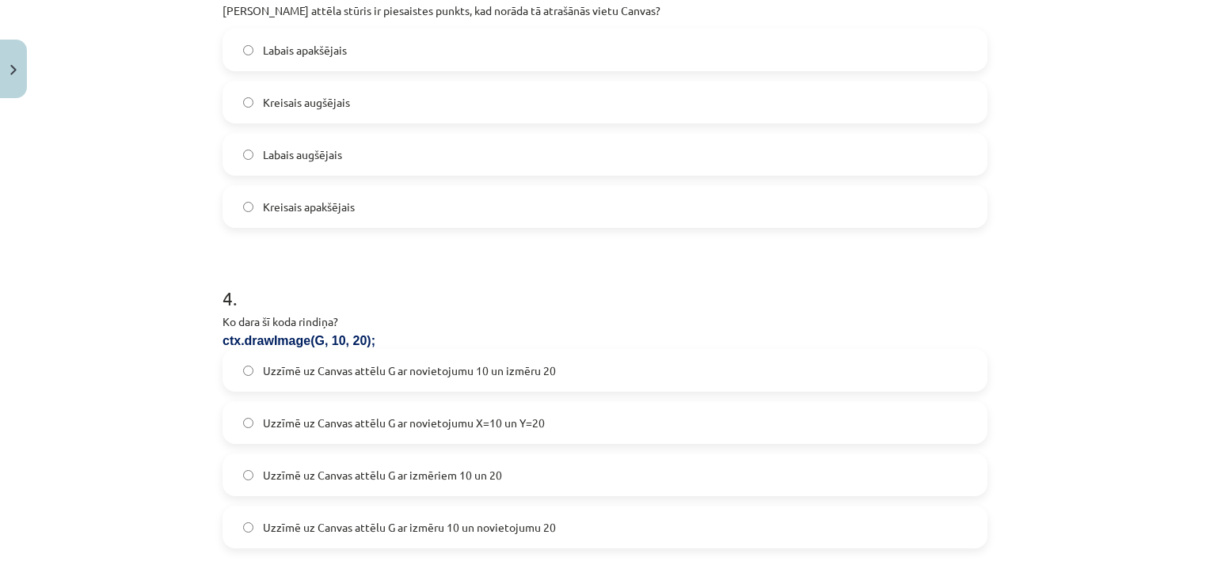
scroll to position [1520, 0]
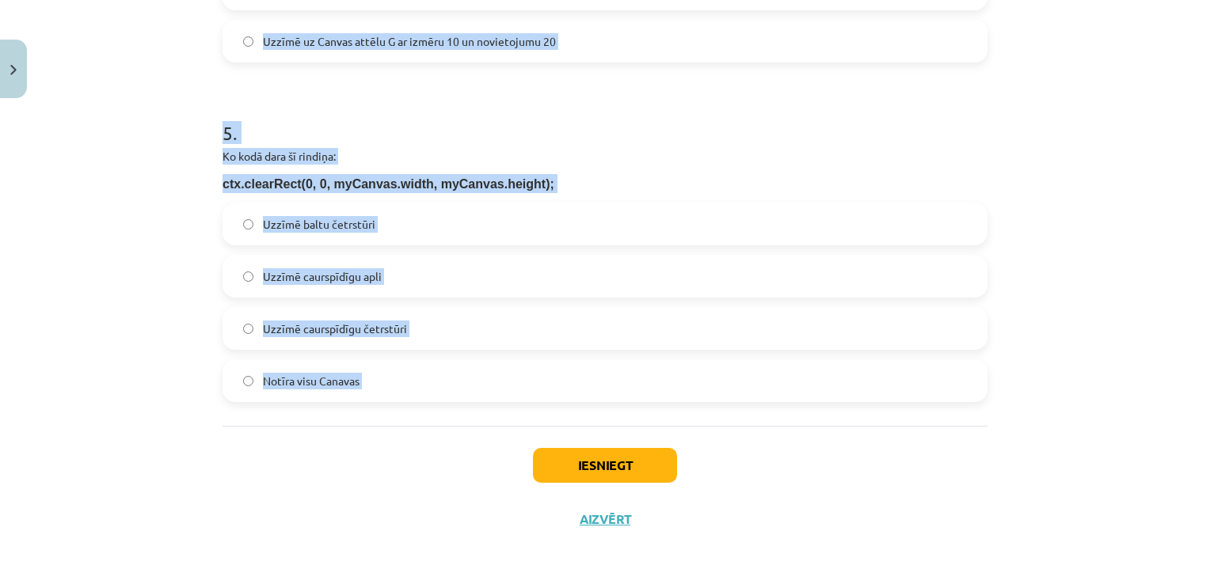
drag, startPoint x: 215, startPoint y: 128, endPoint x: 356, endPoint y: 374, distance: 283.5
copy form "1 . Ko dara šīs koda rindiņas: var K = new Image(); K.src = "https://skola.lv/z…"
click at [99, 277] on div "Mācību tēma: Datorikas 9. klases 1. ieskaites mācību materiāls #4 2. Tēma - Met…" at bounding box center [605, 292] width 1210 height 584
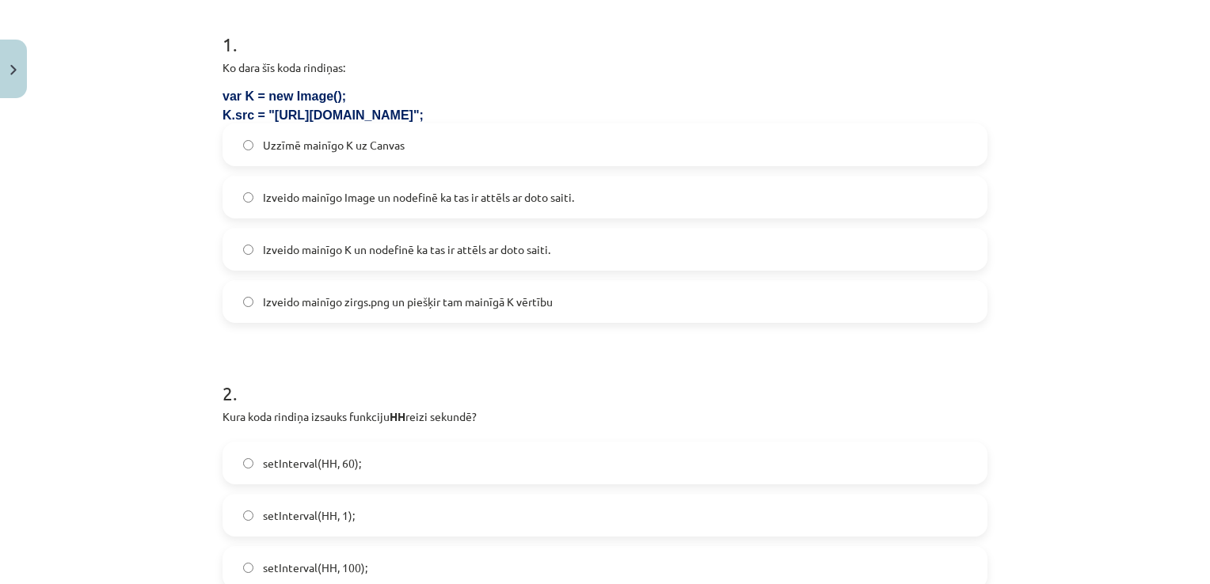
scroll to position [310, 0]
click at [378, 242] on span "Izveido mainīgo K un nodefinē ka tas ir attēls ar doto saiti." at bounding box center [406, 249] width 287 height 17
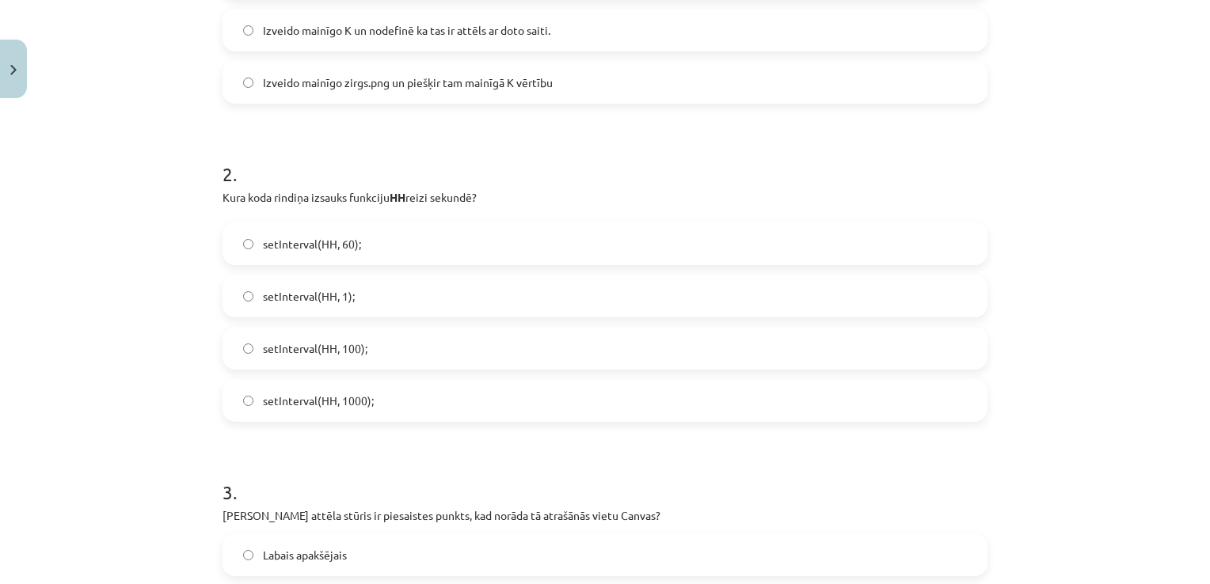
scroll to position [557, 0]
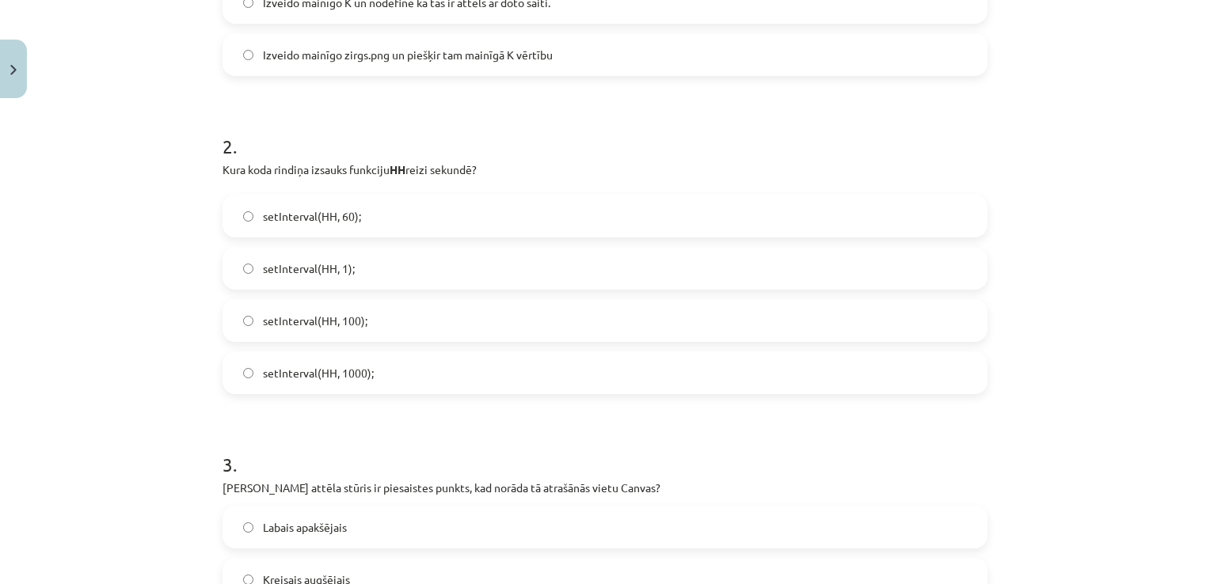
click at [368, 356] on label "setInterval(HH, 1000);" at bounding box center [605, 373] width 762 height 40
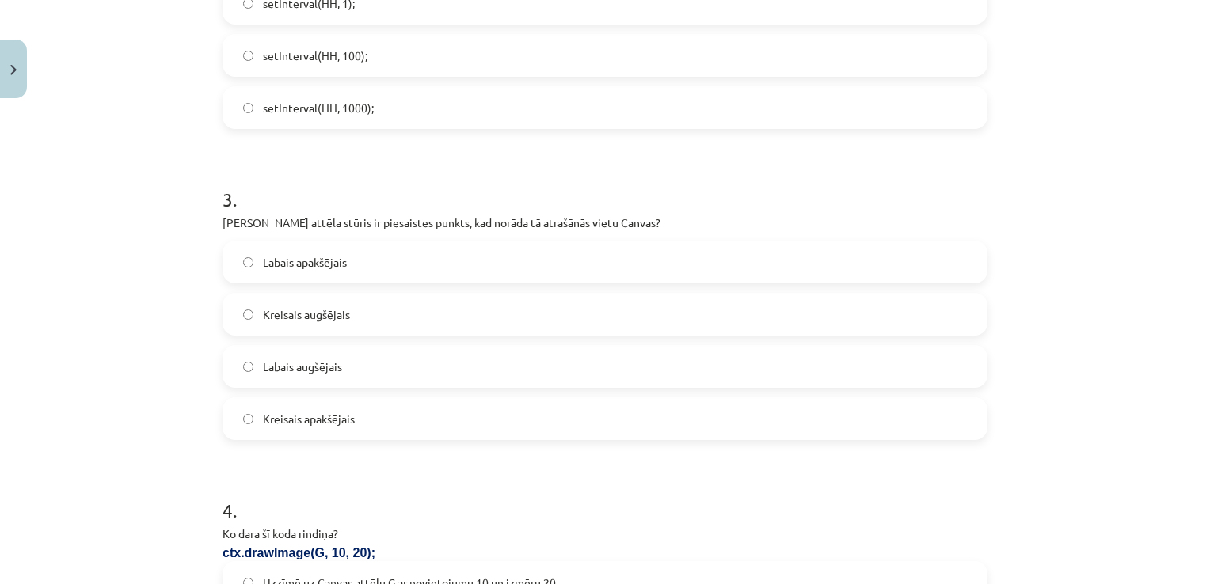
scroll to position [825, 0]
click at [400, 306] on label "Kreisais augšējais" at bounding box center [605, 311] width 762 height 40
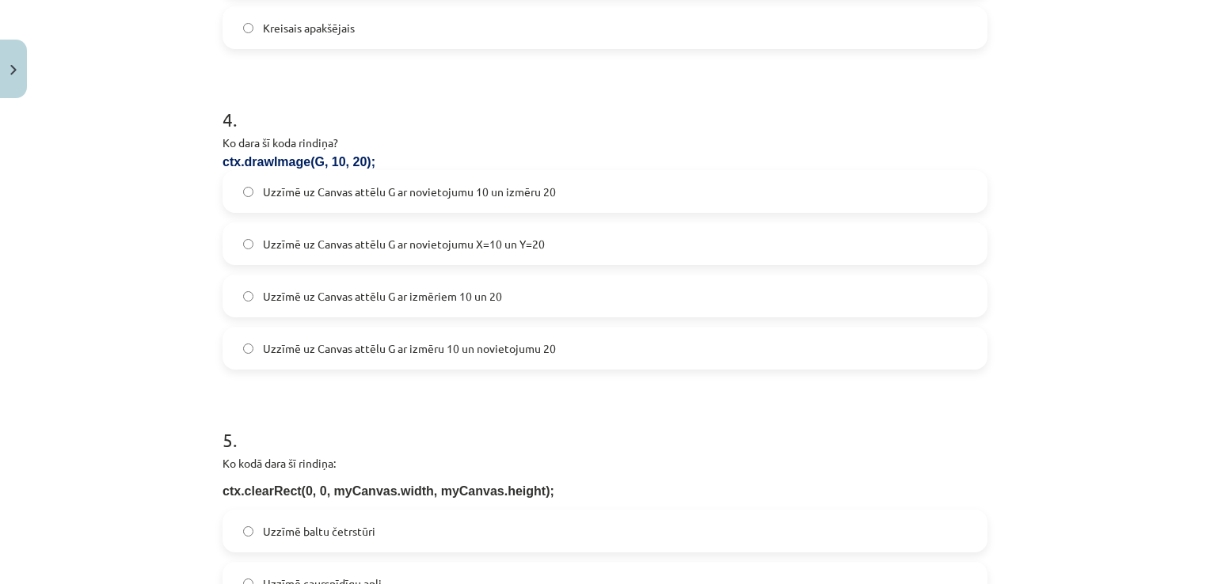
scroll to position [1270, 0]
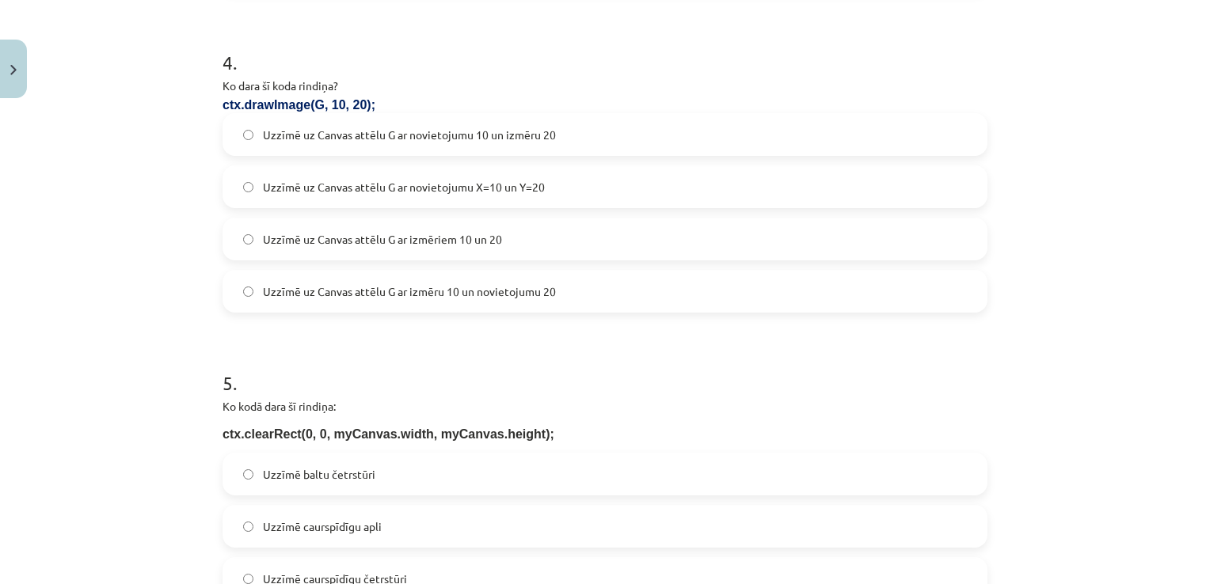
click at [540, 173] on label "Uzzīmē uz Canvas attēlu G ar novietojumu X=10 un Y=20" at bounding box center [605, 187] width 762 height 40
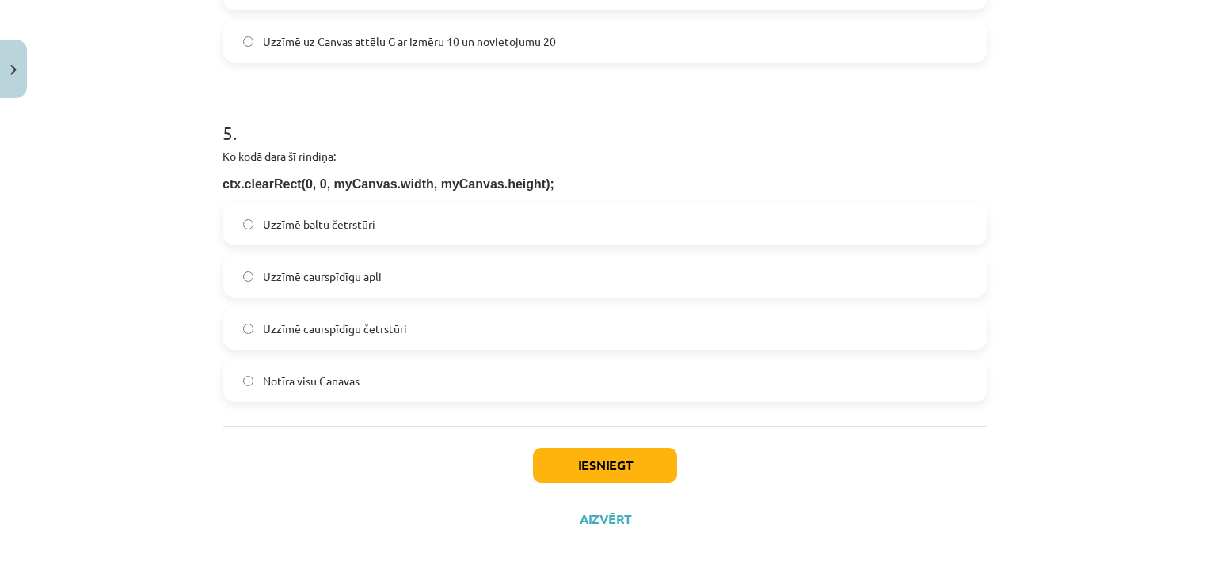
click at [540, 356] on div "Uzzīmē baltu četrstūri Uzzīmē caurspīdīgu apli Uzzīmē caurspīdīgu četrstūri Not…" at bounding box center [605, 303] width 765 height 200
click at [544, 389] on label "Notīra visu Canavas" at bounding box center [605, 381] width 762 height 40
click at [627, 474] on button "Iesniegt" at bounding box center [605, 465] width 144 height 35
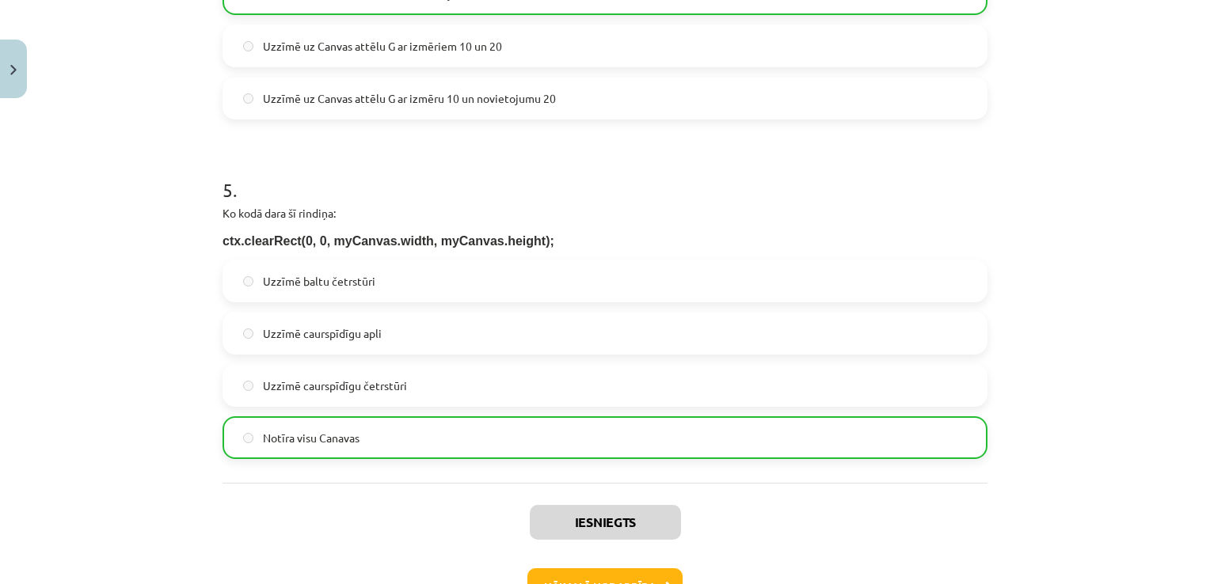
scroll to position [1571, 0]
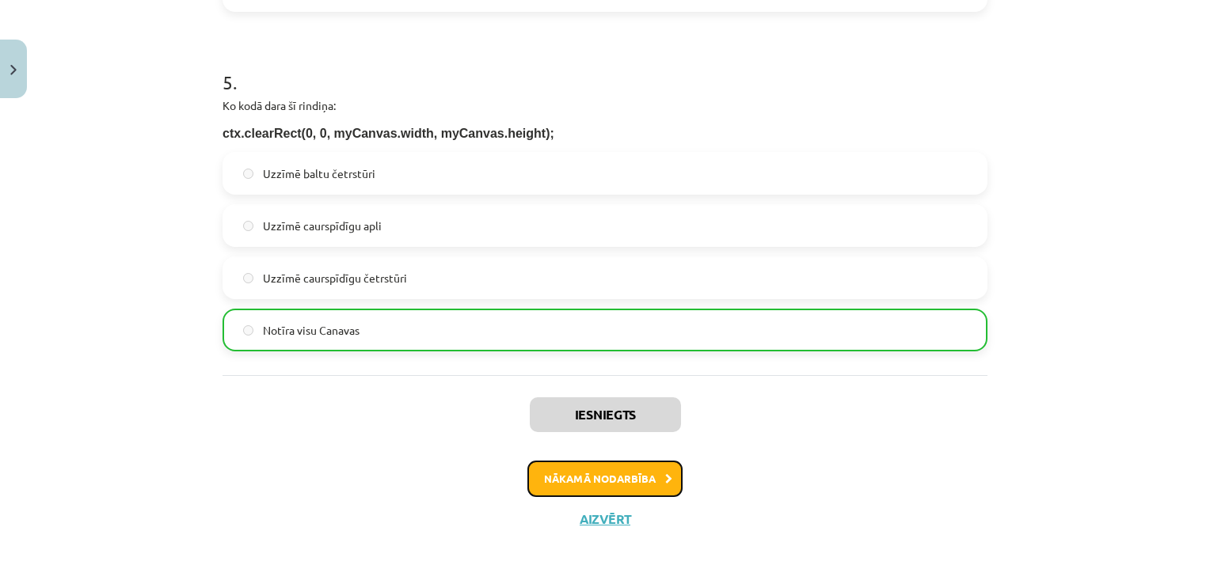
click at [633, 477] on button "Nākamā nodarbība" at bounding box center [604, 479] width 155 height 36
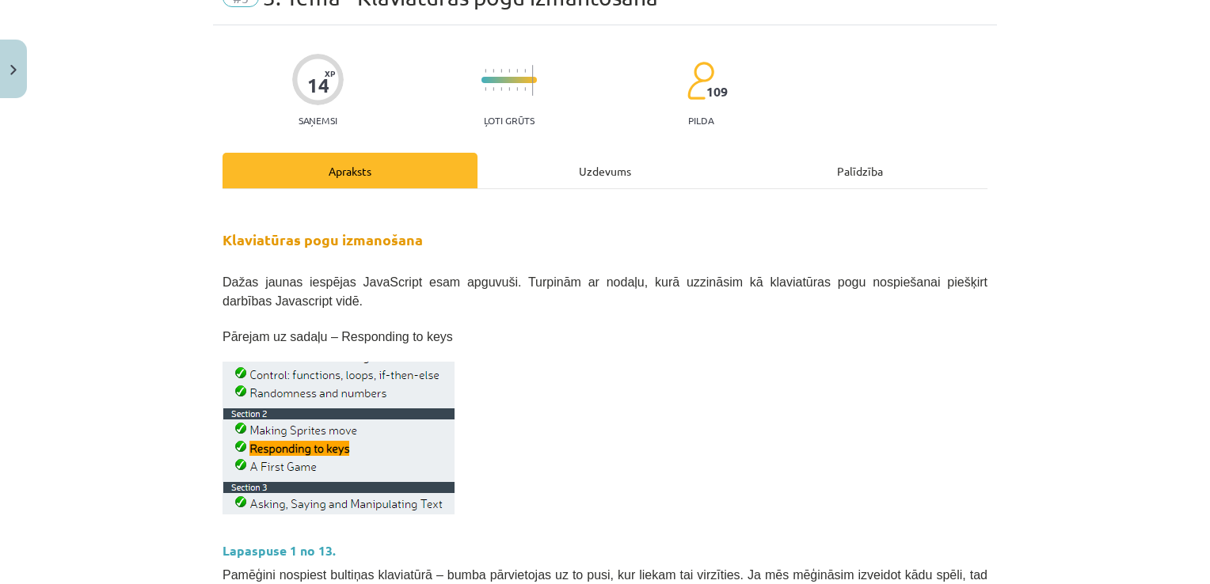
scroll to position [65, 0]
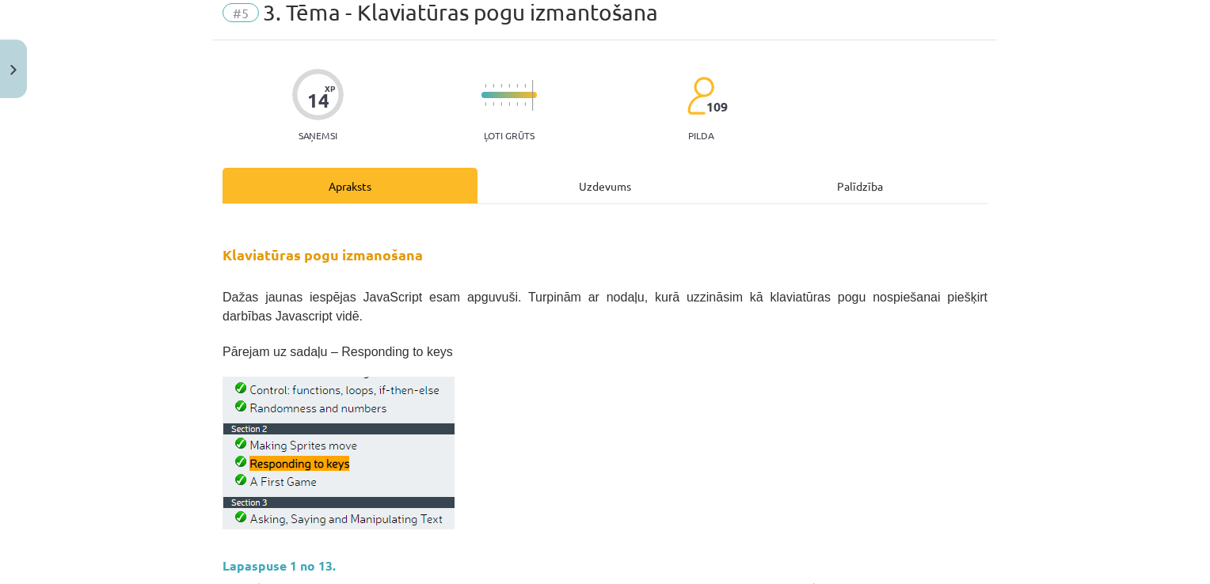
click at [584, 188] on div "Uzdevums" at bounding box center [604, 186] width 255 height 36
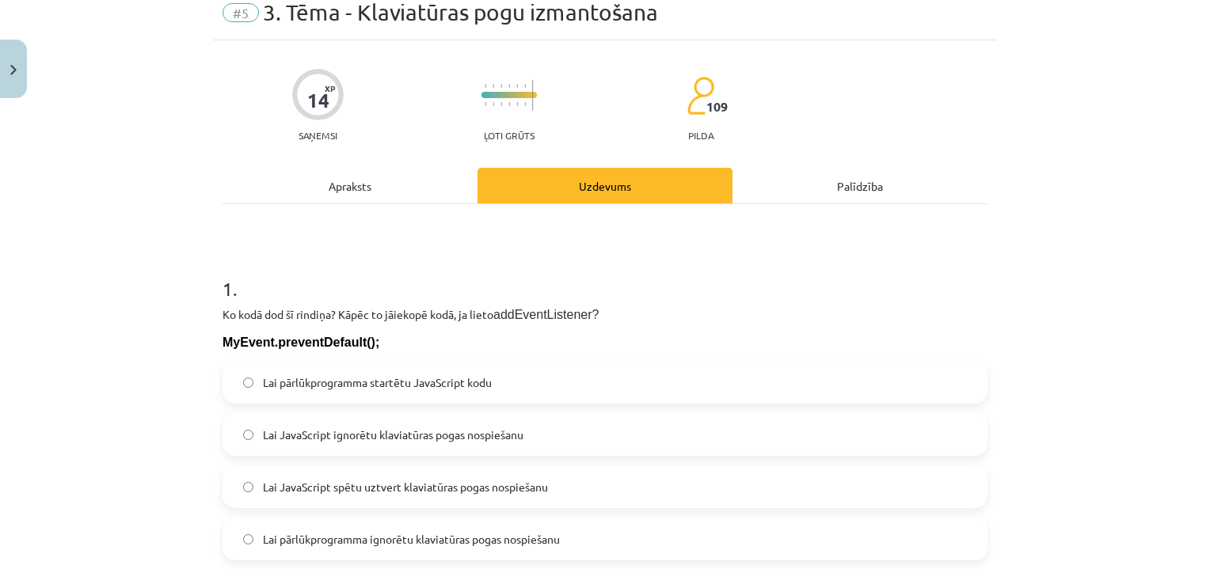
scroll to position [40, 0]
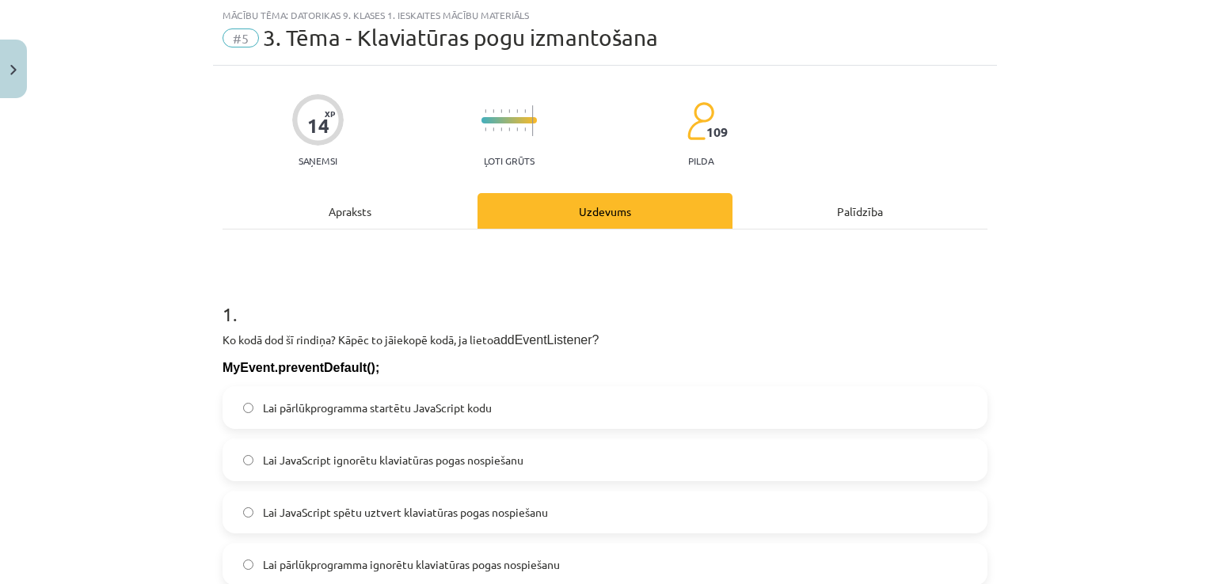
click at [223, 315] on h1 "1 ." at bounding box center [605, 300] width 765 height 49
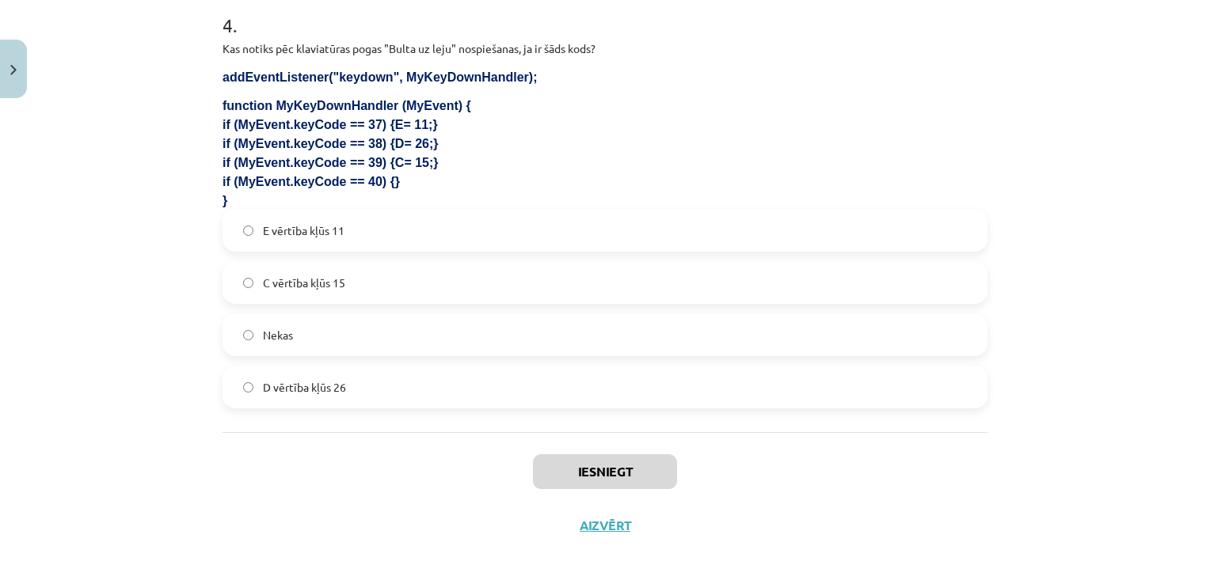
scroll to position [1300, 0]
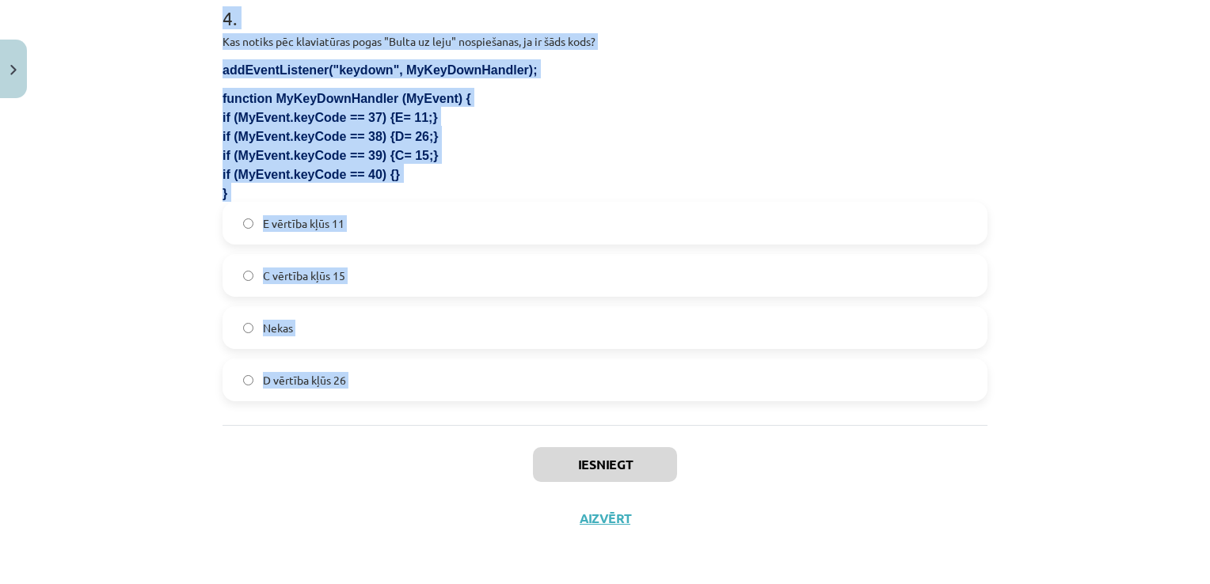
drag, startPoint x: 219, startPoint y: 315, endPoint x: 350, endPoint y: 370, distance: 142.4
copy form "1 . Ko kodā dod šī rindiņa? Kāpēc to jāiekopē kodā, ja lieto addEventListener? …"
click at [101, 441] on div "Mācību tēma: Datorikas 9. klases 1. ieskaites mācību materiāls #5 3. Tēma - Kla…" at bounding box center [605, 292] width 1210 height 584
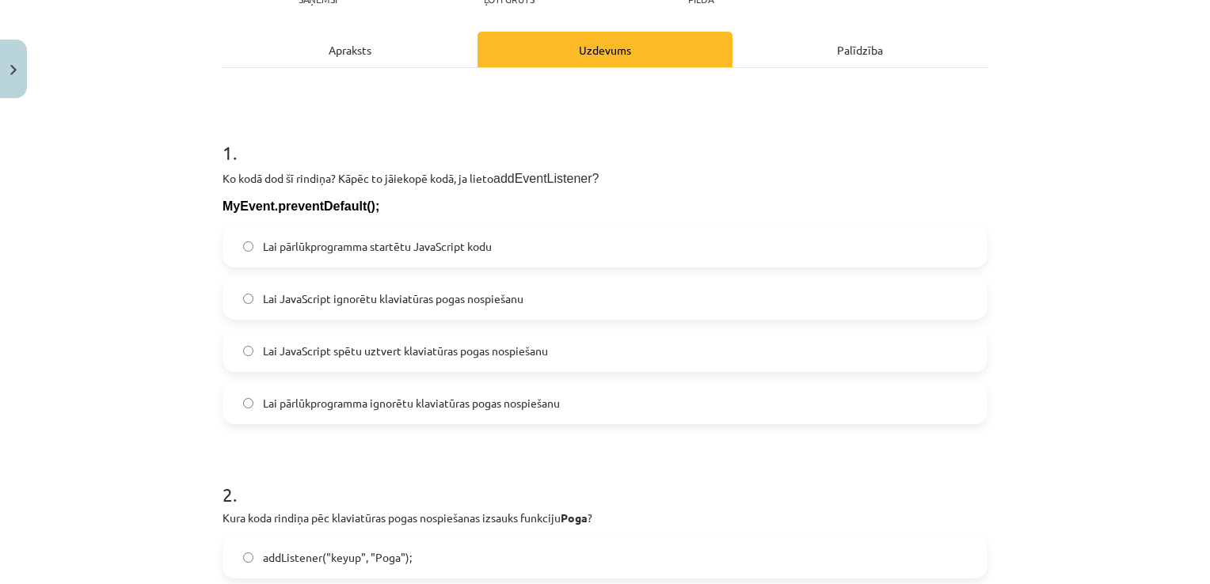
scroll to position [231, 0]
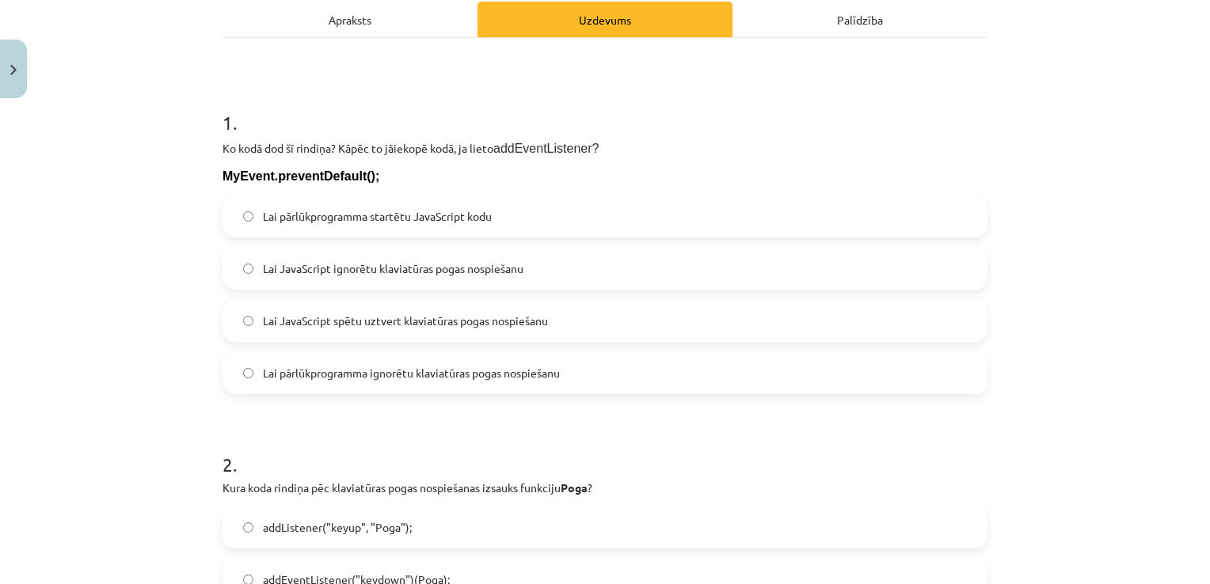
click at [527, 365] on span "Lai pārlūkprogramma ignorētu klaviatūras pogas nospiešanu" at bounding box center [411, 373] width 297 height 17
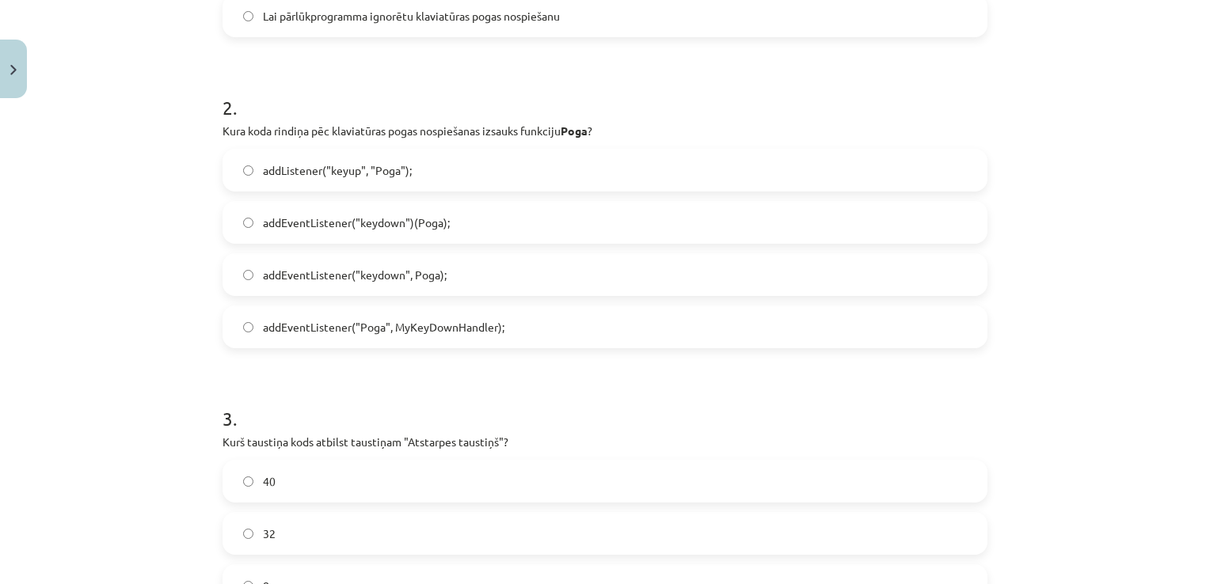
scroll to position [595, 0]
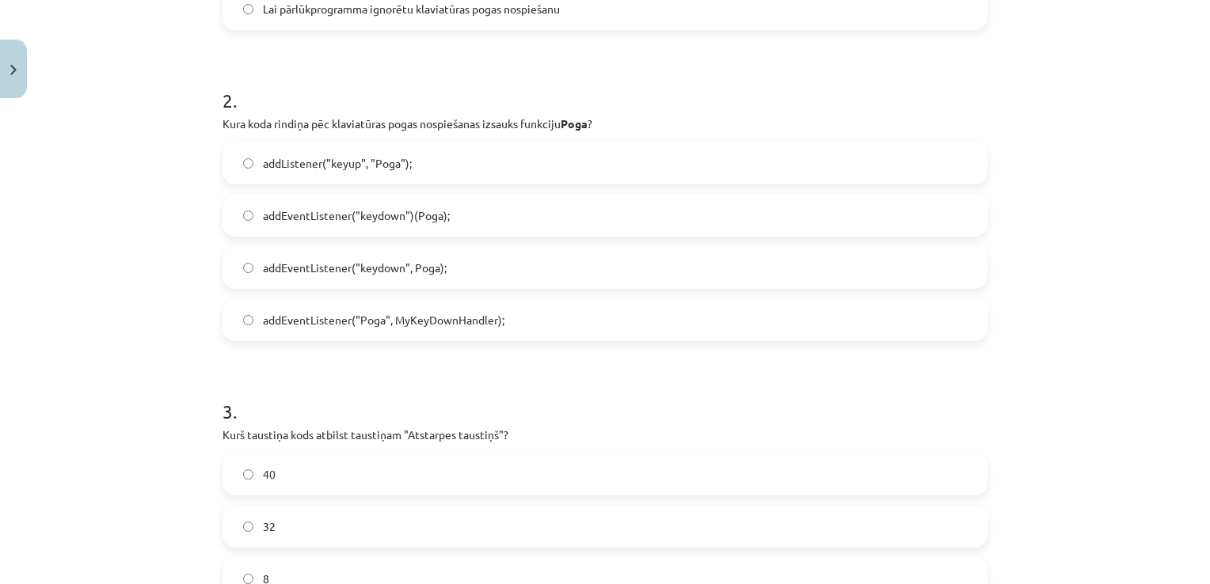
click at [437, 270] on span "addEventListener("keydown", Poga);" at bounding box center [355, 268] width 184 height 17
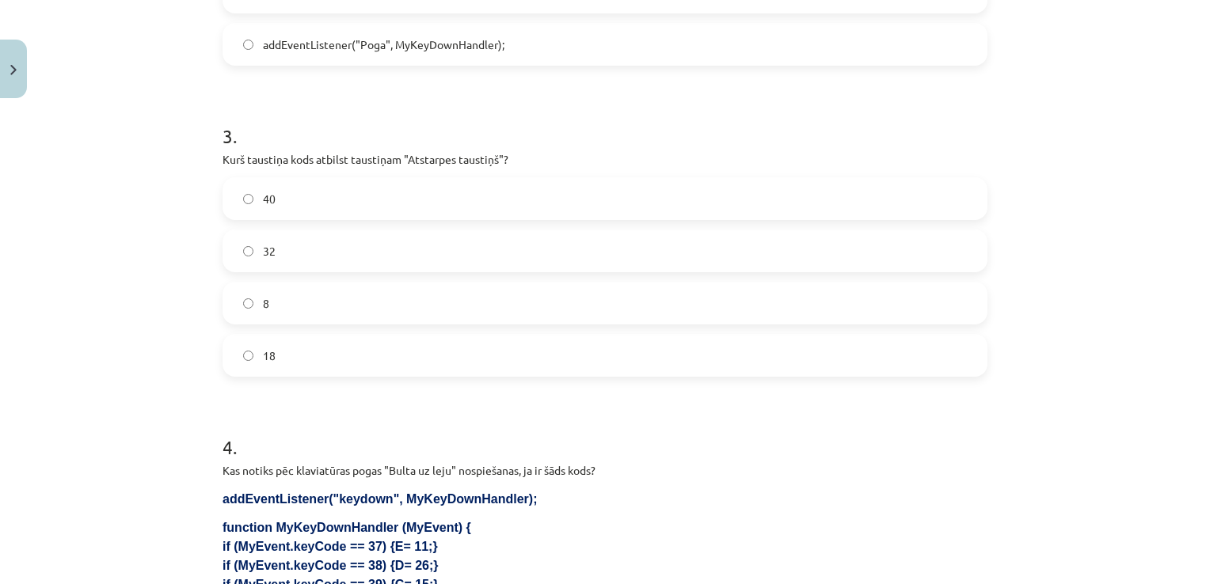
scroll to position [876, 0]
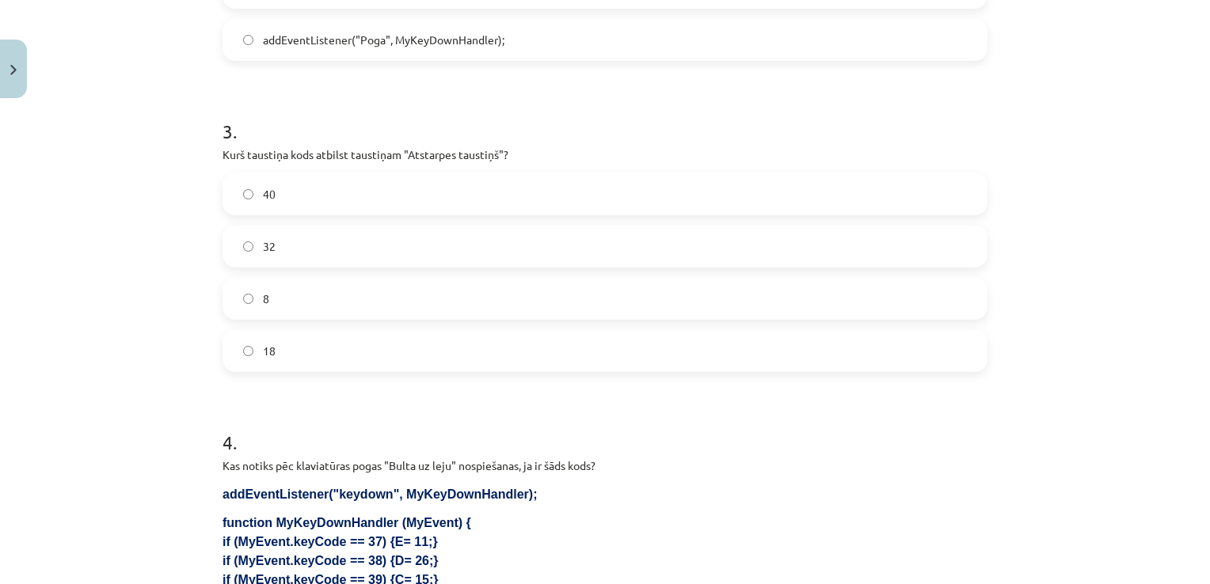
click at [433, 245] on label "32" at bounding box center [605, 246] width 762 height 40
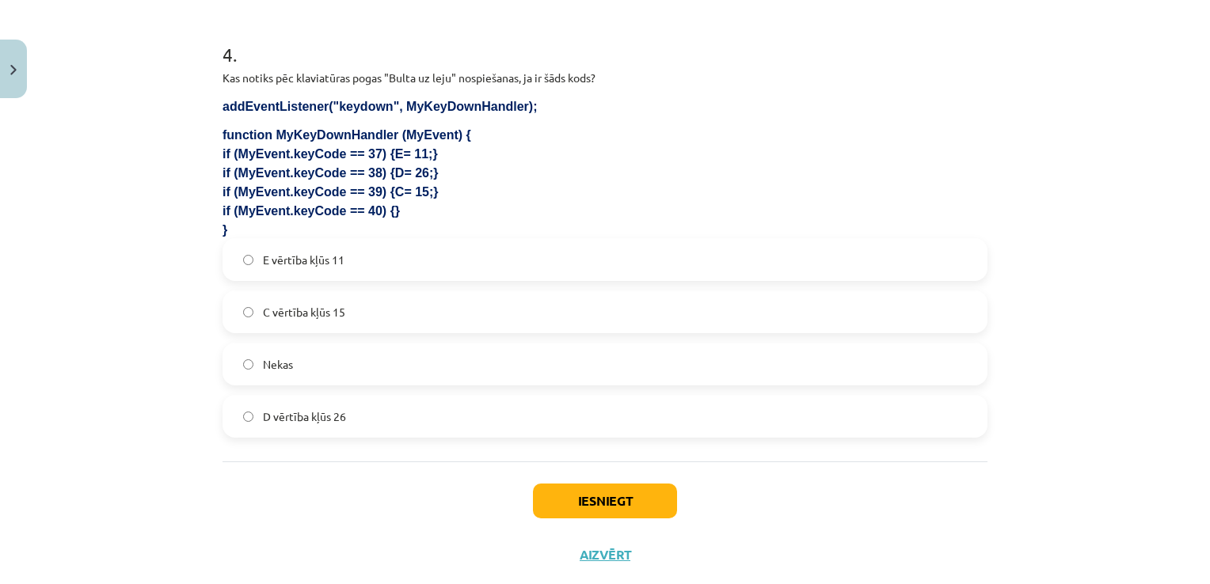
scroll to position [1270, 0]
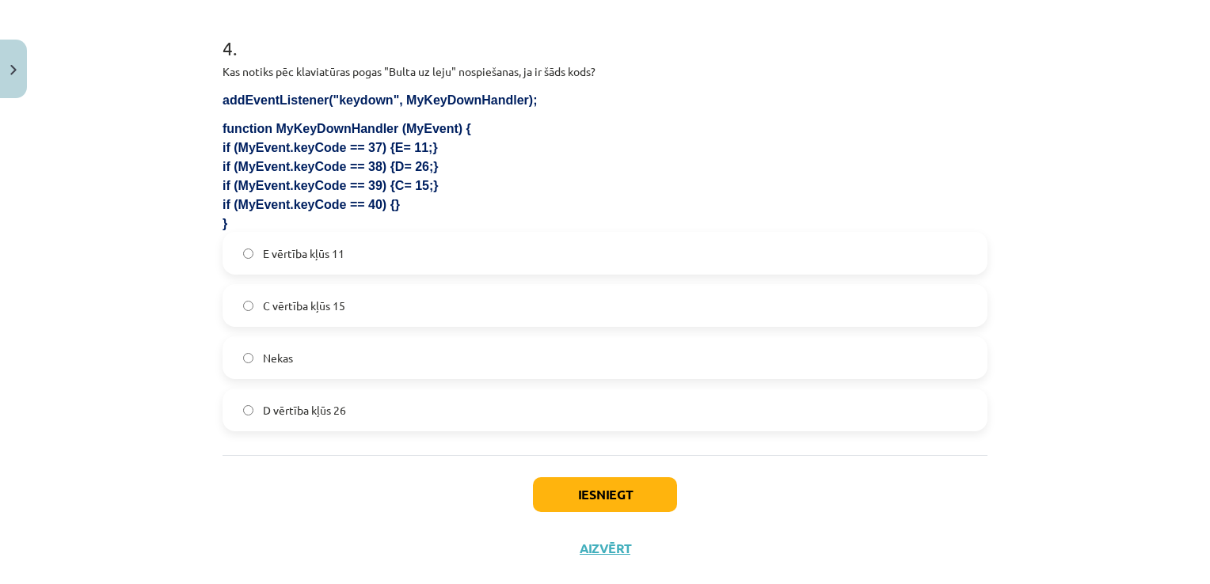
click at [447, 356] on label "Nekas" at bounding box center [605, 358] width 762 height 40
click at [656, 494] on button "Iesniegt" at bounding box center [605, 494] width 144 height 35
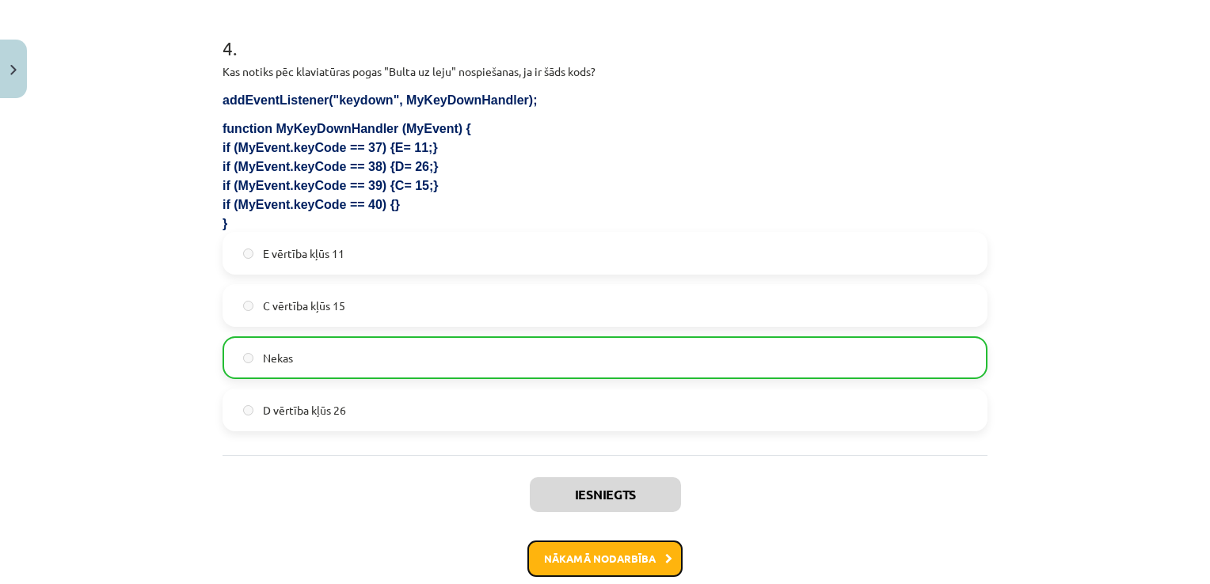
click at [627, 550] on button "Nākamā nodarbība" at bounding box center [604, 559] width 155 height 36
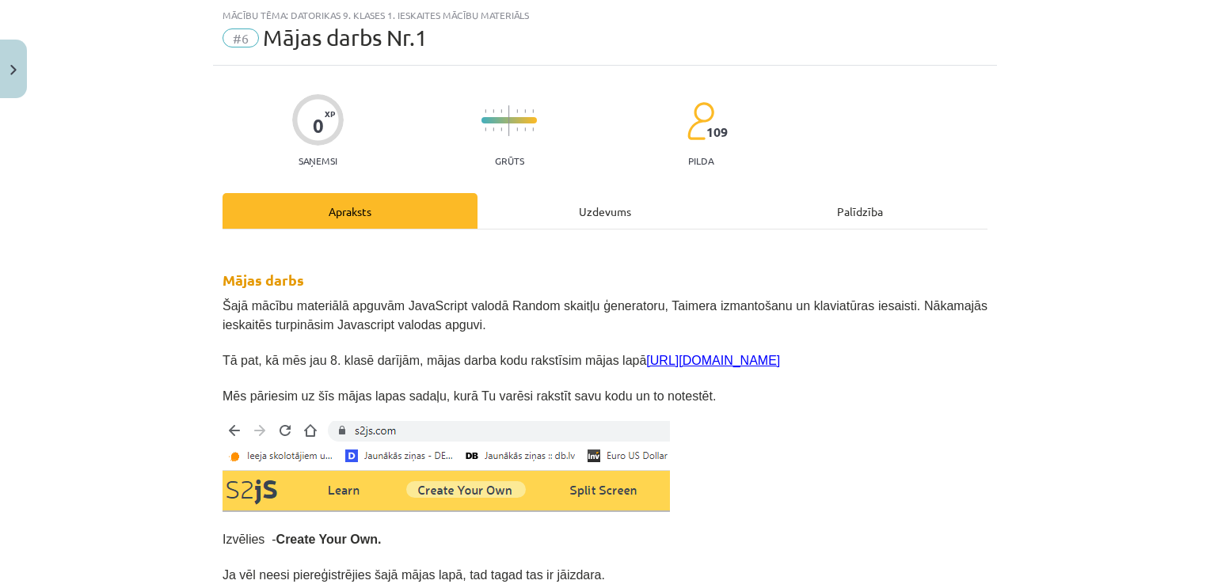
scroll to position [0, 0]
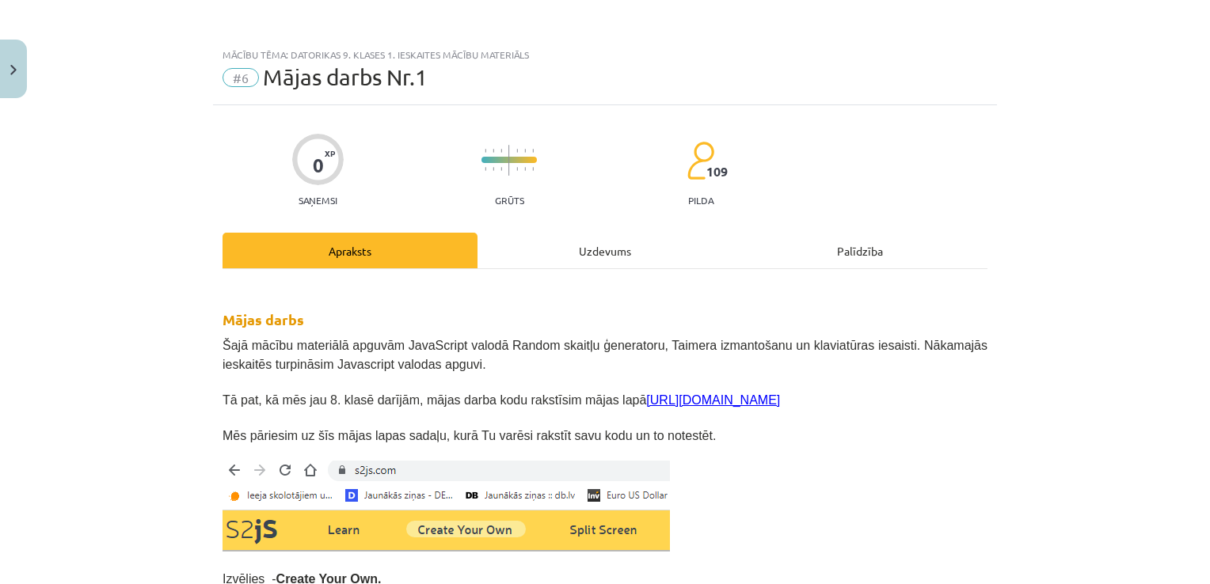
click at [586, 235] on div "Uzdevums" at bounding box center [604, 251] width 255 height 36
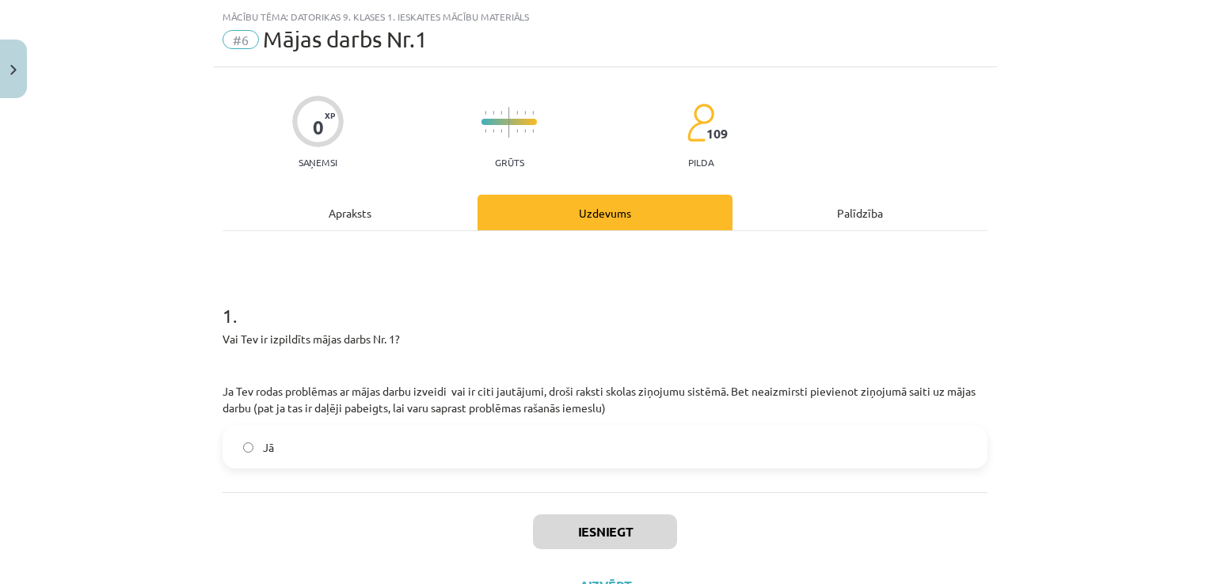
scroll to position [40, 0]
click at [358, 198] on div "Apraksts" at bounding box center [350, 211] width 255 height 36
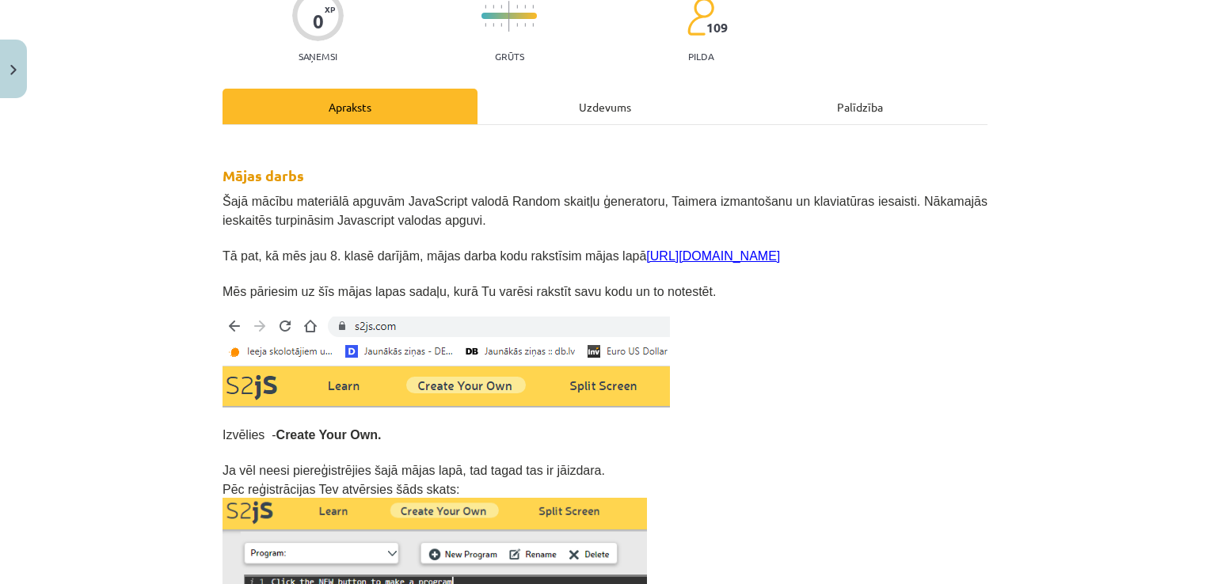
scroll to position [0, 0]
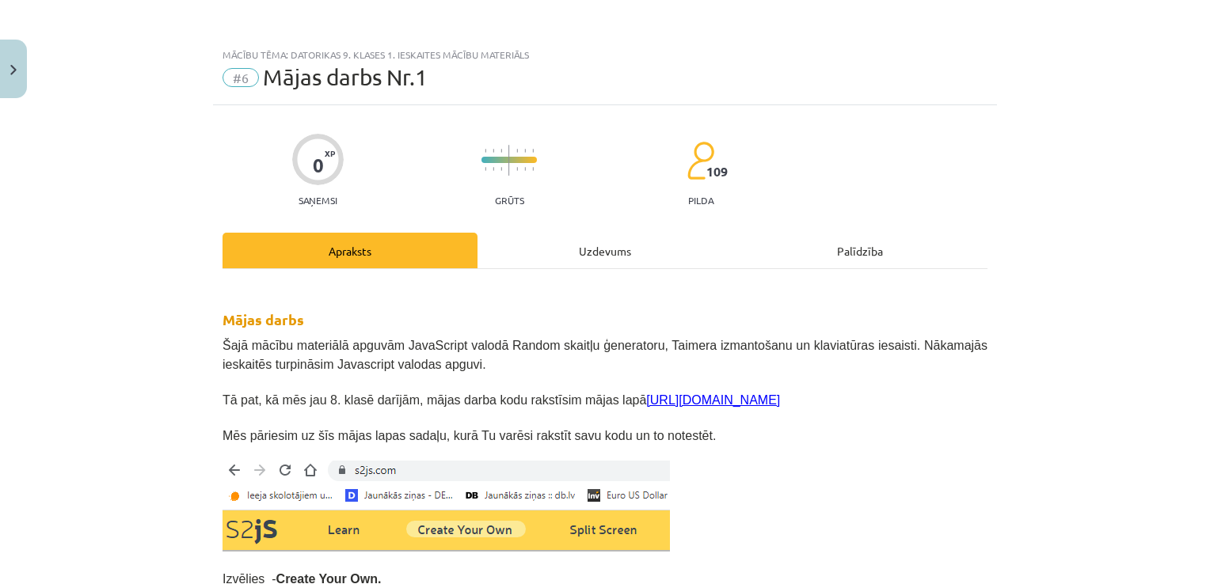
click at [625, 248] on div "Uzdevums" at bounding box center [604, 251] width 255 height 36
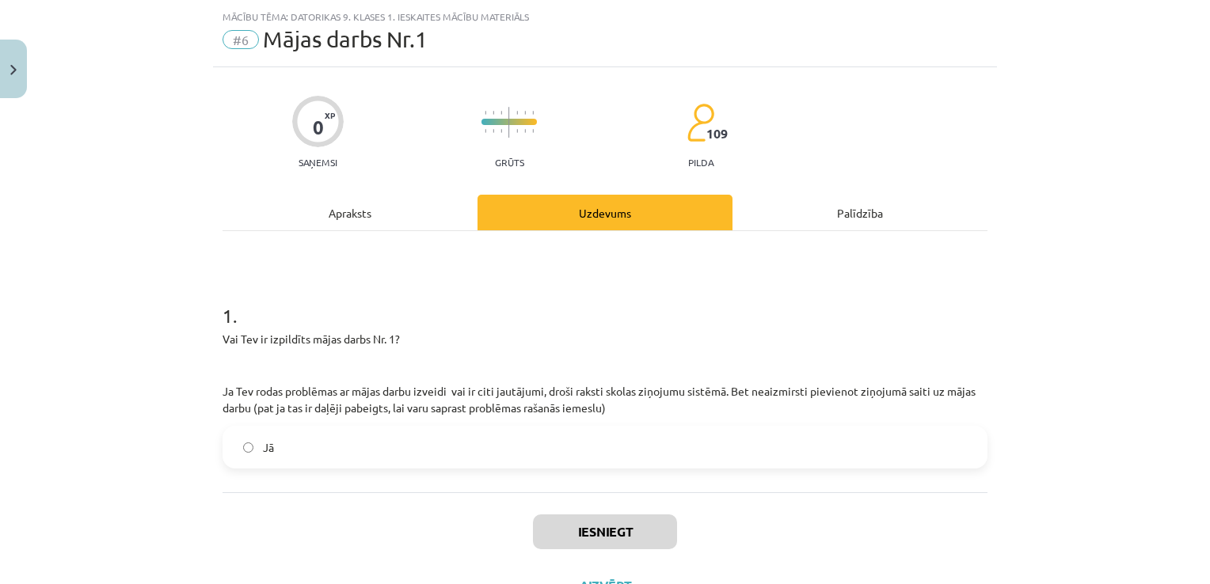
scroll to position [40, 0]
click at [361, 445] on label "Jā" at bounding box center [605, 446] width 762 height 40
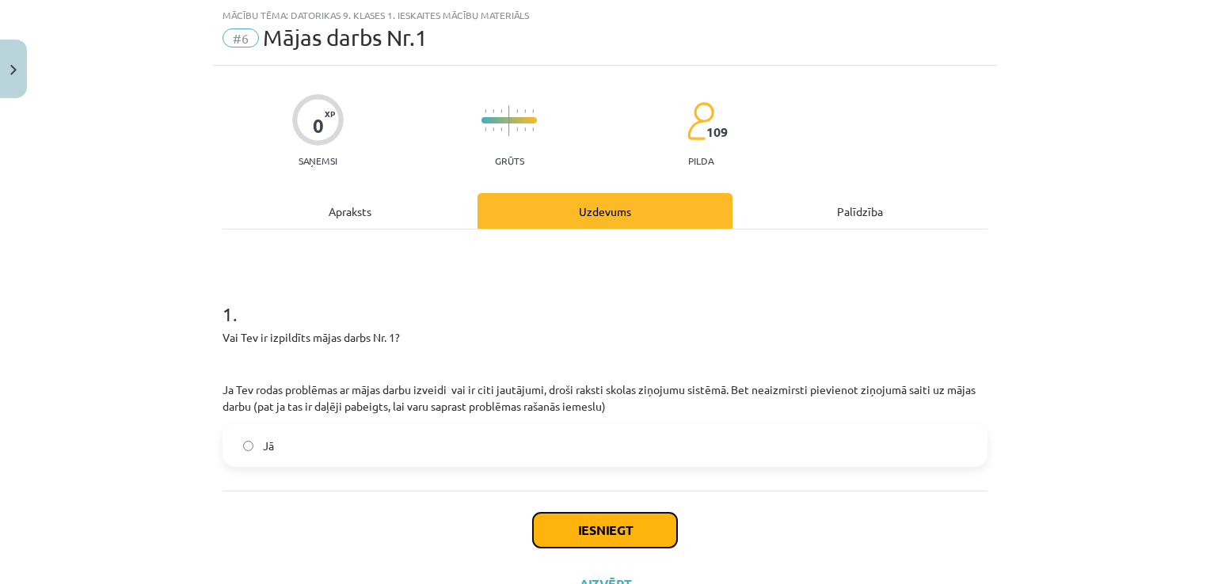
click at [601, 527] on button "Iesniegt" at bounding box center [605, 530] width 144 height 35
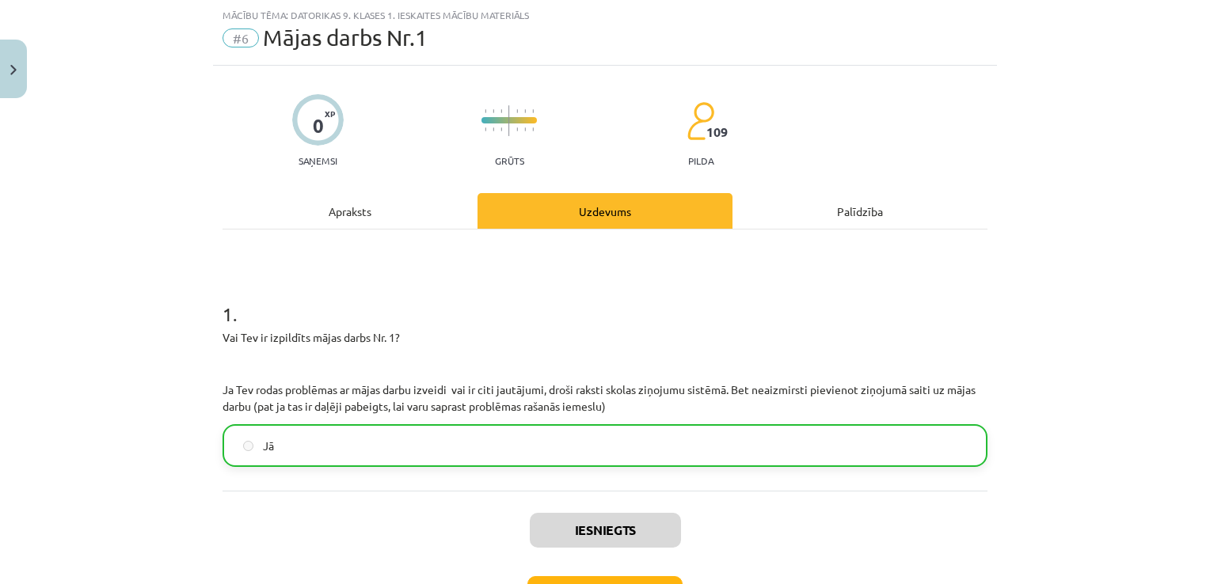
scroll to position [155, 0]
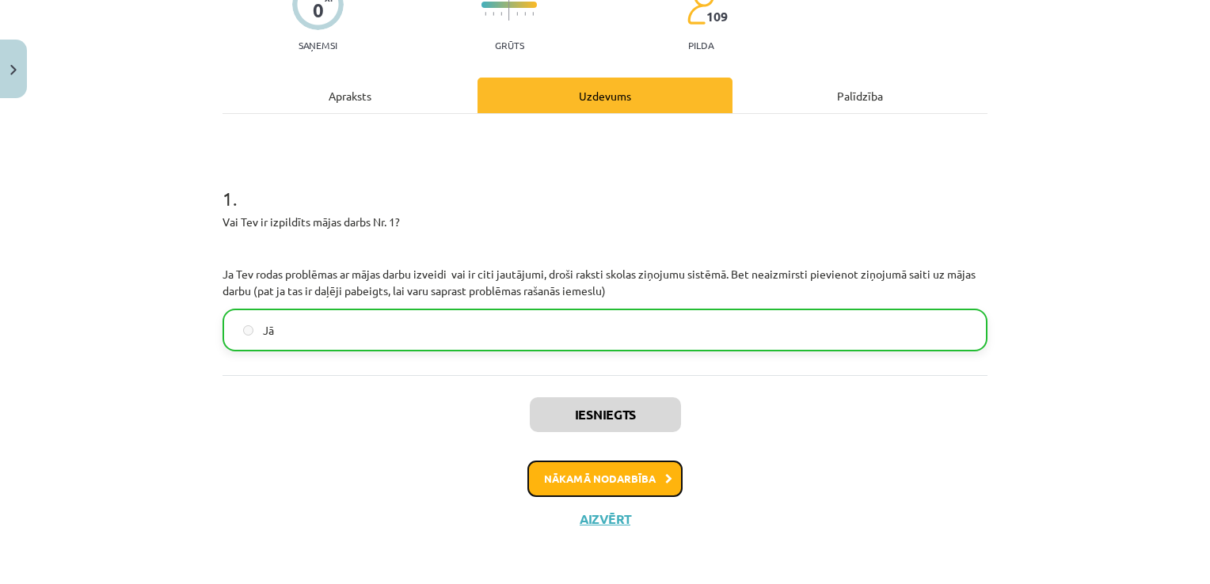
click at [599, 470] on button "Nākamā nodarbība" at bounding box center [604, 479] width 155 height 36
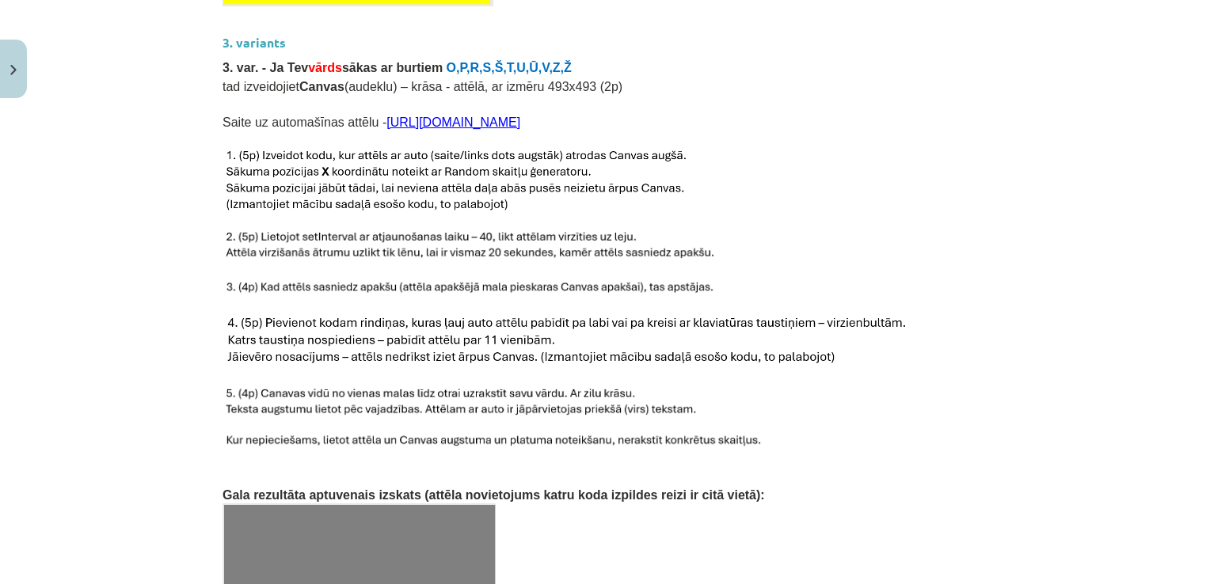
scroll to position [2128, 0]
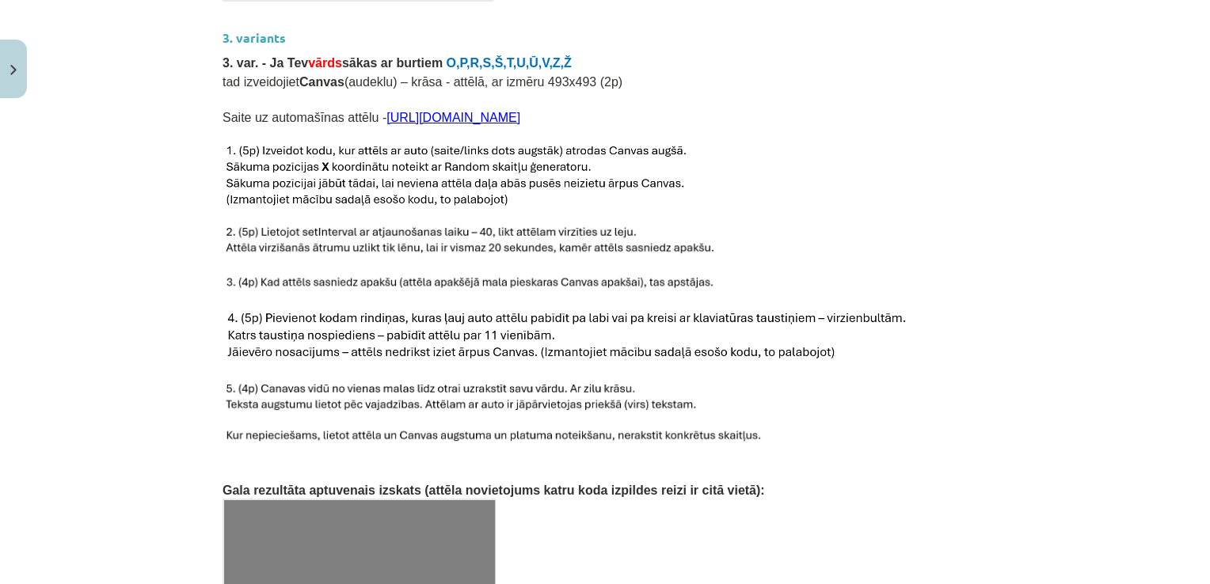
drag, startPoint x: 774, startPoint y: 81, endPoint x: 773, endPoint y: 94, distance: 13.5
click at [520, 111] on link "https://icons.iconarchive.com/icons/cemagraphics/classic-cars/72/vw-beetle-icon…" at bounding box center [453, 117] width 134 height 13
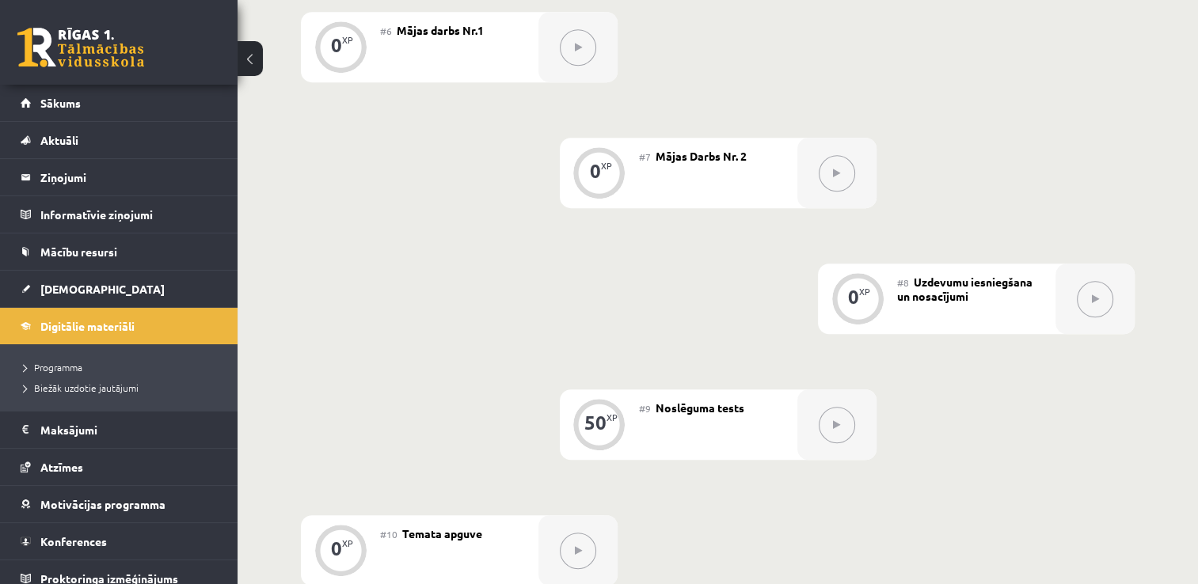
scroll to position [1093, 0]
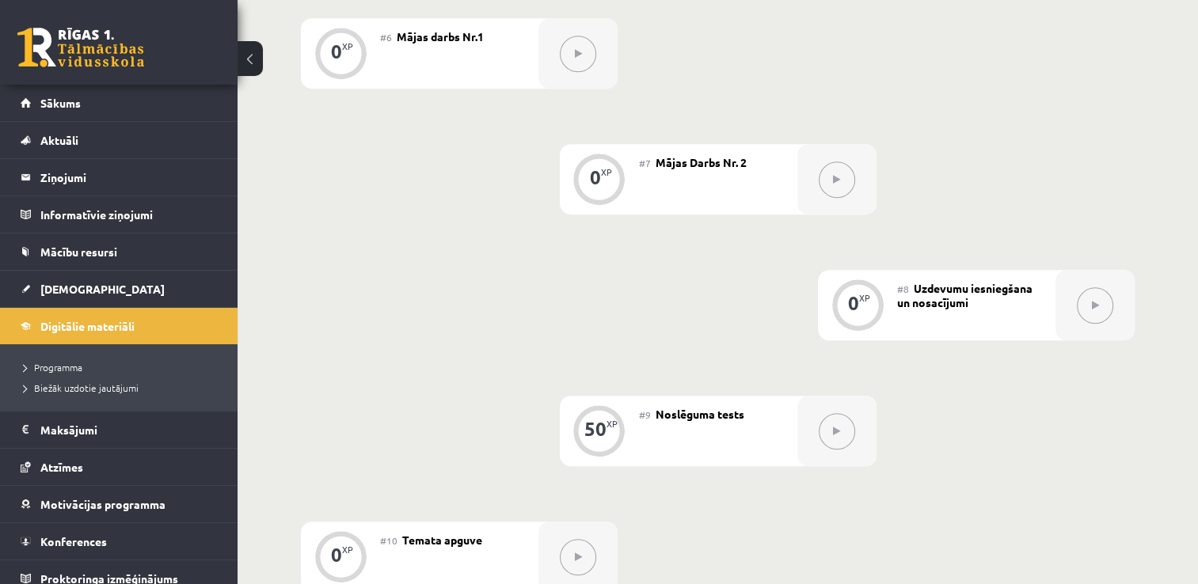
click at [849, 184] on button at bounding box center [837, 180] width 36 height 36
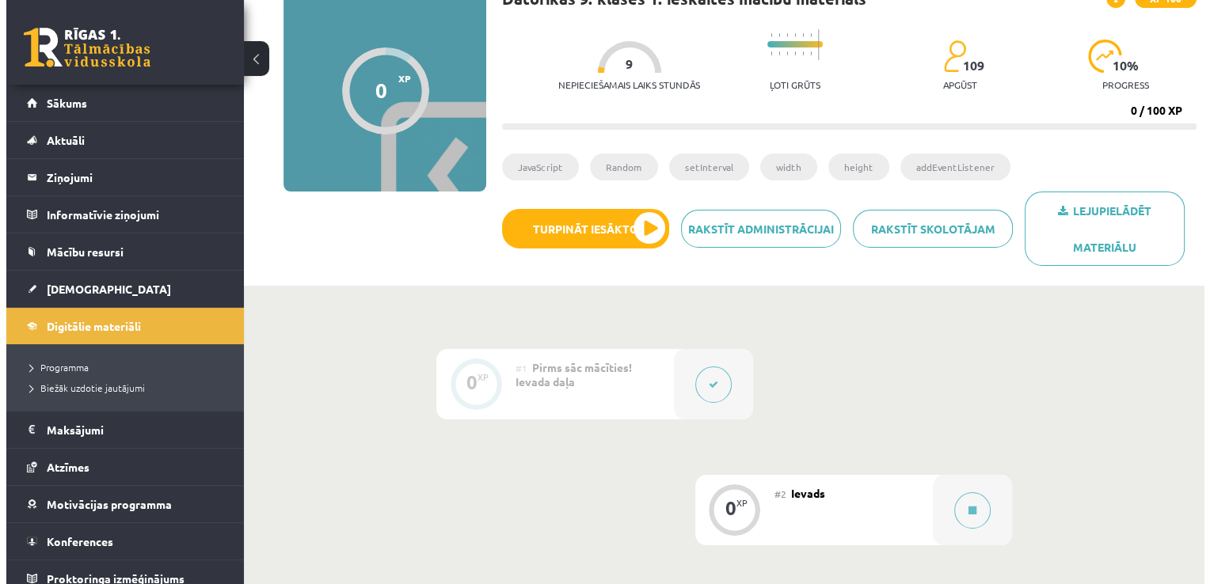
scroll to position [134, 0]
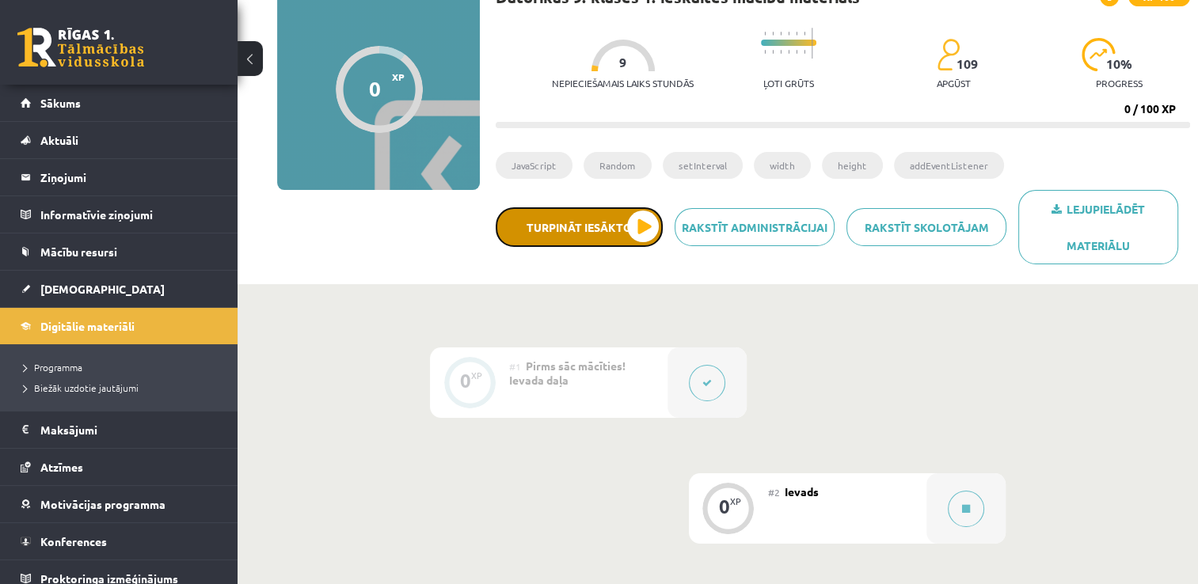
click at [643, 229] on button "Turpināt iesākto" at bounding box center [579, 227] width 167 height 40
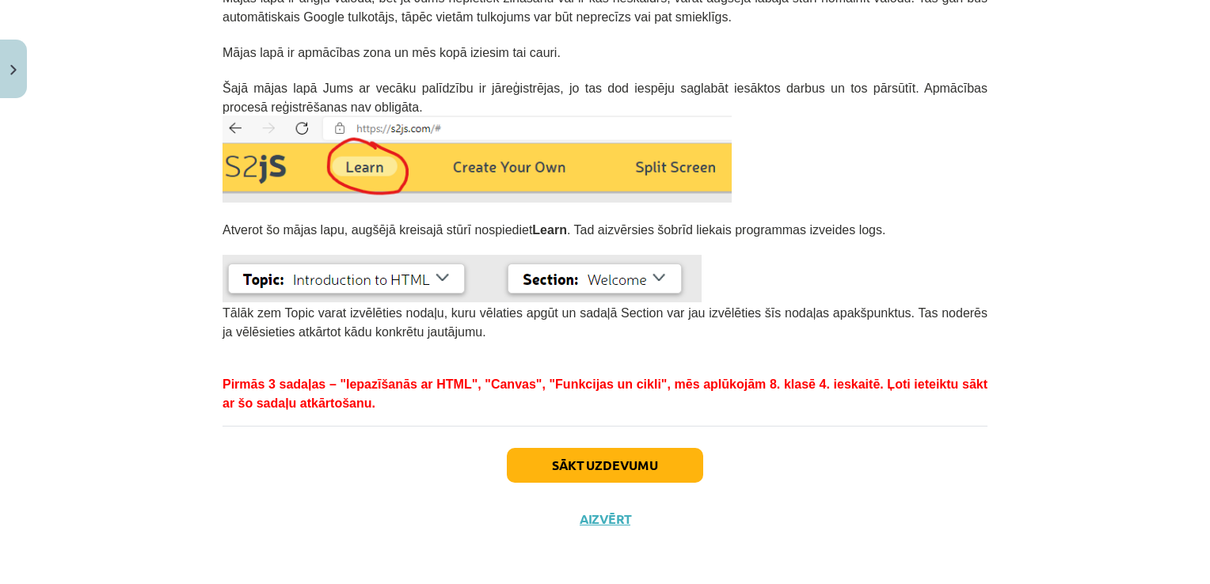
scroll to position [0, 0]
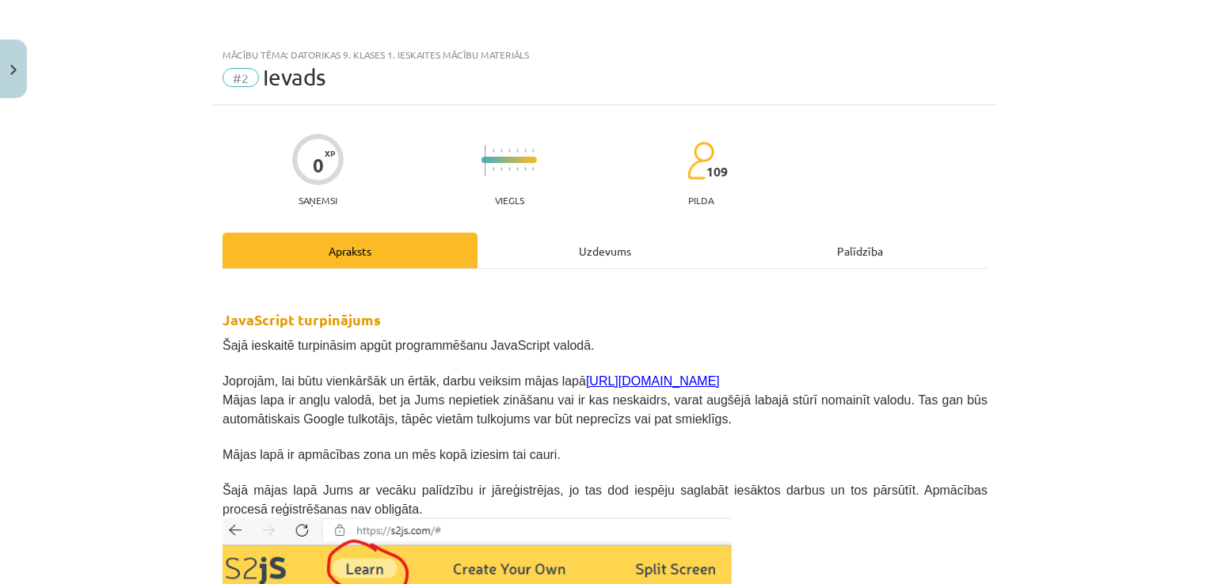
click at [580, 264] on div "Uzdevums" at bounding box center [604, 251] width 255 height 36
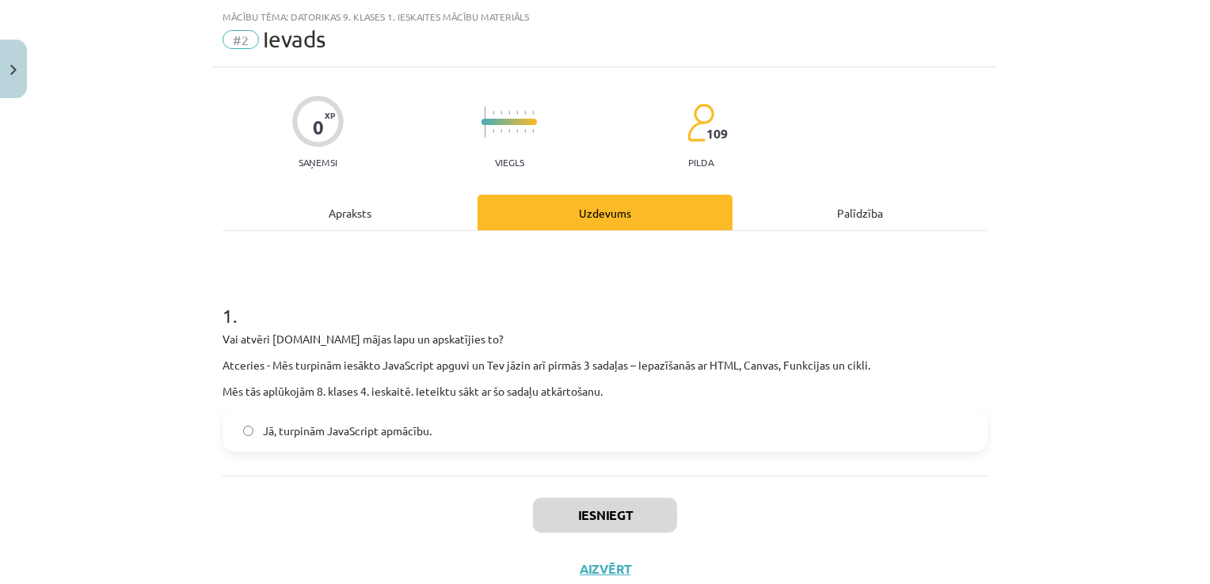
scroll to position [40, 0]
click at [436, 427] on label "Jā, turpinām JavaScript apmācību." at bounding box center [605, 429] width 762 height 40
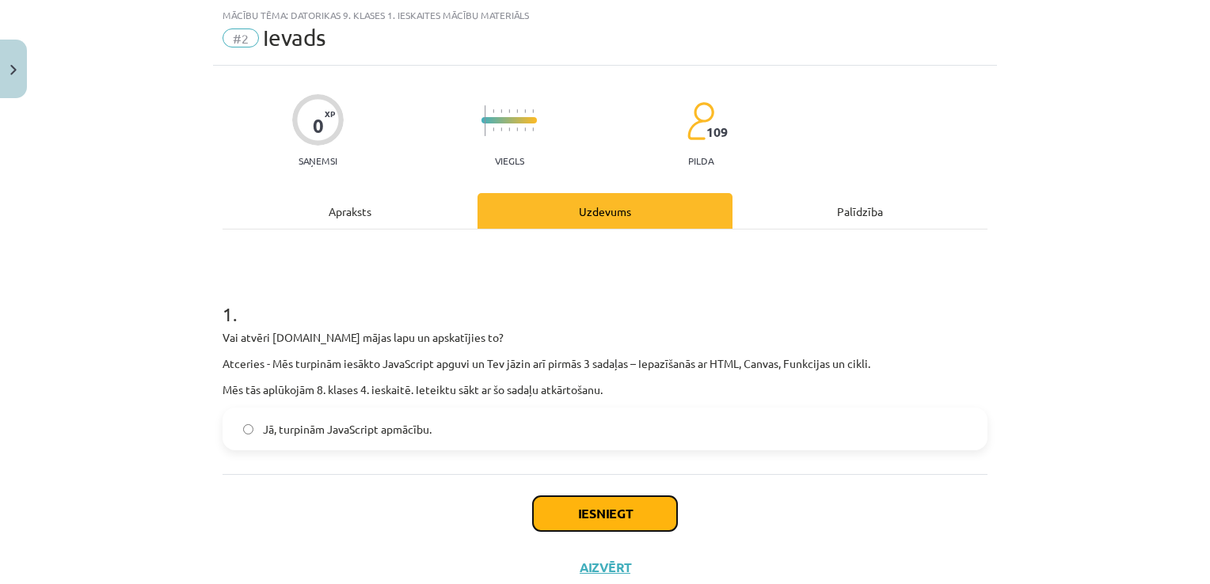
click at [593, 504] on button "Iesniegt" at bounding box center [605, 513] width 144 height 35
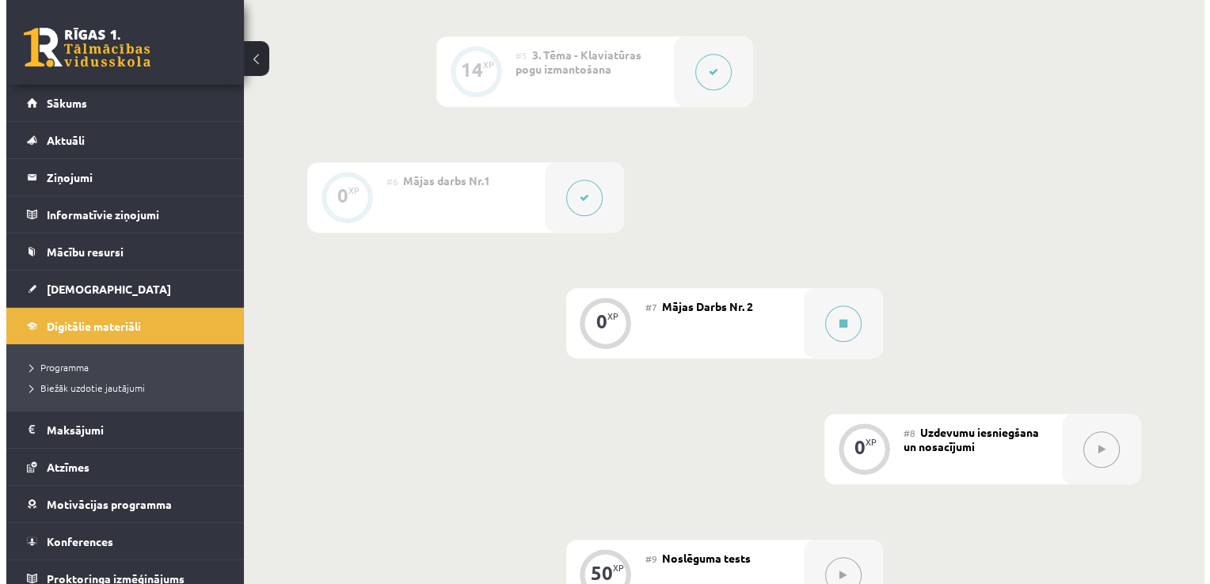
scroll to position [945, 0]
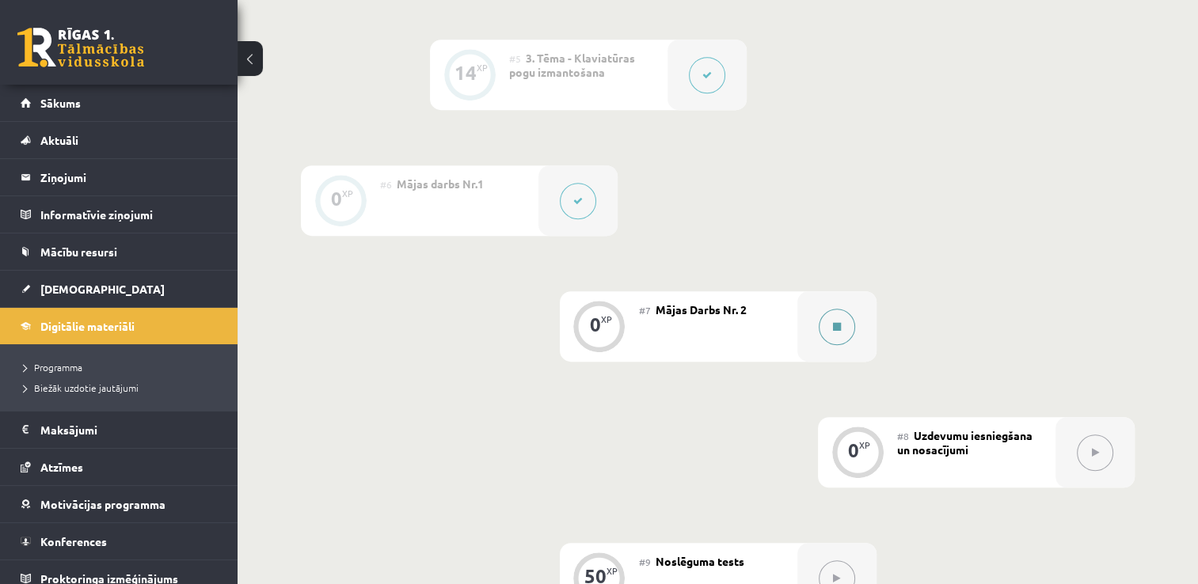
click at [826, 315] on button at bounding box center [837, 327] width 36 height 36
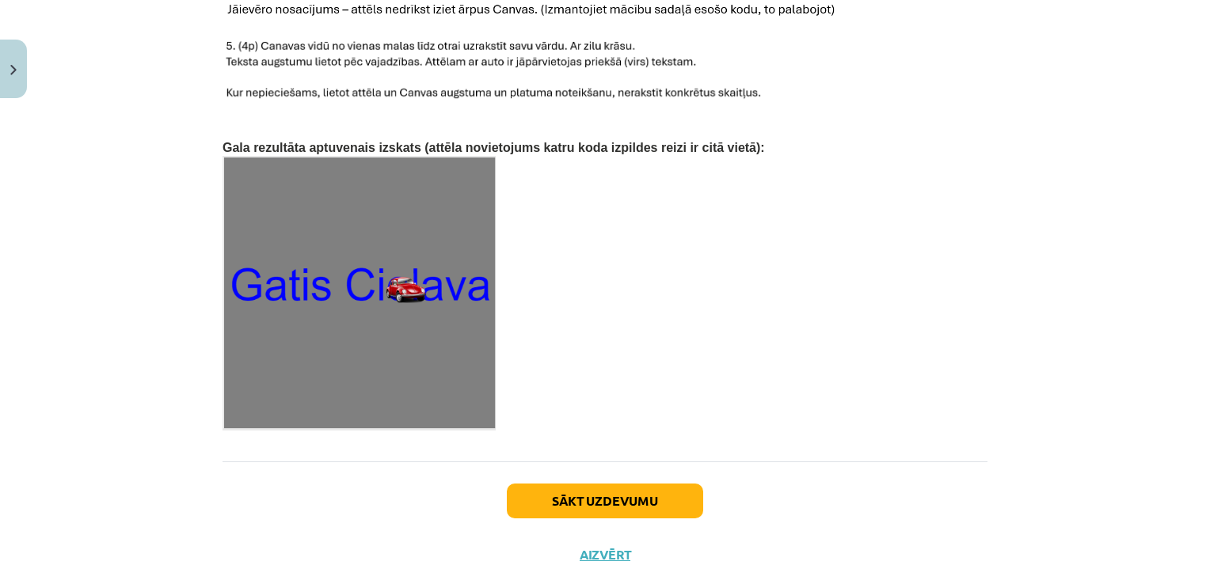
scroll to position [2471, 0]
click at [633, 484] on button "Sākt uzdevumu" at bounding box center [605, 501] width 196 height 35
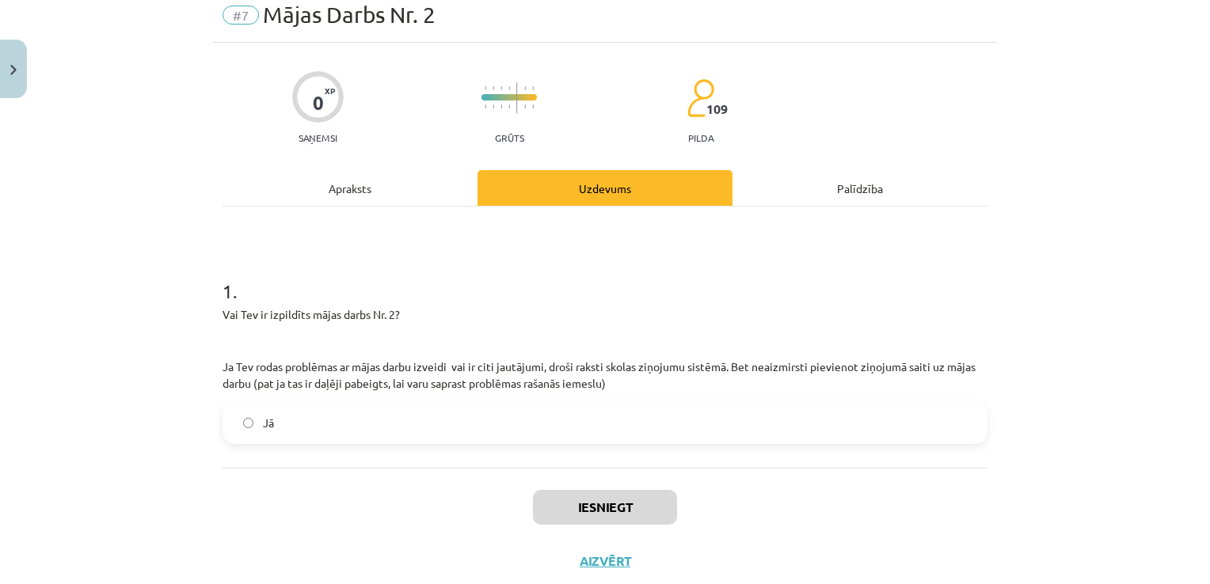
scroll to position [40, 0]
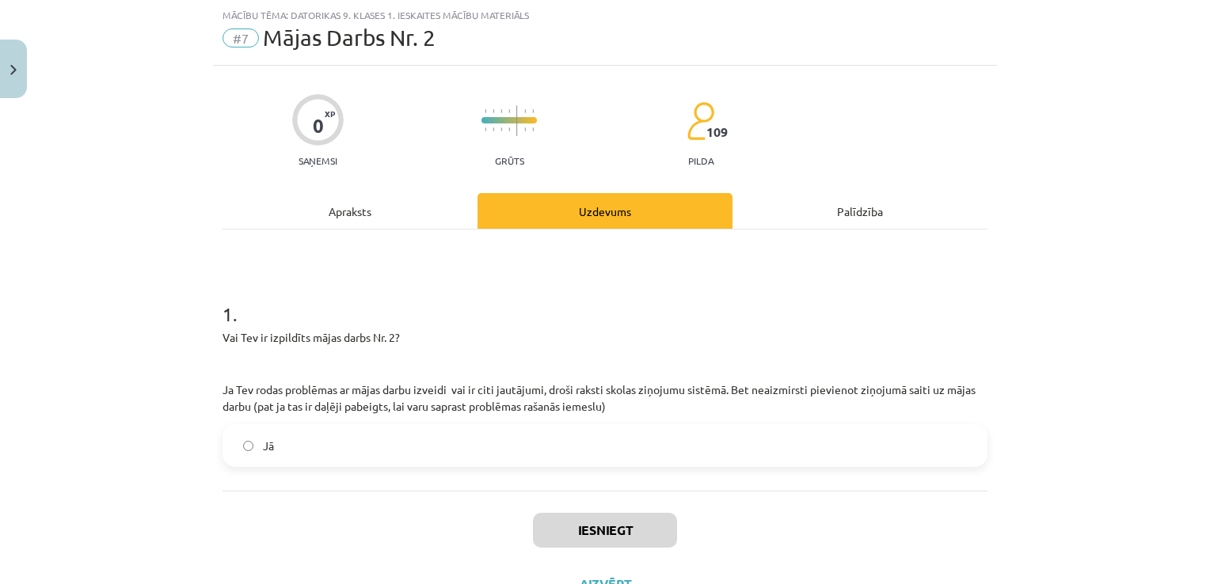
click at [439, 451] on label "Jā" at bounding box center [605, 446] width 762 height 40
click at [608, 523] on button "Iesniegt" at bounding box center [605, 530] width 144 height 35
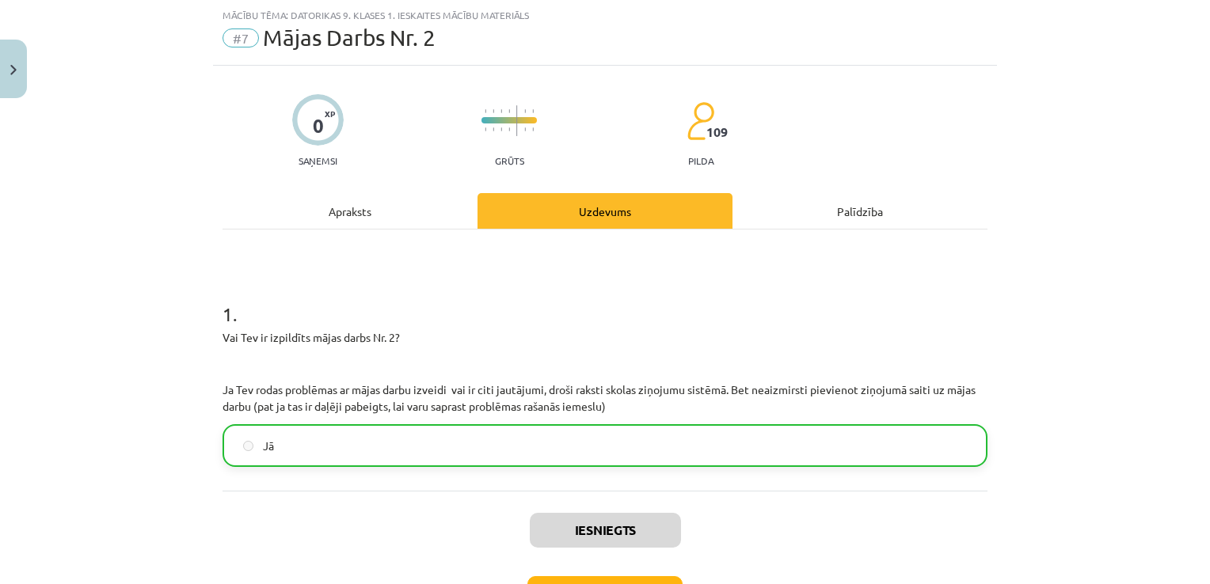
scroll to position [155, 0]
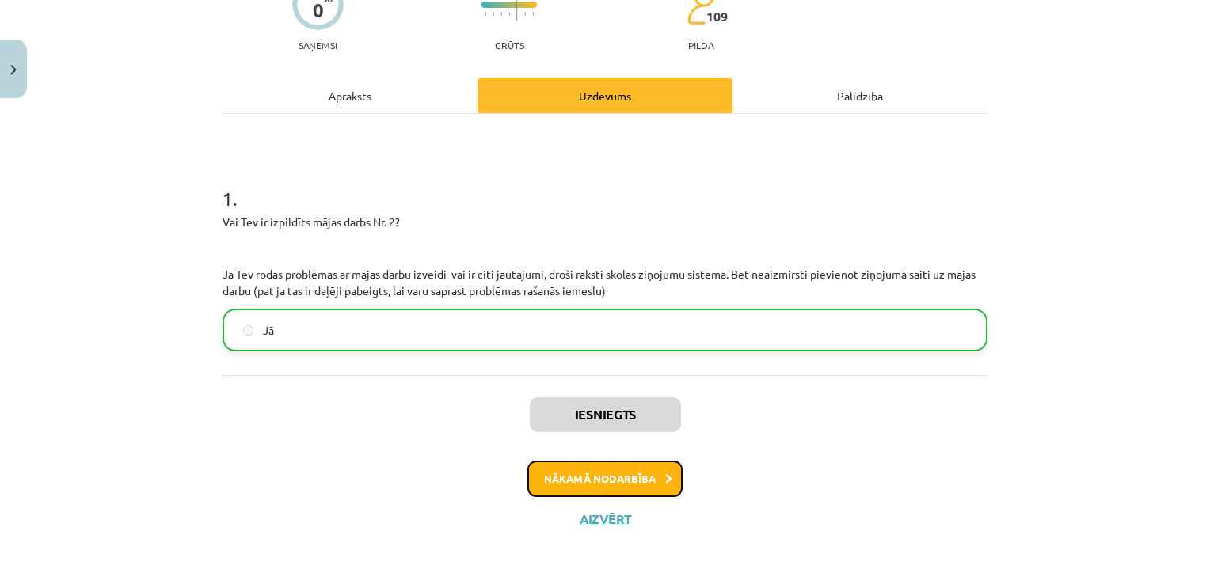
click at [632, 468] on button "Nākamā nodarbība" at bounding box center [604, 479] width 155 height 36
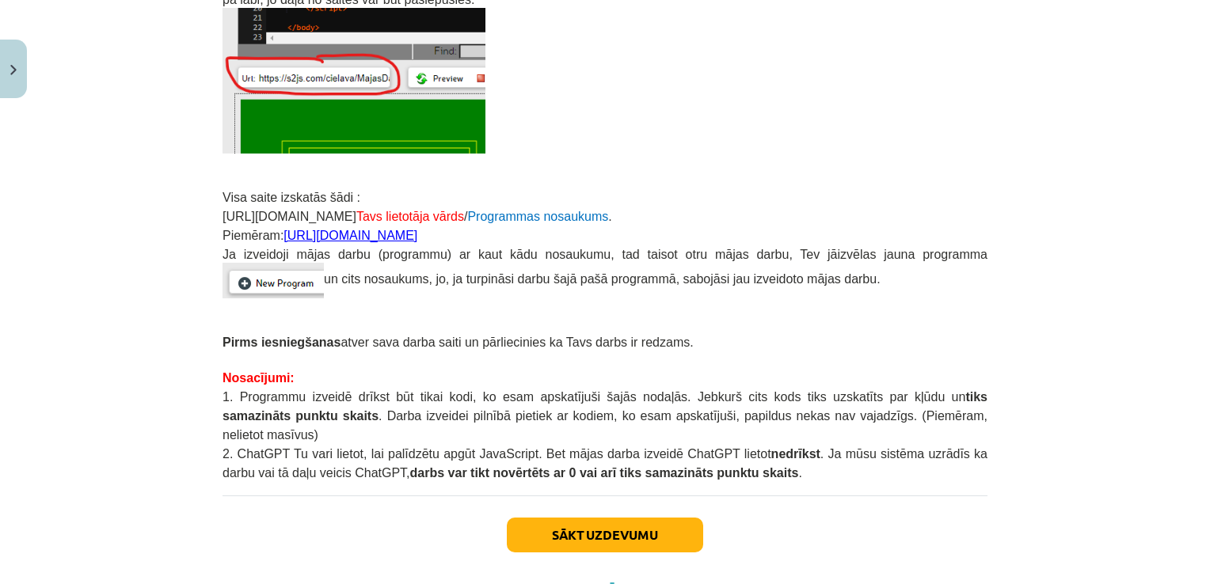
scroll to position [416, 0]
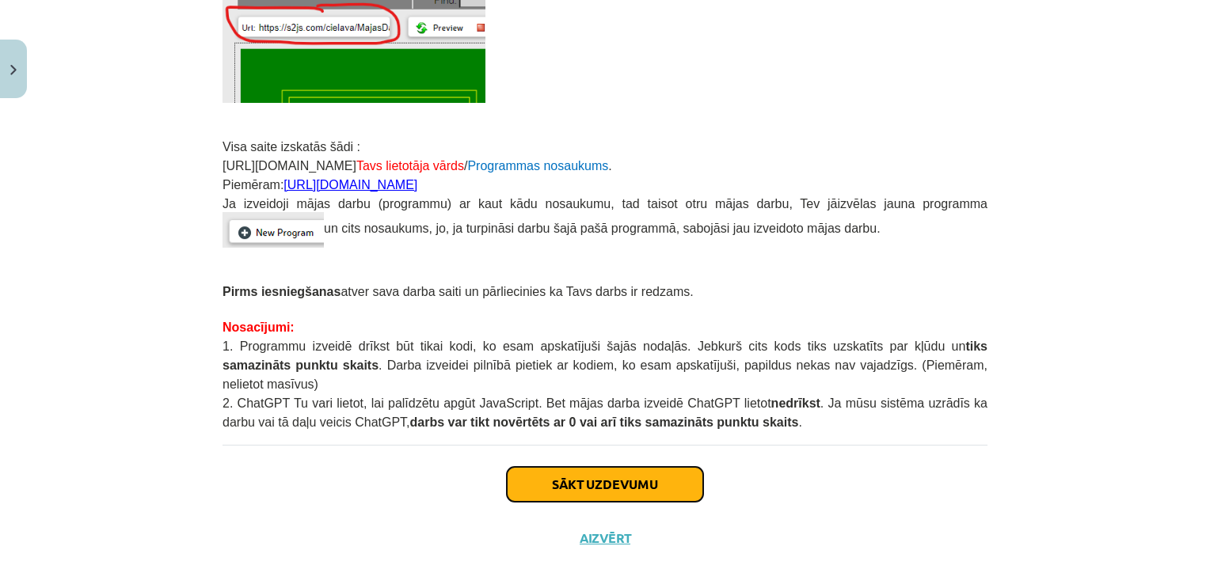
click at [631, 467] on button "Sākt uzdevumu" at bounding box center [605, 484] width 196 height 35
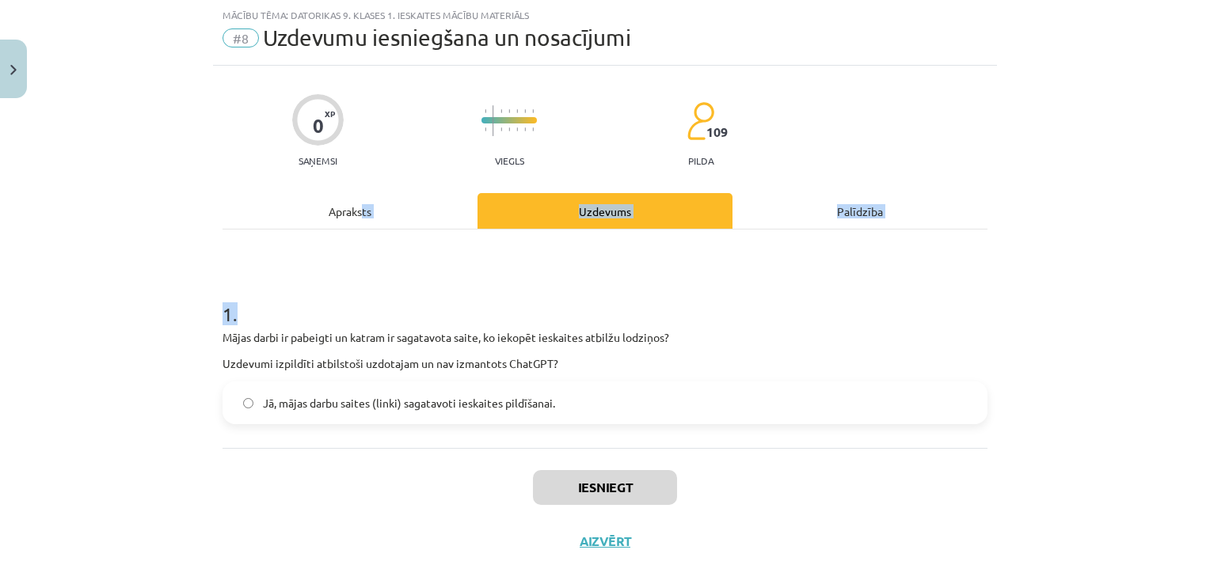
drag, startPoint x: 359, startPoint y: 230, endPoint x: 358, endPoint y: 219, distance: 11.9
click at [358, 219] on div "Apraksts Uzdevums Palīdzība 1 . Mājas darbi ir pabeigti un katram ir sagatavota…" at bounding box center [605, 320] width 765 height 255
click at [358, 219] on div "Apraksts" at bounding box center [350, 211] width 255 height 36
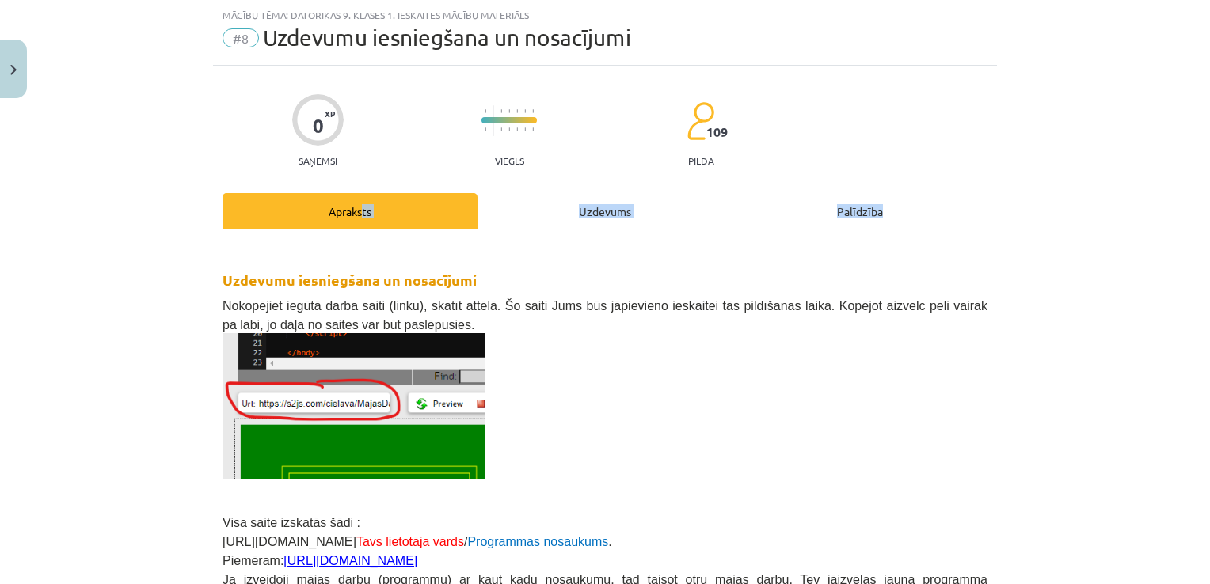
scroll to position [416, 0]
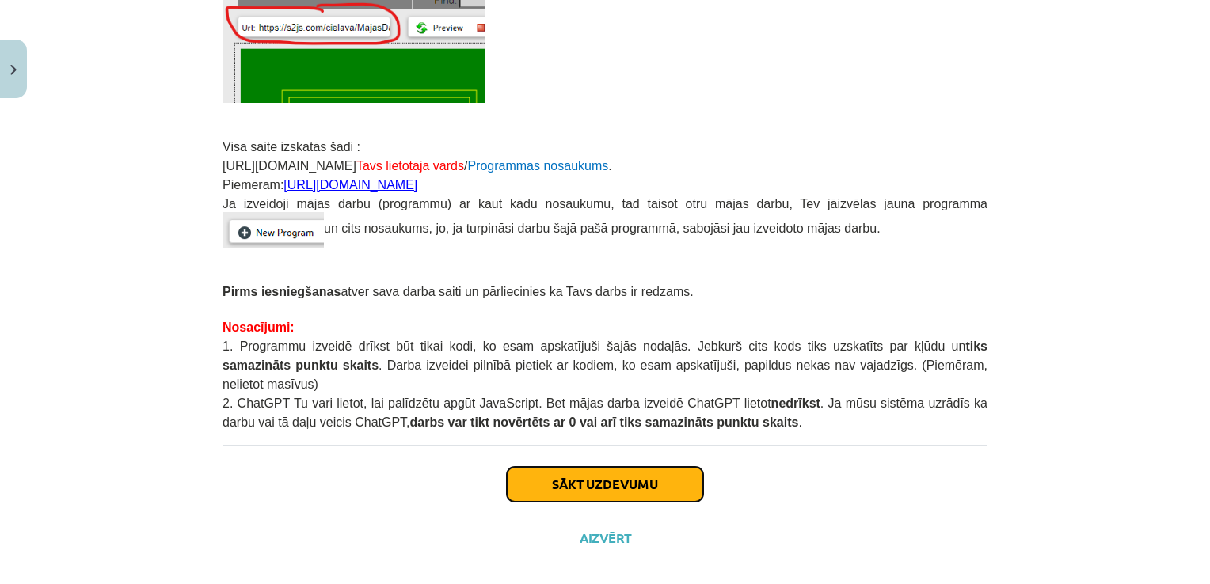
click at [555, 479] on button "Sākt uzdevumu" at bounding box center [605, 484] width 196 height 35
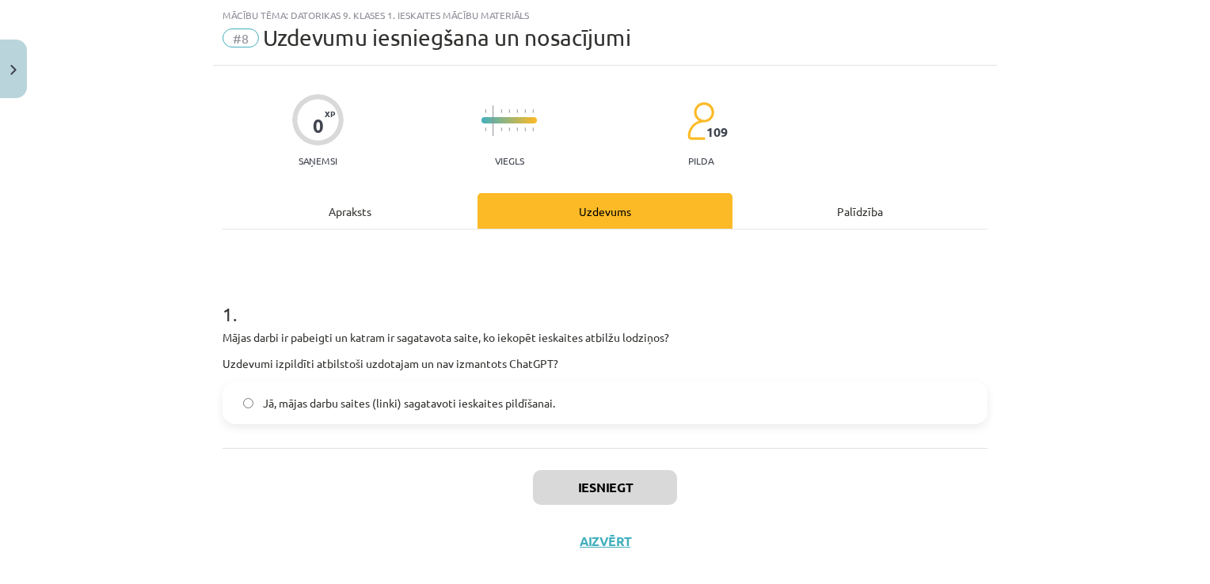
click at [475, 404] on span "Jā, mājas darbu saites (linki) sagatavoti ieskaites pildīšanai." at bounding box center [409, 403] width 292 height 17
click at [618, 492] on button "Iesniegt" at bounding box center [605, 487] width 144 height 35
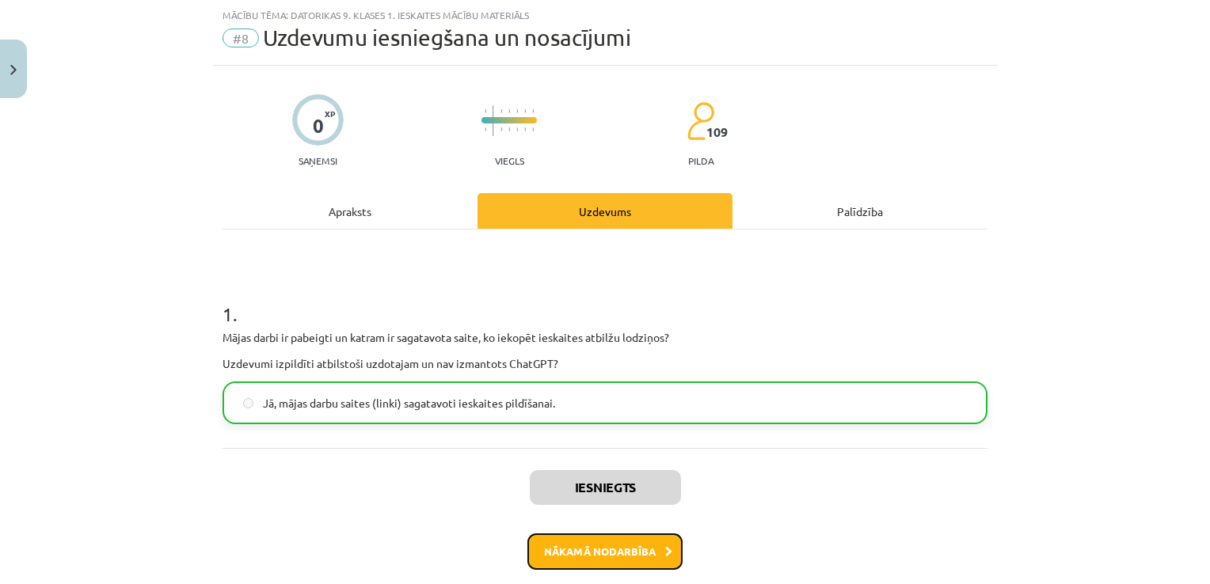
click at [645, 551] on button "Nākamā nodarbība" at bounding box center [604, 552] width 155 height 36
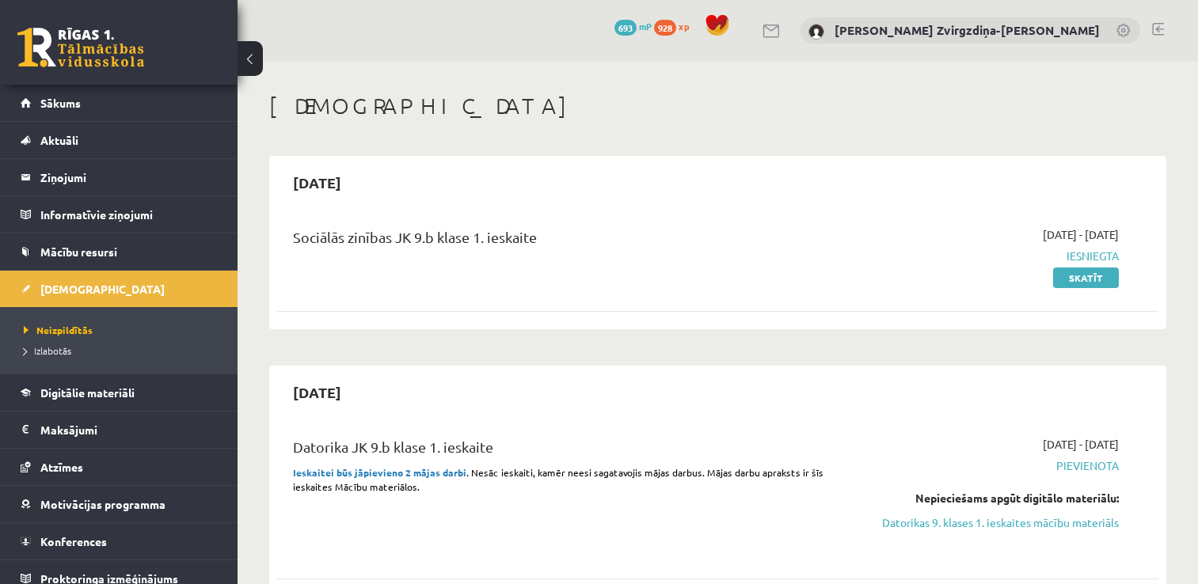
scroll to position [176, 0]
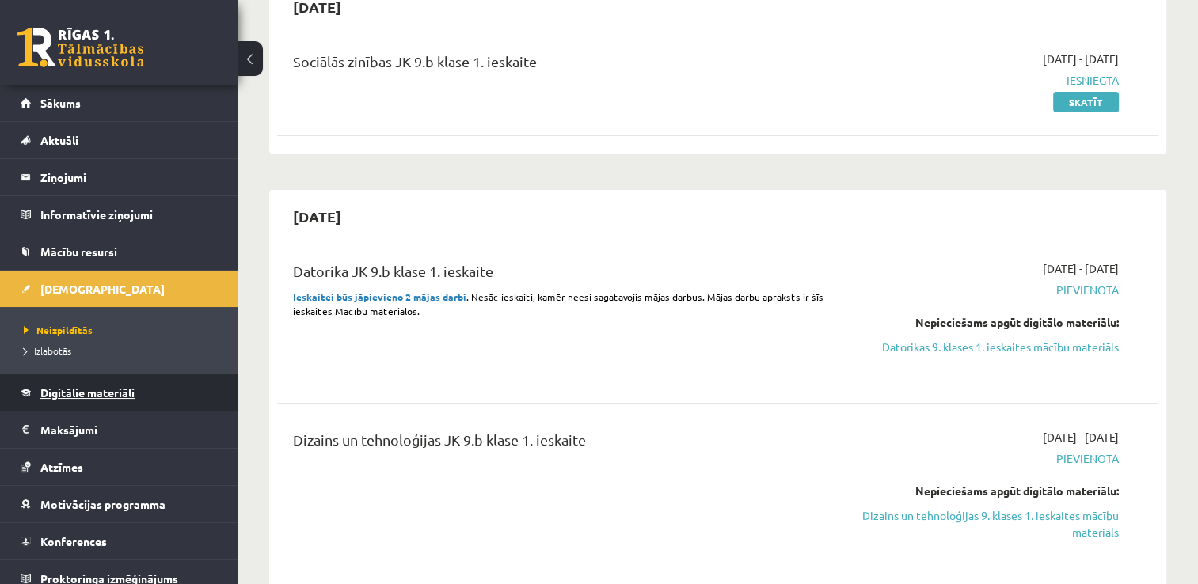
click at [173, 384] on link "Digitālie materiāli" at bounding box center [119, 393] width 197 height 36
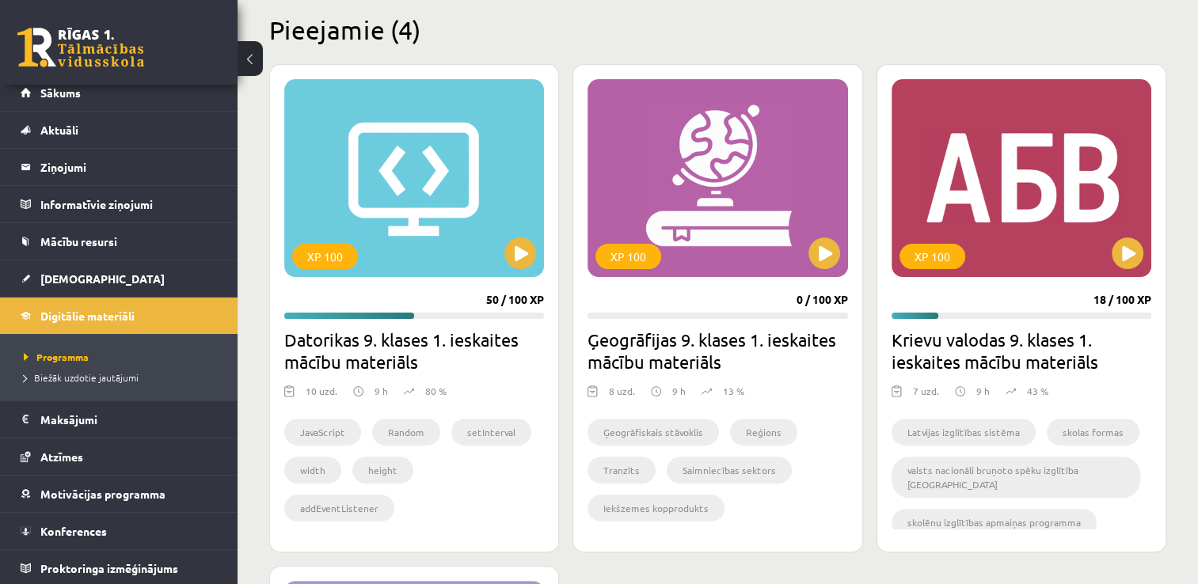
scroll to position [393, 0]
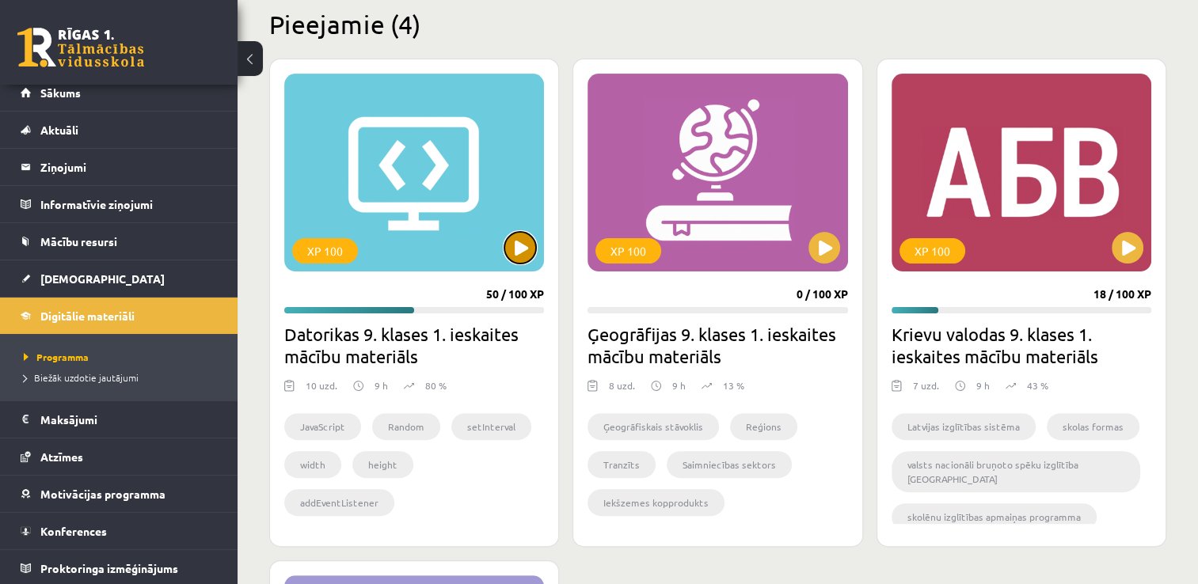
click at [518, 242] on button at bounding box center [520, 248] width 32 height 32
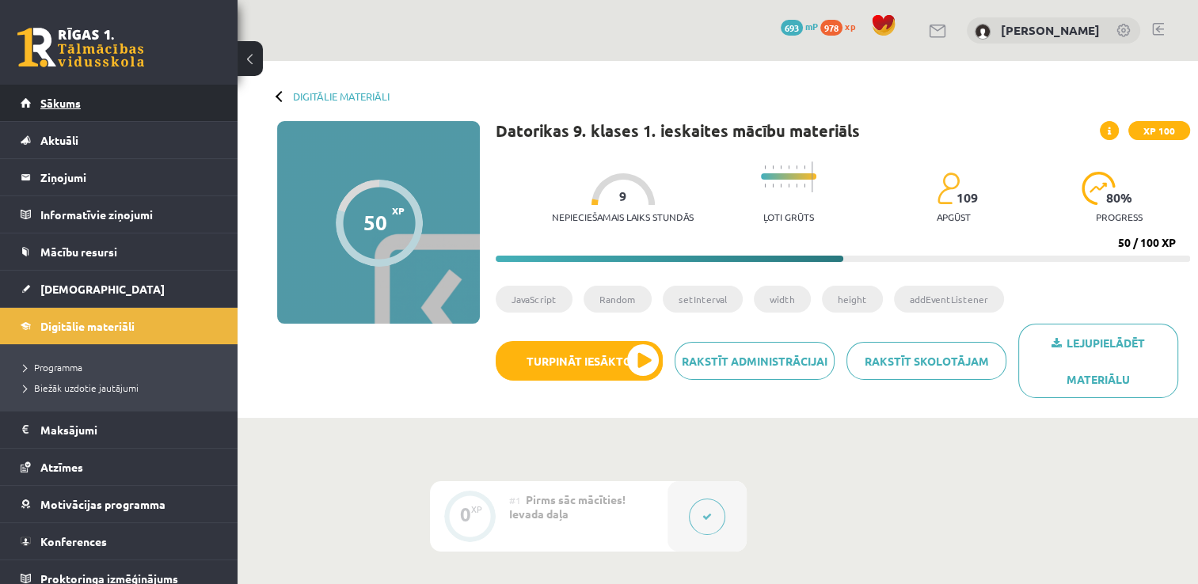
click at [188, 112] on link "Sākums" at bounding box center [119, 103] width 197 height 36
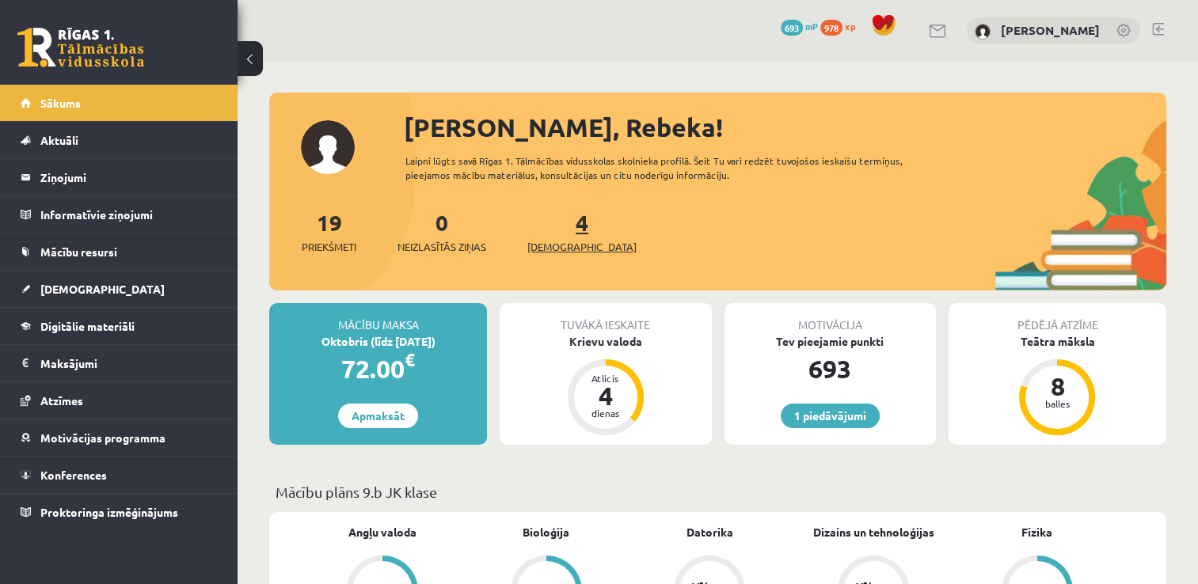
click at [559, 231] on link "4 Ieskaites" at bounding box center [581, 231] width 109 height 47
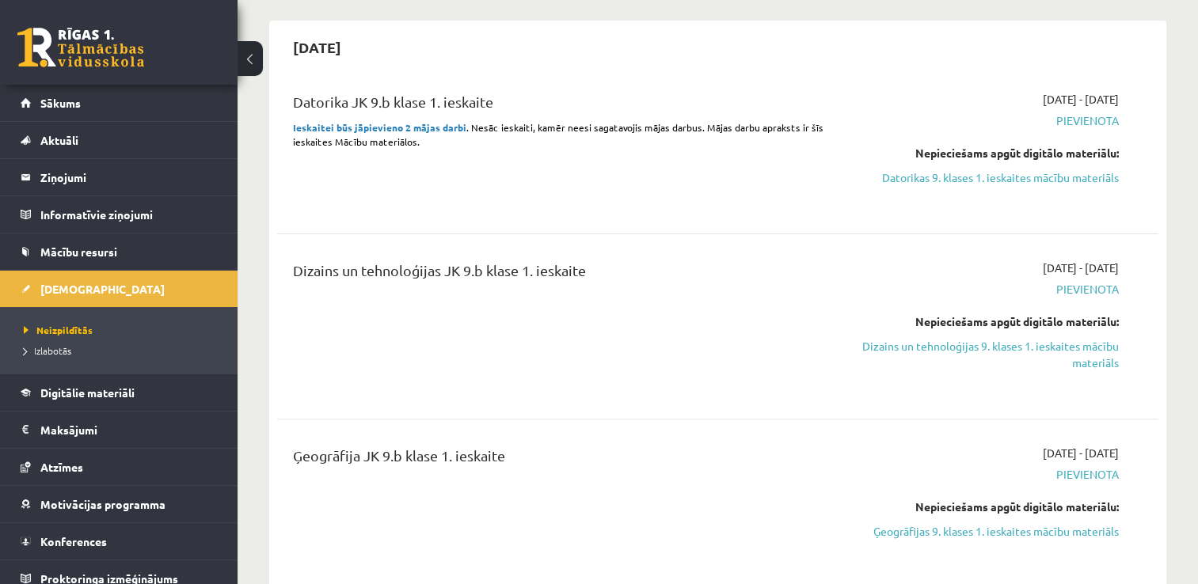
scroll to position [347, 0]
click at [140, 395] on link "Digitālie materiāli" at bounding box center [119, 393] width 197 height 36
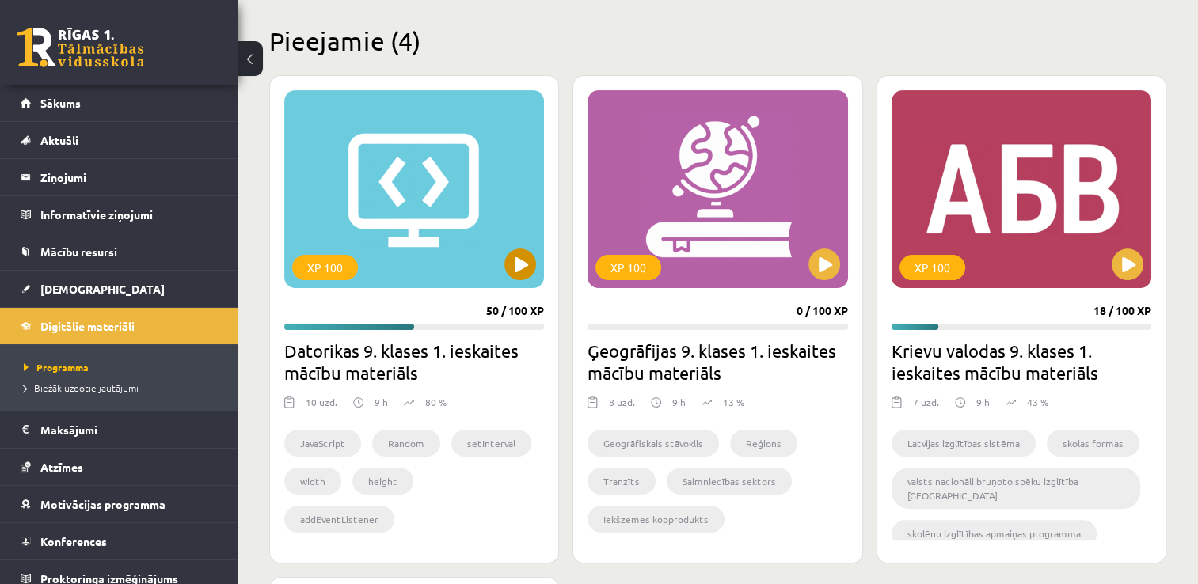
scroll to position [372, 0]
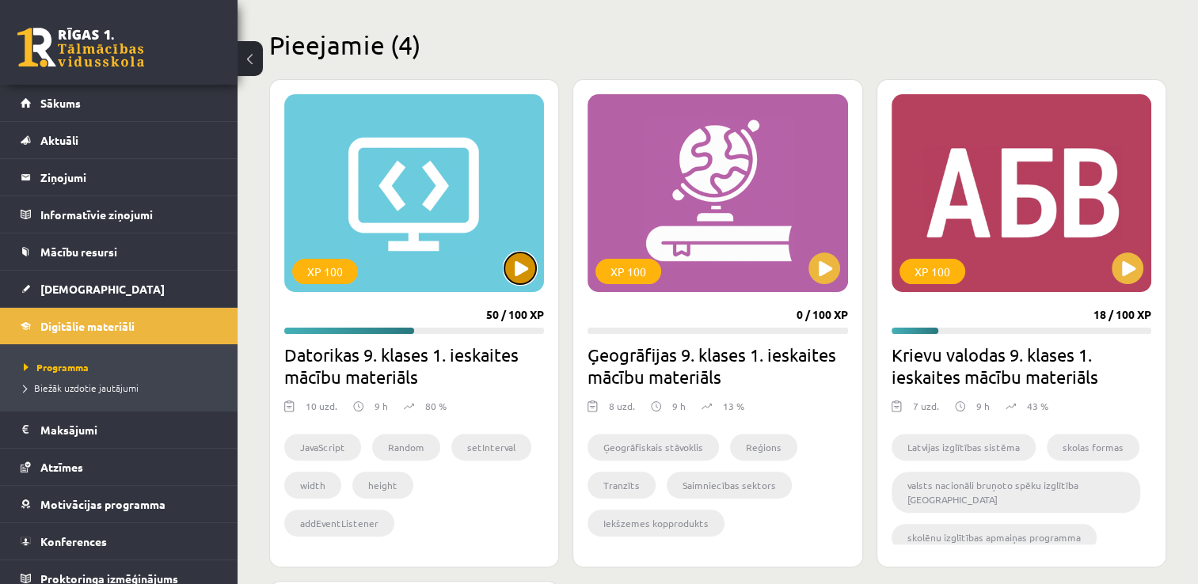
click at [525, 266] on button at bounding box center [520, 269] width 32 height 32
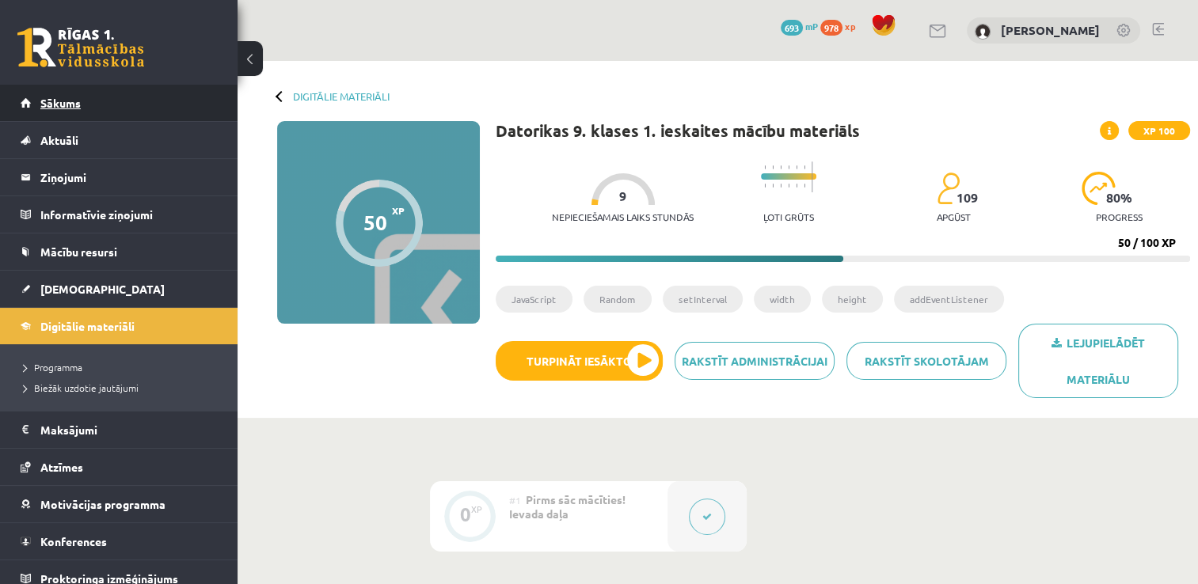
click at [196, 102] on link "Sākums" at bounding box center [119, 103] width 197 height 36
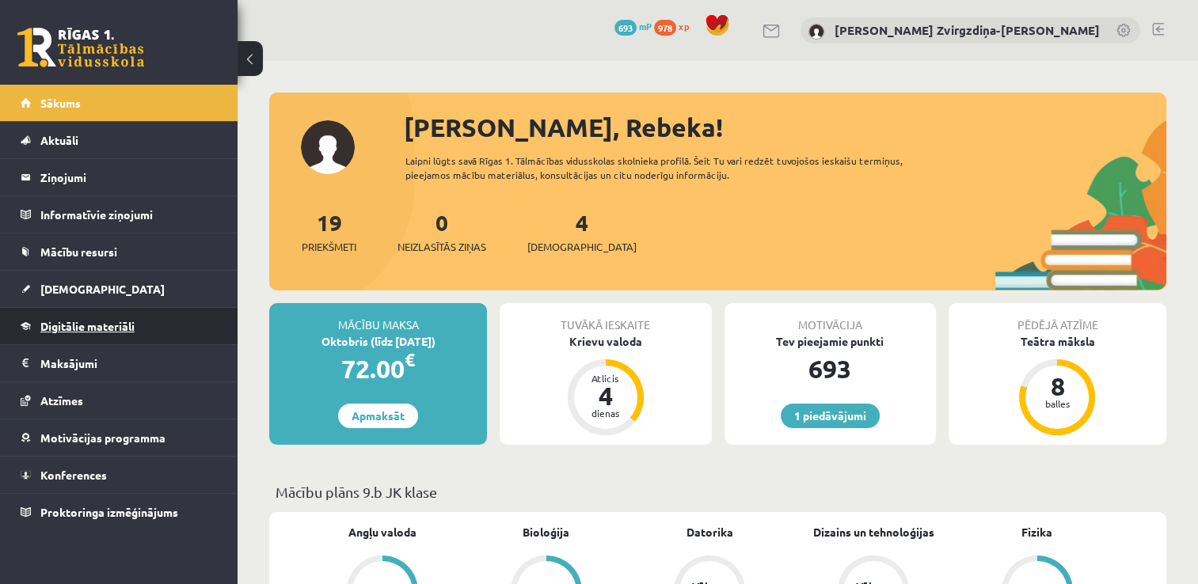
click at [141, 337] on link "Digitālie materiāli" at bounding box center [119, 326] width 197 height 36
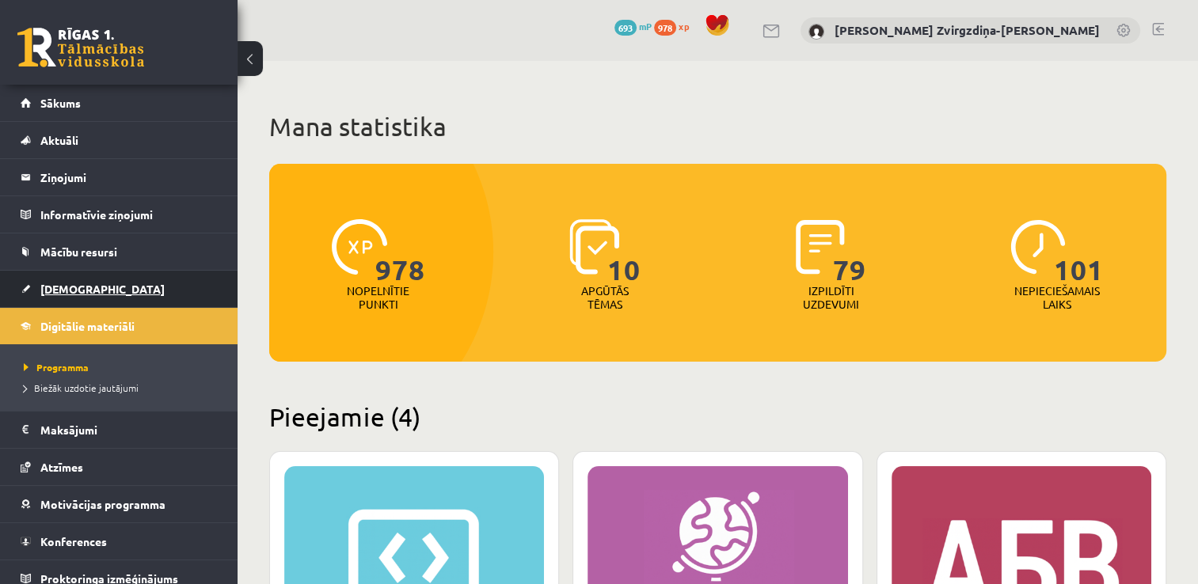
click at [135, 280] on link "[DEMOGRAPHIC_DATA]" at bounding box center [119, 289] width 197 height 36
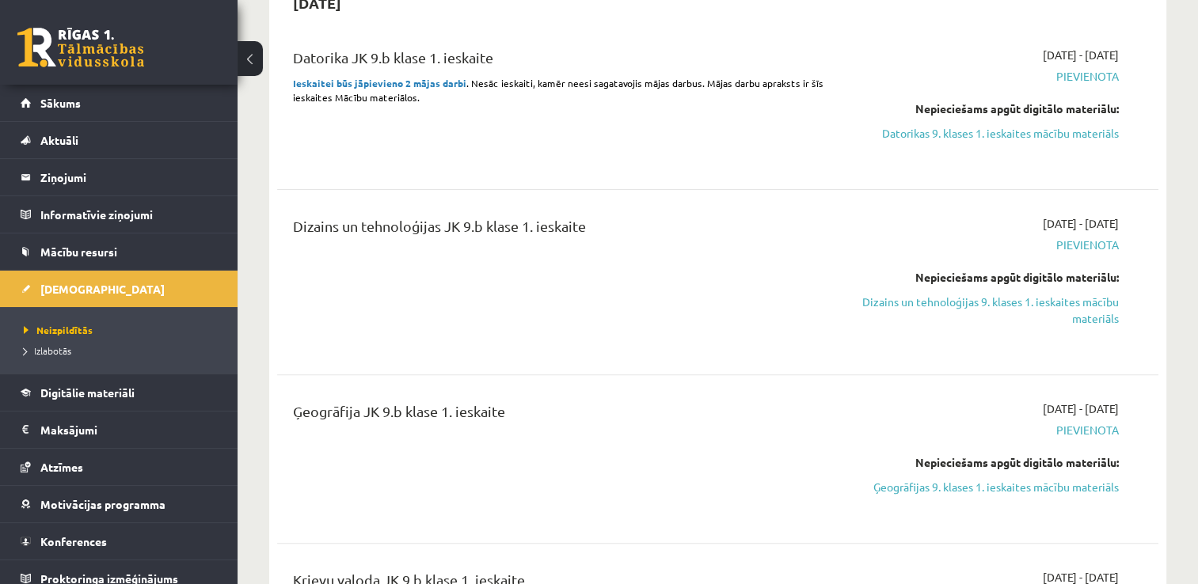
scroll to position [390, 0]
